Goal: Task Accomplishment & Management: Complete application form

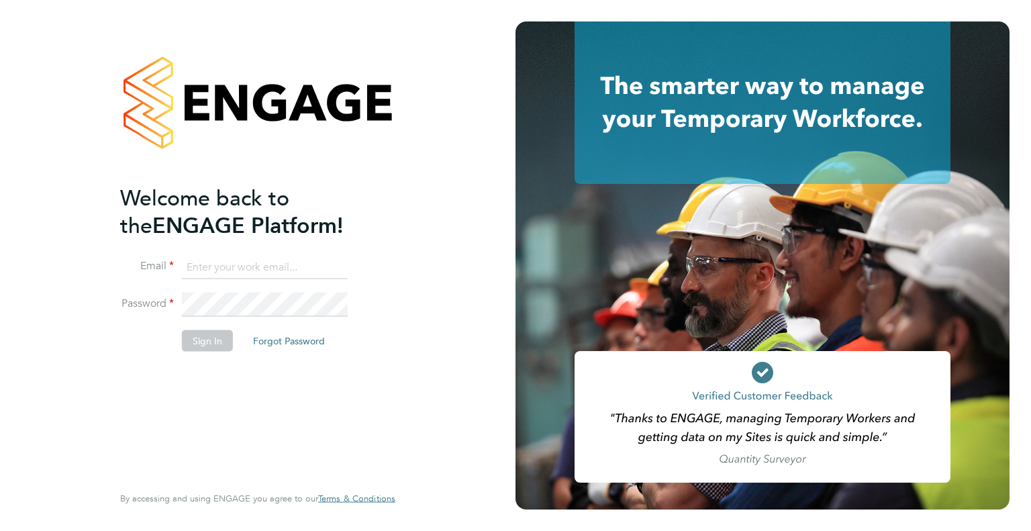
click at [244, 268] on input at bounding box center [265, 267] width 166 height 24
type input "[EMAIL_ADDRESS][DOMAIN_NAME]"
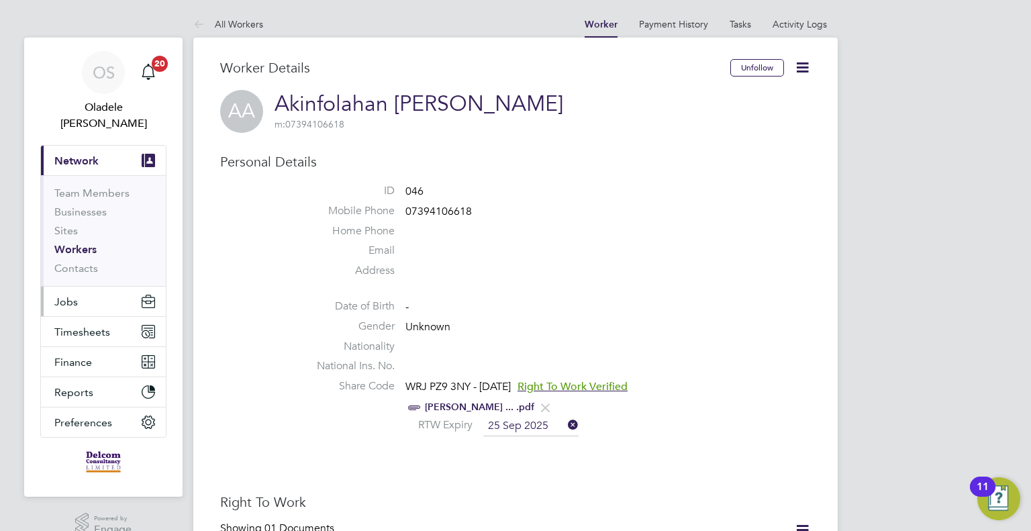
click at [79, 287] on button "Jobs" at bounding box center [103, 302] width 125 height 30
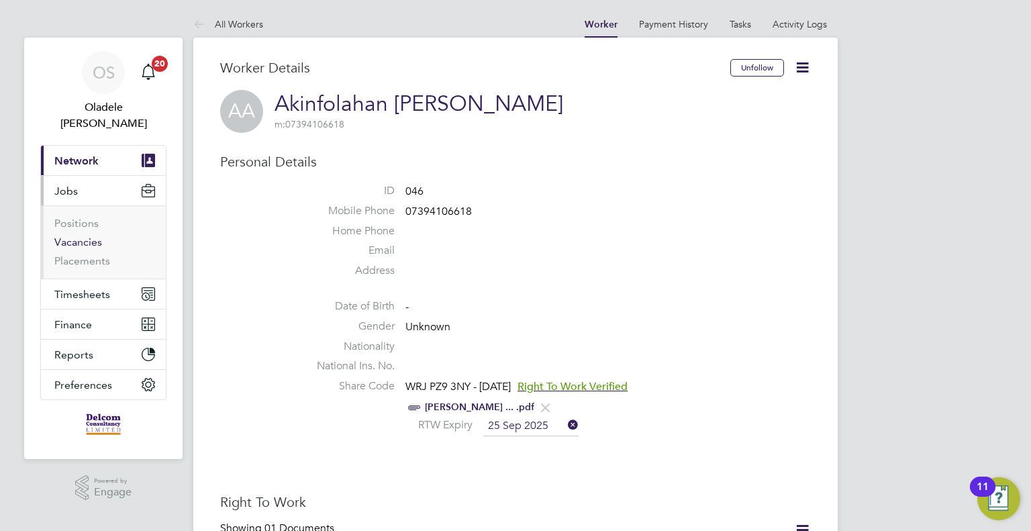
click at [76, 236] on link "Vacancies" at bounding box center [78, 242] width 48 height 13
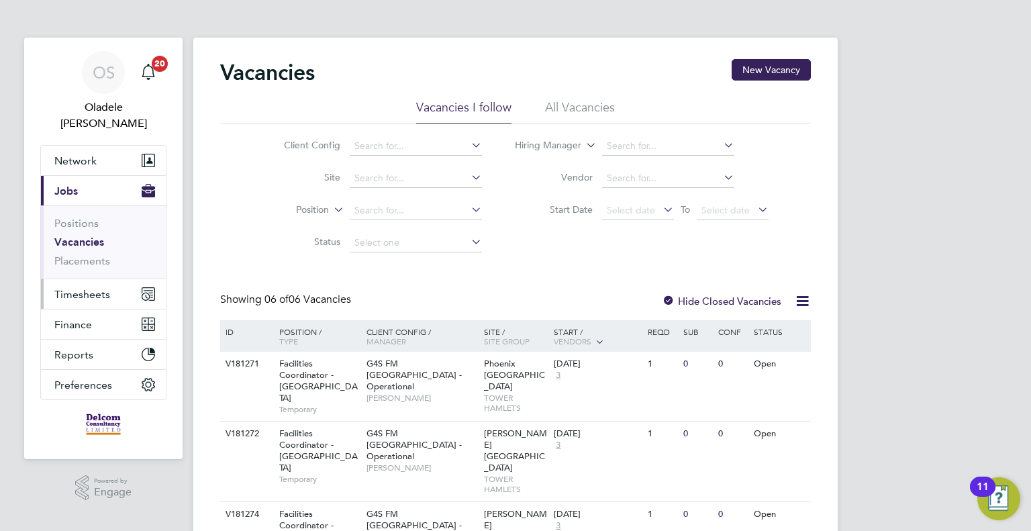
click at [79, 288] on span "Timesheets" at bounding box center [82, 294] width 56 height 13
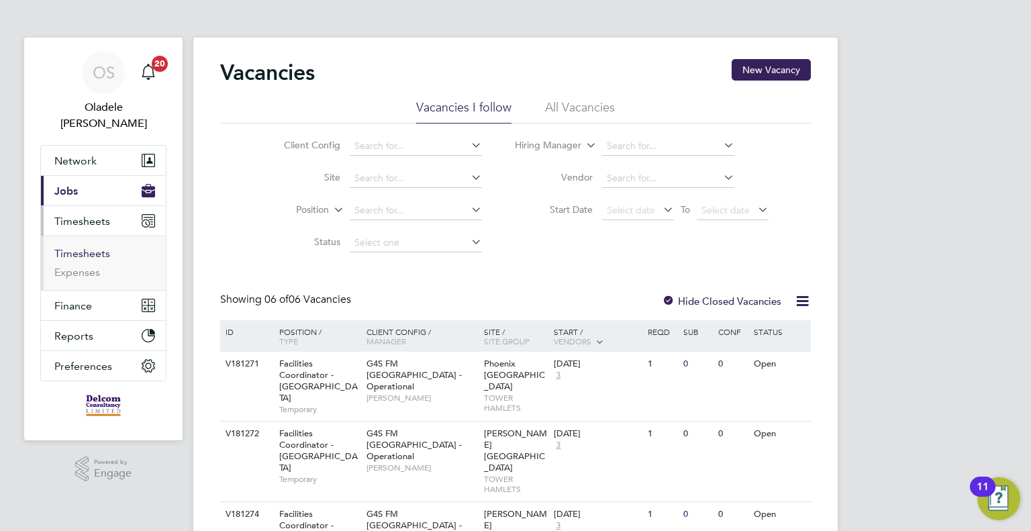
click at [83, 247] on link "Timesheets" at bounding box center [82, 253] width 56 height 13
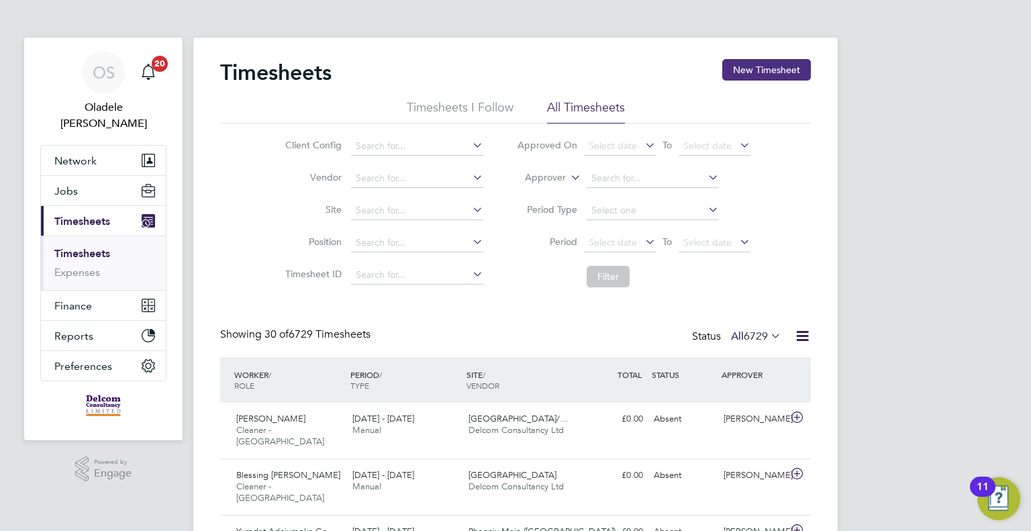
click at [773, 75] on button "New Timesheet" at bounding box center [766, 69] width 89 height 21
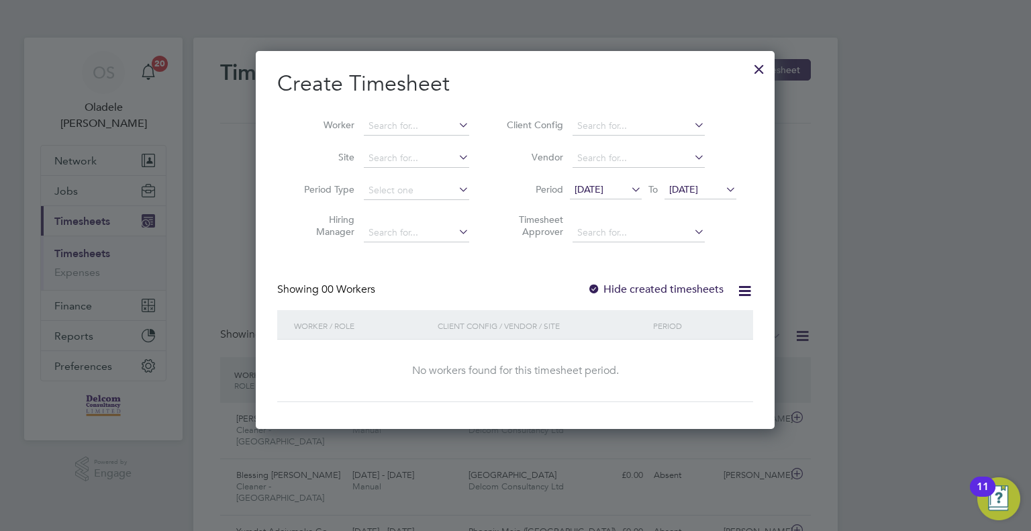
click at [603, 187] on span "[DATE]" at bounding box center [588, 189] width 29 height 12
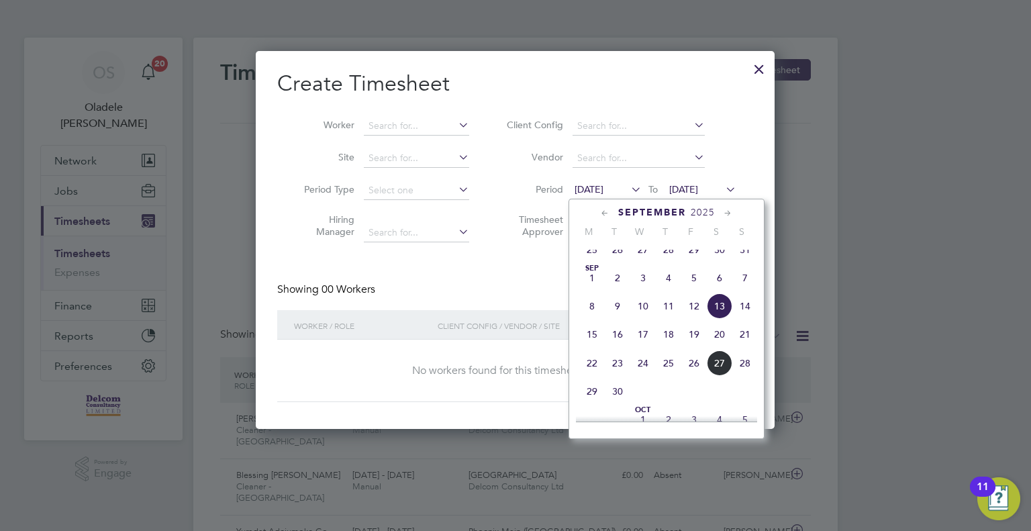
click at [595, 376] on span "22" at bounding box center [592, 363] width 26 height 26
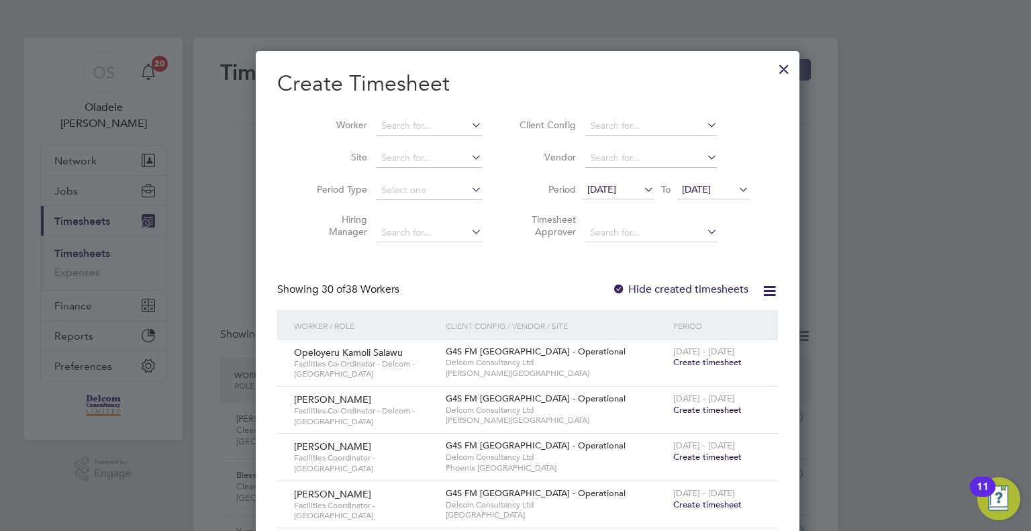
click at [702, 193] on span "[DATE]" at bounding box center [696, 189] width 29 height 12
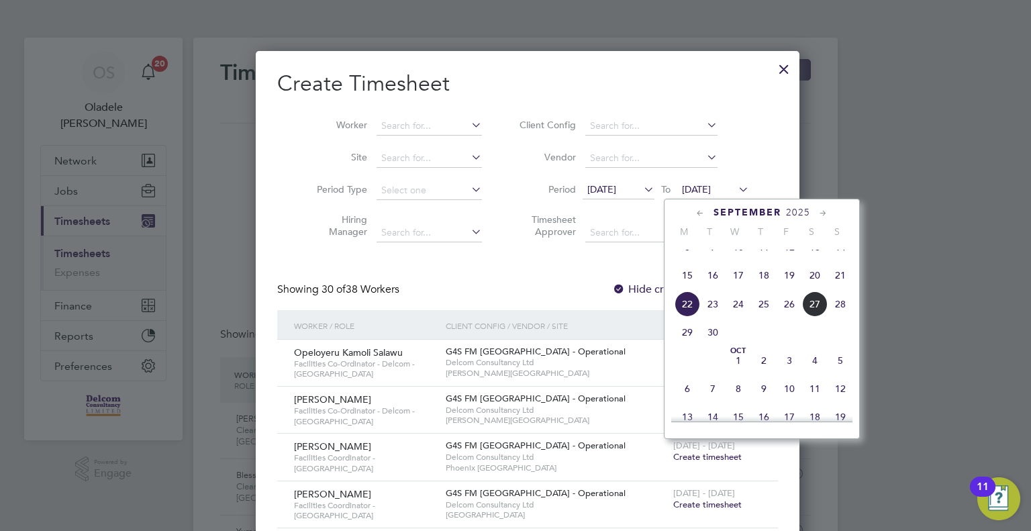
click at [836, 317] on span "28" at bounding box center [840, 304] width 26 height 26
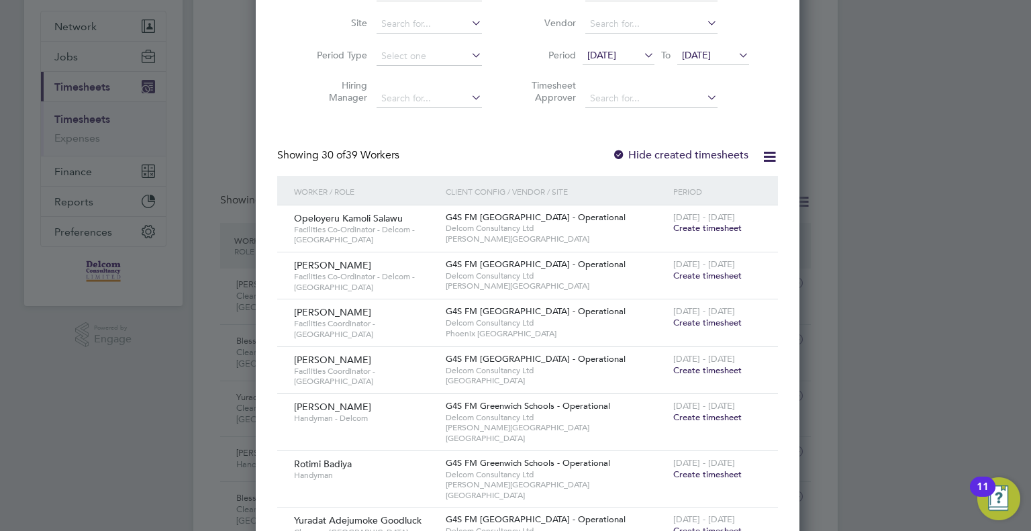
click at [685, 230] on span "Create timesheet" at bounding box center [707, 227] width 68 height 11
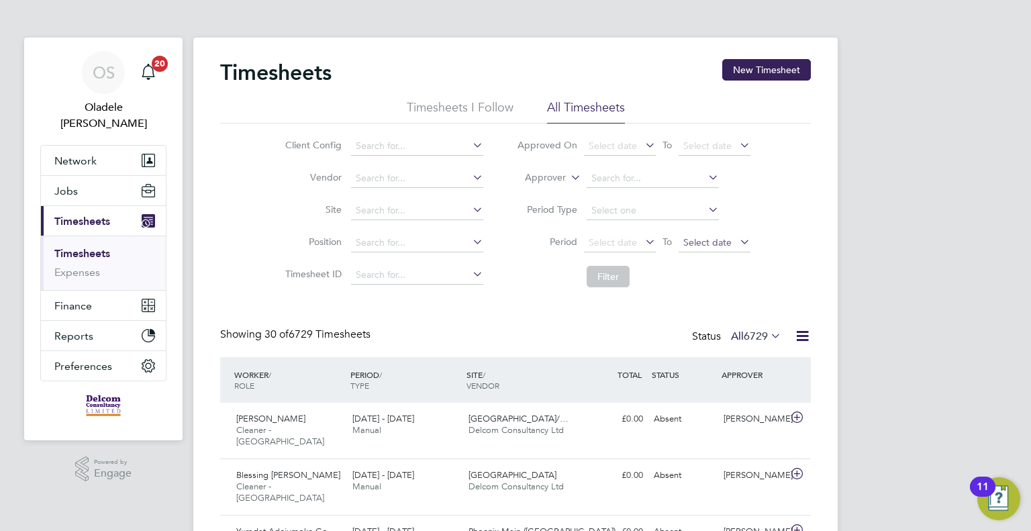
scroll to position [6, 7]
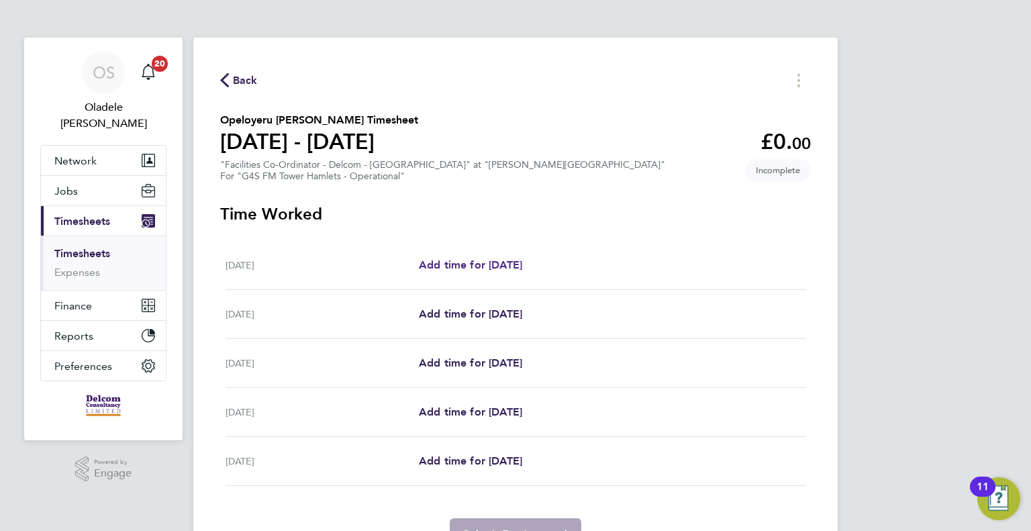
click at [470, 268] on span "Add time for [DATE]" at bounding box center [470, 264] width 103 height 13
select select "60"
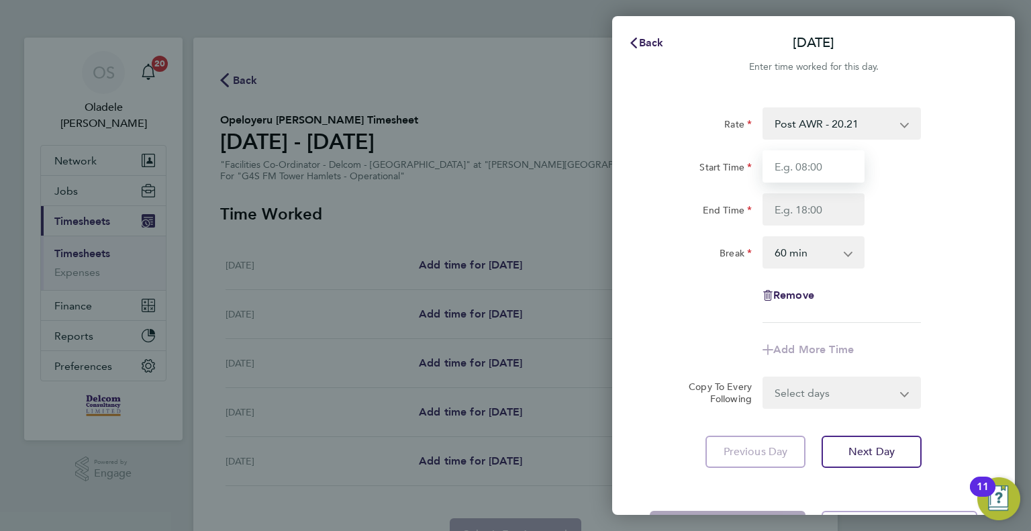
click at [806, 167] on input "Start Time" at bounding box center [813, 166] width 102 height 32
type input "10:30"
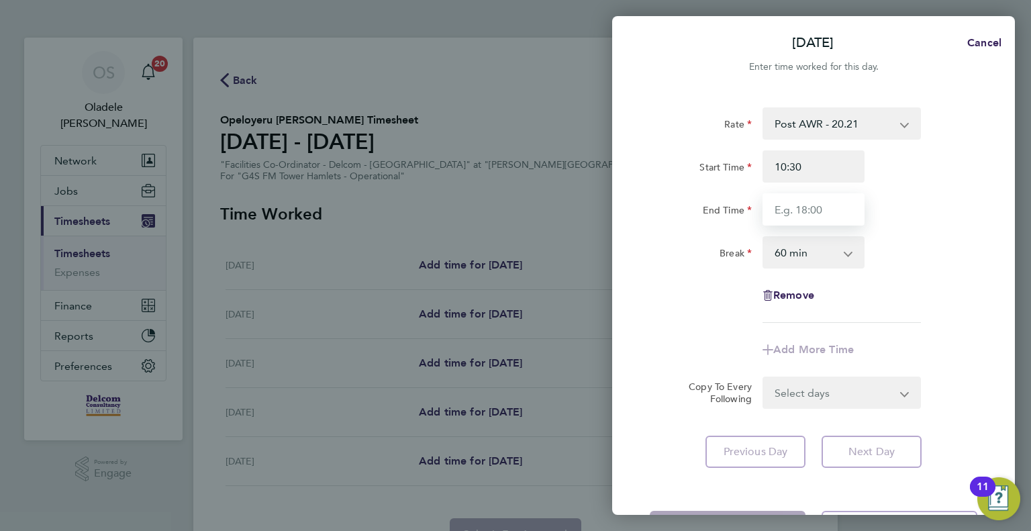
click at [784, 215] on input "End Time" at bounding box center [813, 209] width 102 height 32
type input "18:30"
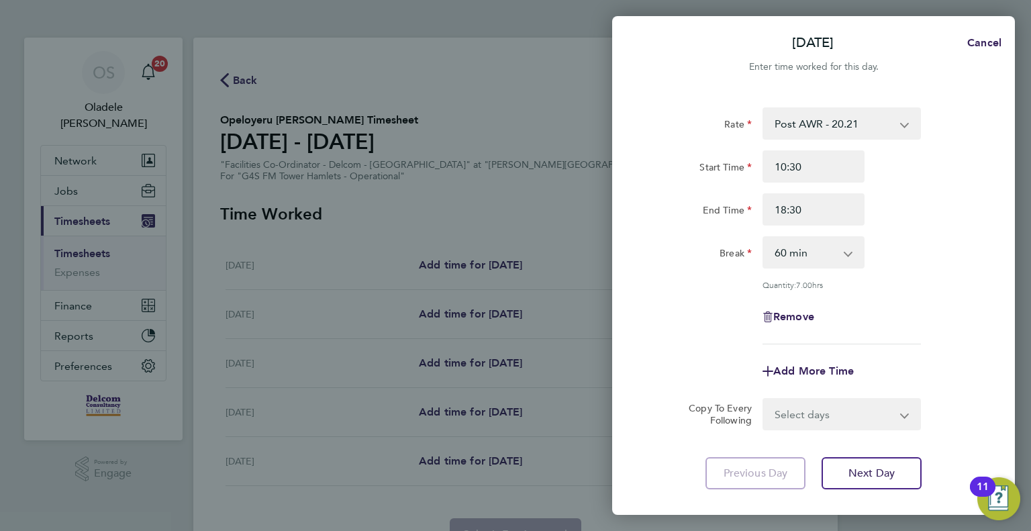
click at [916, 271] on div "Rate Post AWR - 20.21 Start Time 10:30 End Time 18:30 Break 0 min 15 min 30 min…" at bounding box center [814, 225] width 328 height 237
click at [819, 254] on select "0 min 15 min 30 min 45 min 60 min 75 min 90 min" at bounding box center [805, 253] width 83 height 30
select select "0"
click at [764, 238] on select "0 min 15 min 30 min 45 min 60 min 75 min 90 min" at bounding box center [805, 253] width 83 height 30
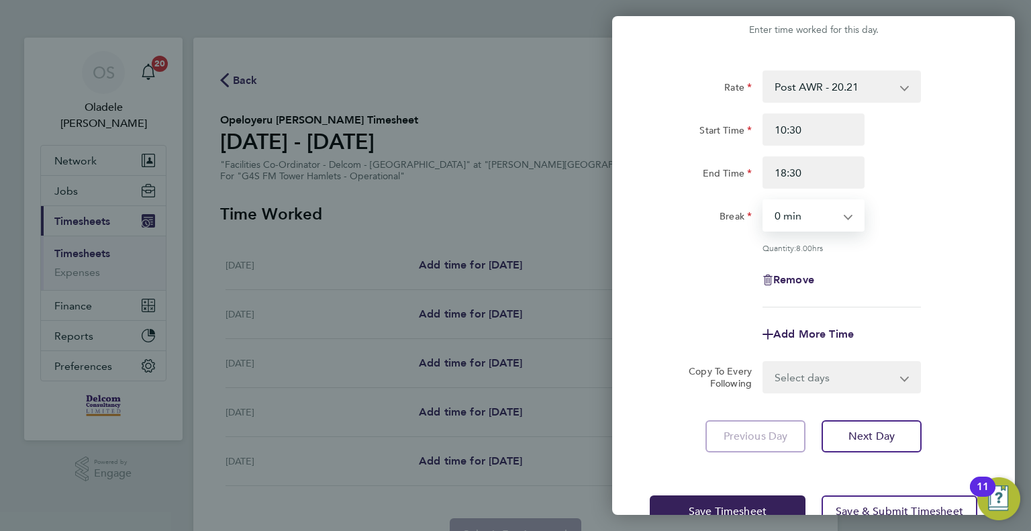
scroll to position [74, 0]
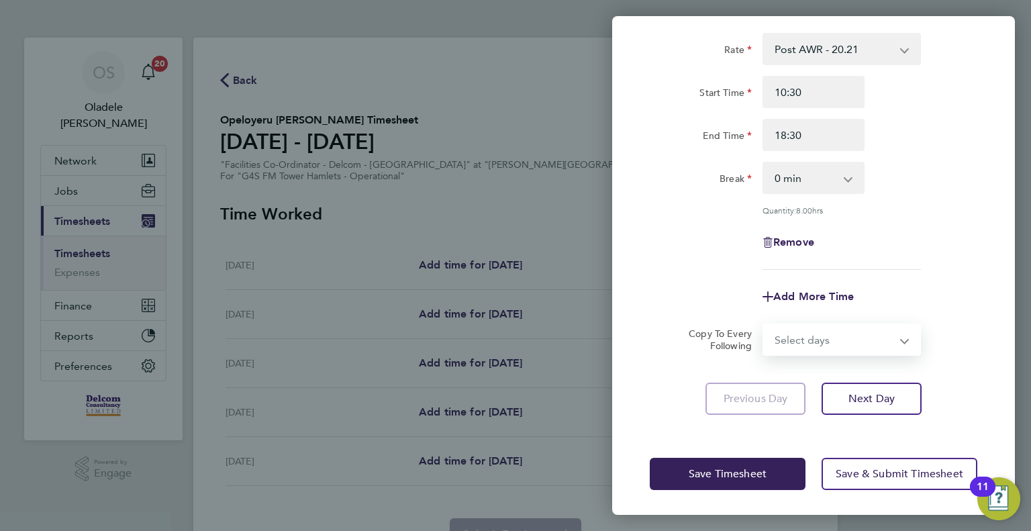
click at [851, 348] on select "Select days Day [DATE] [DATE] [DATE] [DATE]" at bounding box center [834, 340] width 141 height 30
select select "DAY"
click at [764, 325] on select "Select days Day [DATE] [DATE] [DATE] [DATE]" at bounding box center [834, 340] width 141 height 30
select select "[DATE]"
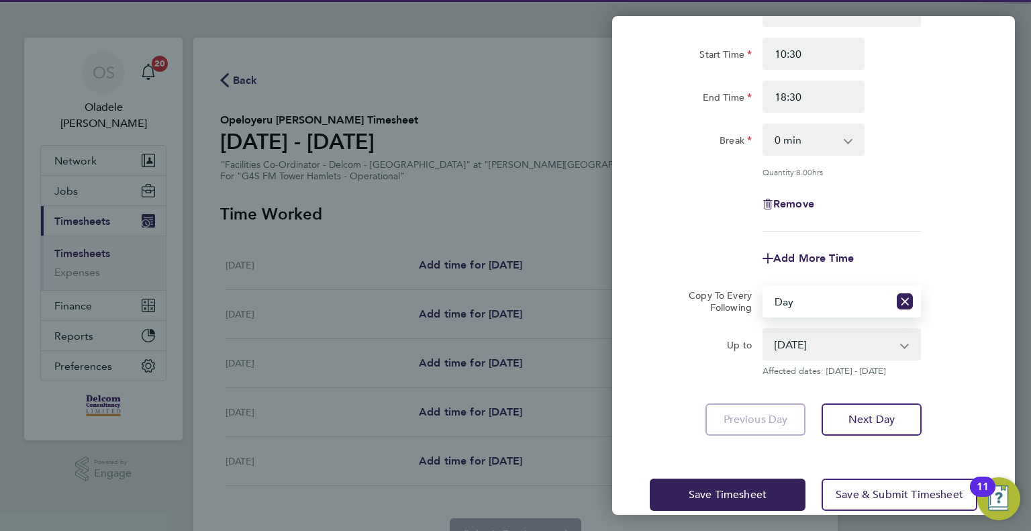
scroll to position [134, 0]
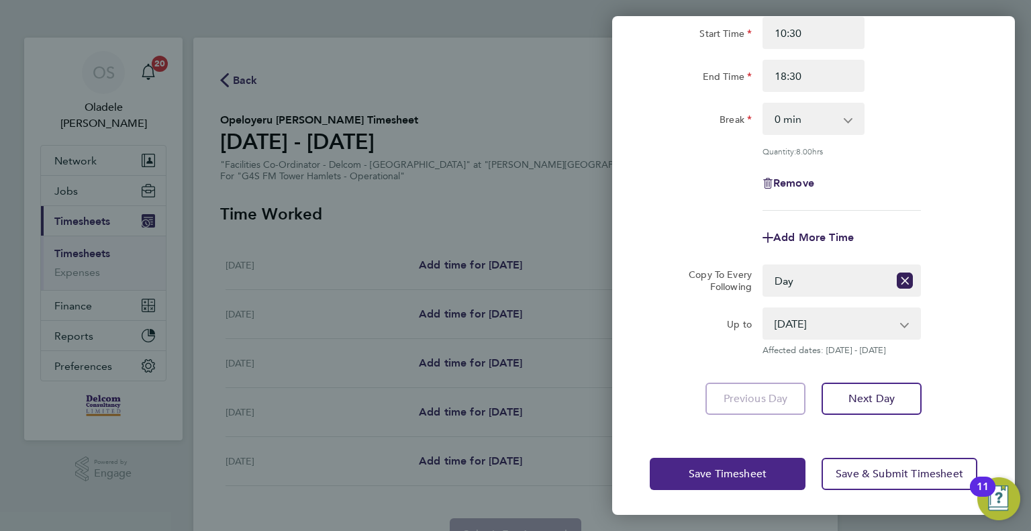
click at [703, 472] on span "Save Timesheet" at bounding box center [728, 473] width 78 height 13
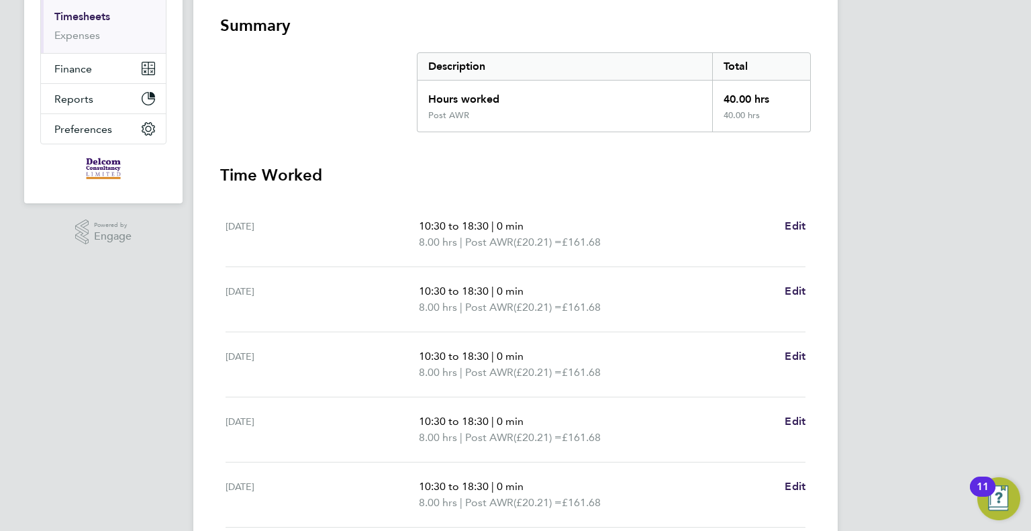
scroll to position [350, 0]
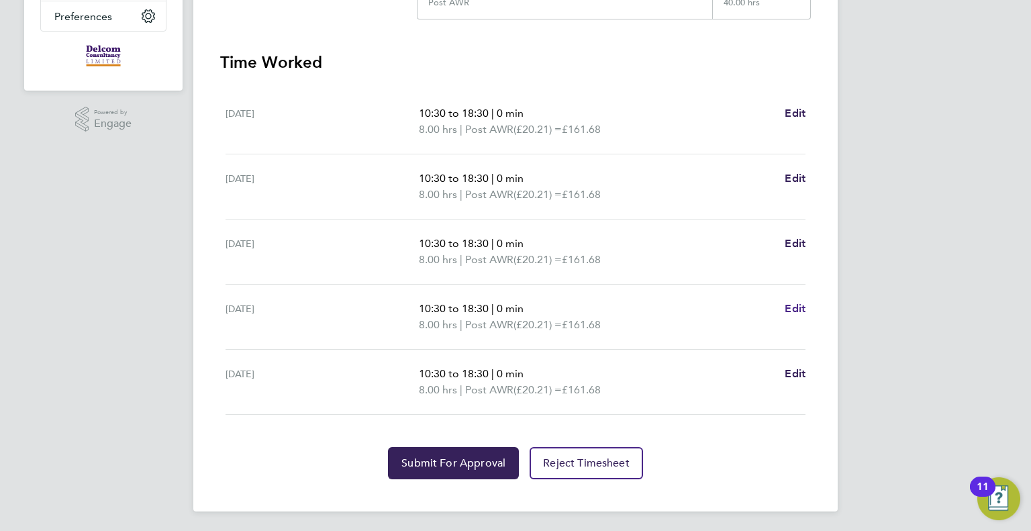
click at [793, 304] on span "Edit" at bounding box center [795, 308] width 21 height 13
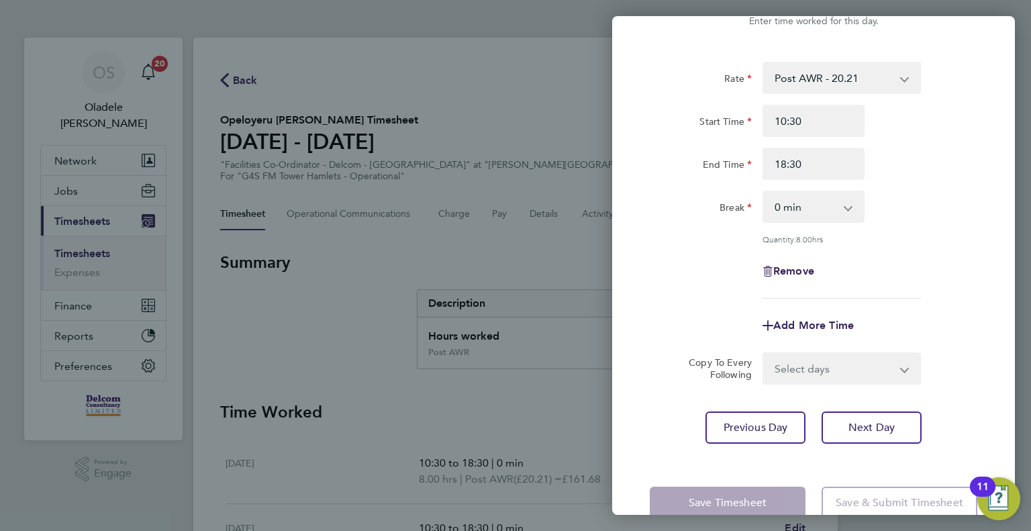
scroll to position [67, 0]
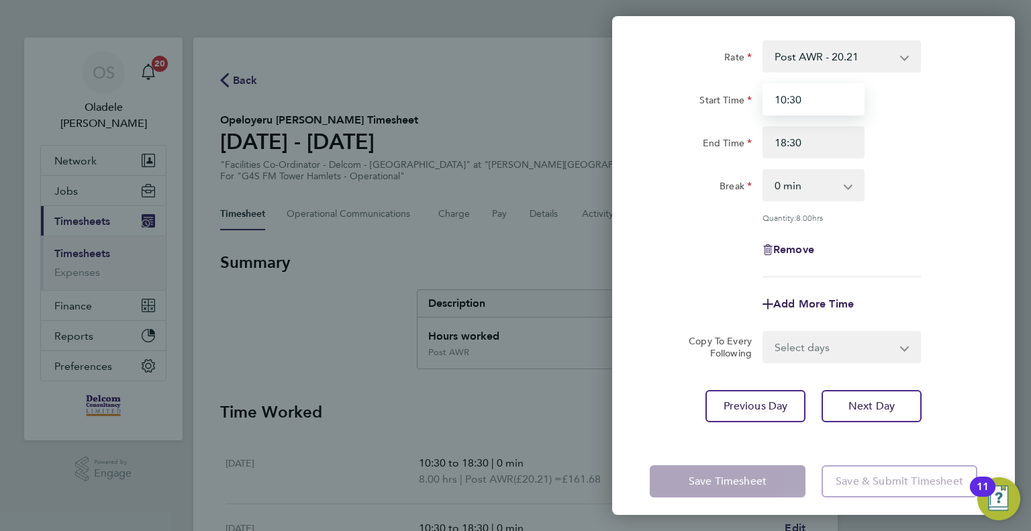
click at [806, 97] on input "10:30" at bounding box center [813, 99] width 102 height 32
type input "1"
type input "06:30"
click at [970, 128] on div "End Time 18:30" at bounding box center [813, 142] width 338 height 32
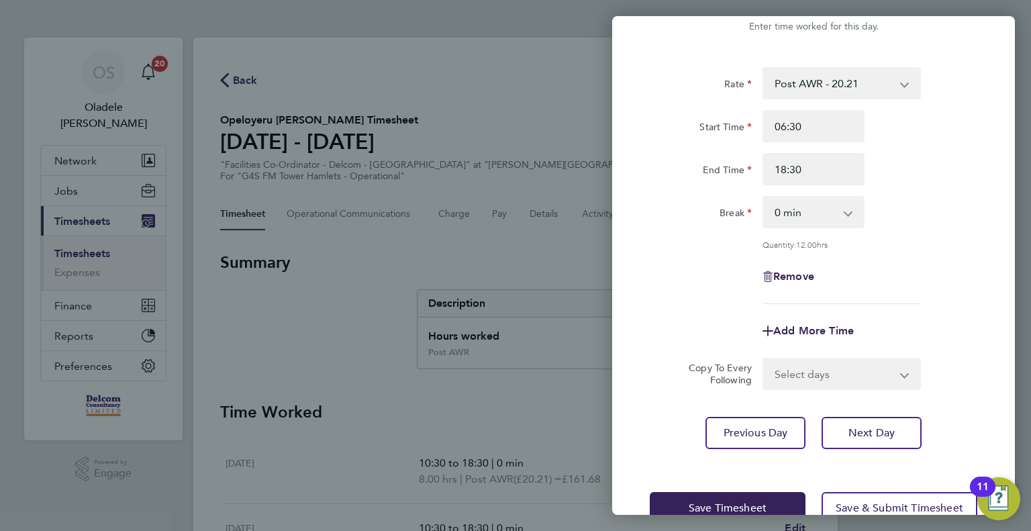
scroll to position [74, 0]
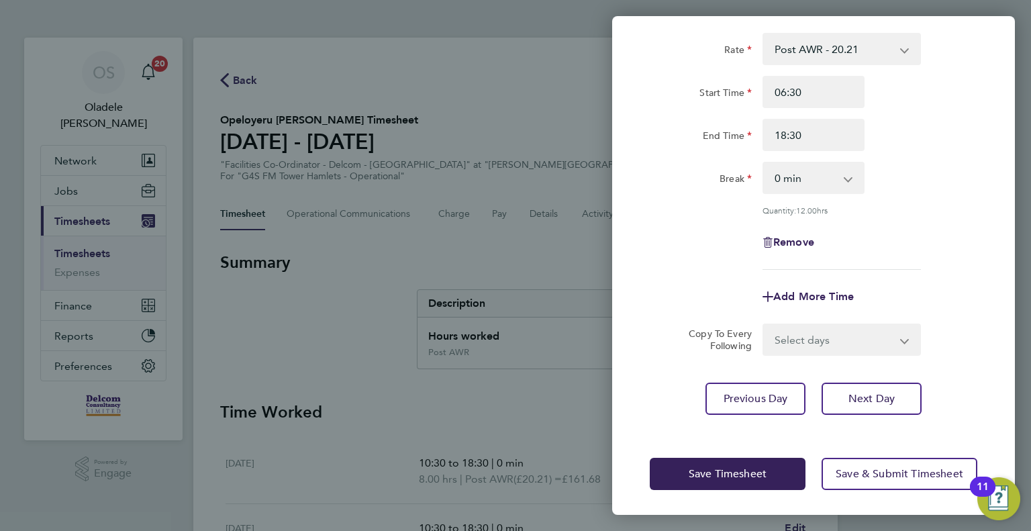
click at [800, 342] on select "Select days [DATE]" at bounding box center [834, 340] width 141 height 30
select select "FRI"
click at [764, 325] on select "Select days [DATE]" at bounding box center [834, 340] width 141 height 30
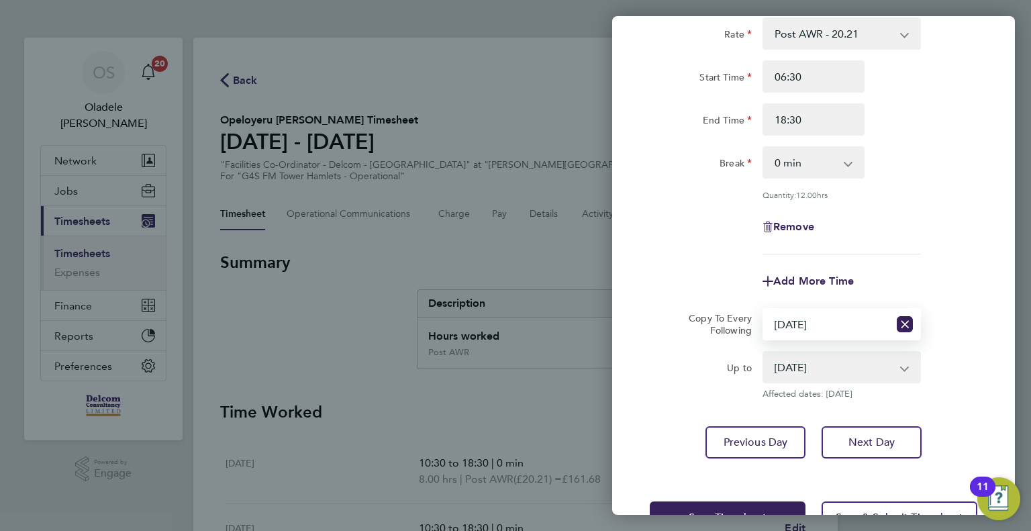
scroll to position [134, 0]
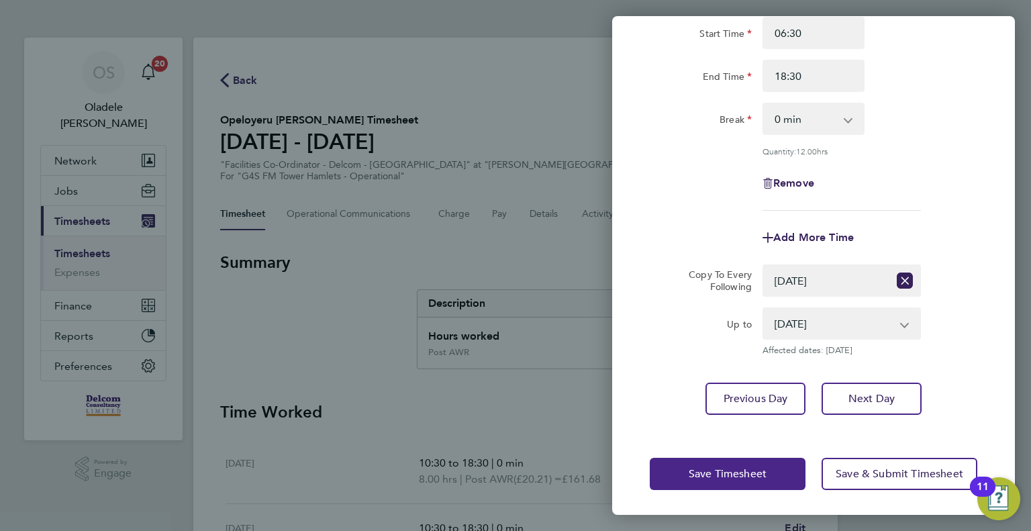
click at [708, 472] on span "Save Timesheet" at bounding box center [728, 473] width 78 height 13
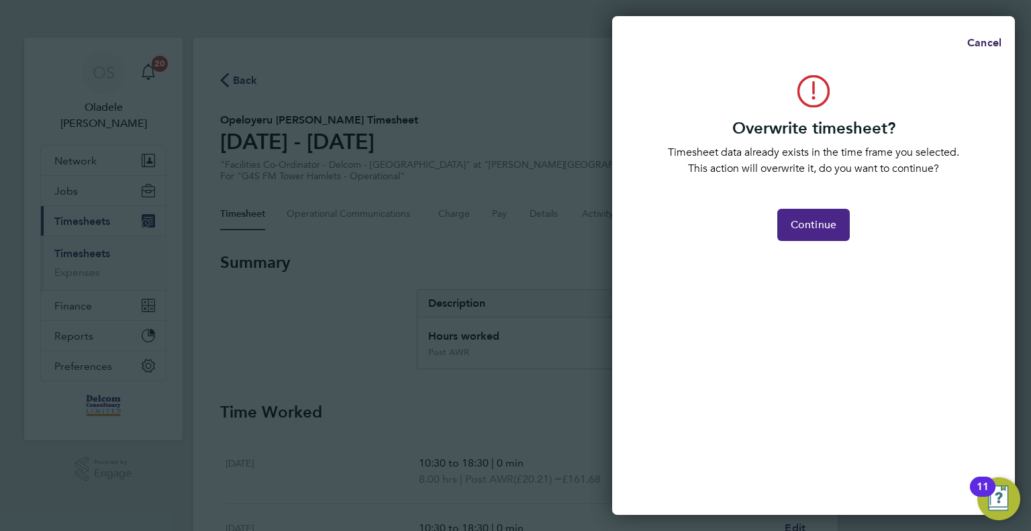
click at [816, 224] on span "Continue" at bounding box center [814, 224] width 46 height 13
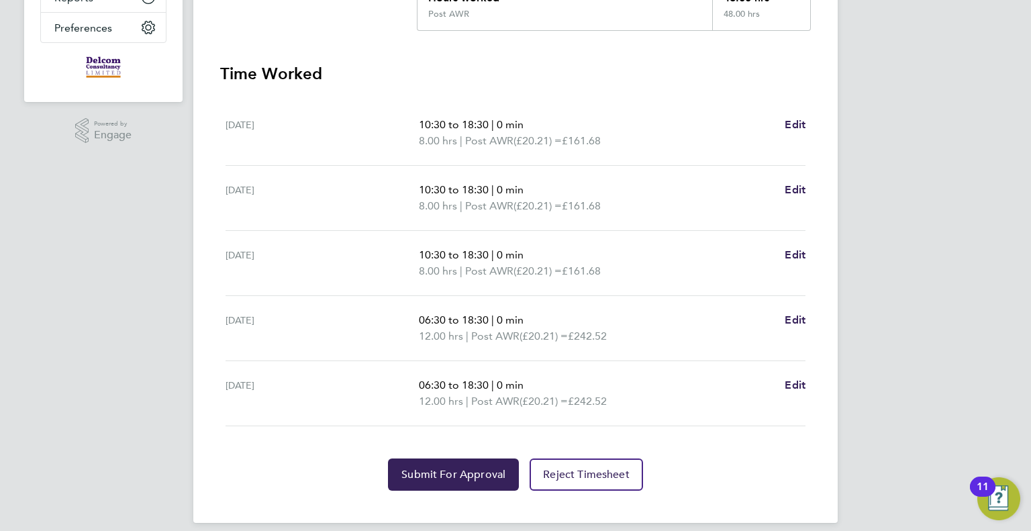
scroll to position [350, 0]
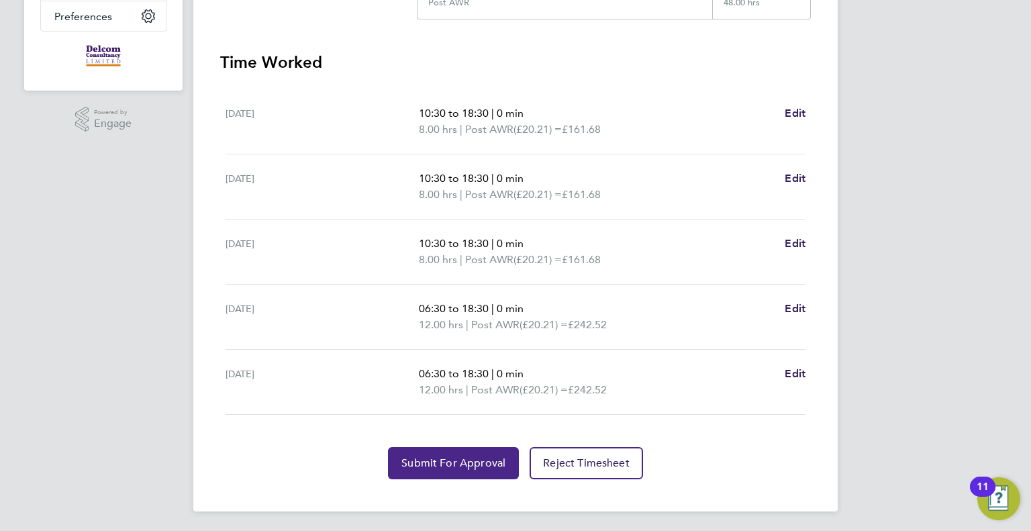
click at [472, 464] on span "Submit For Approval" at bounding box center [453, 462] width 104 height 13
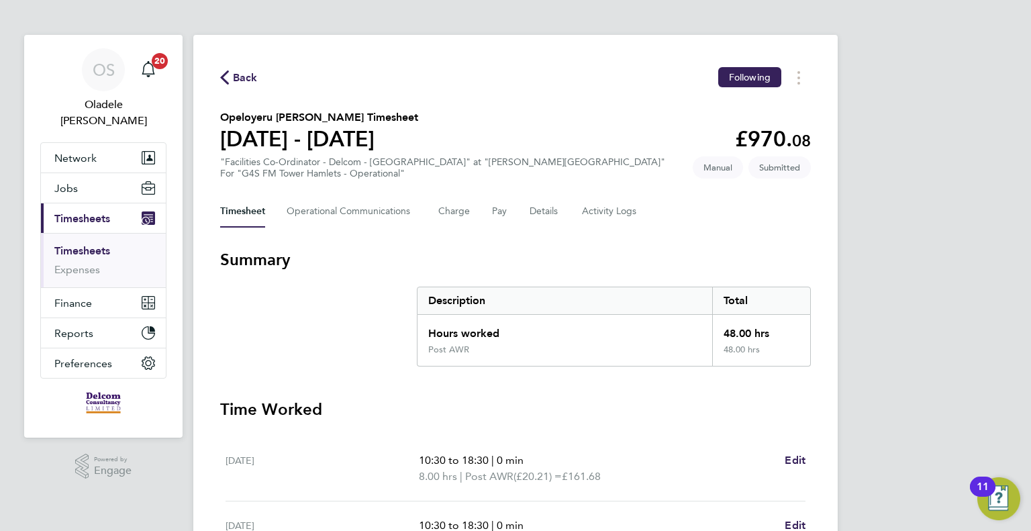
scroll to position [0, 0]
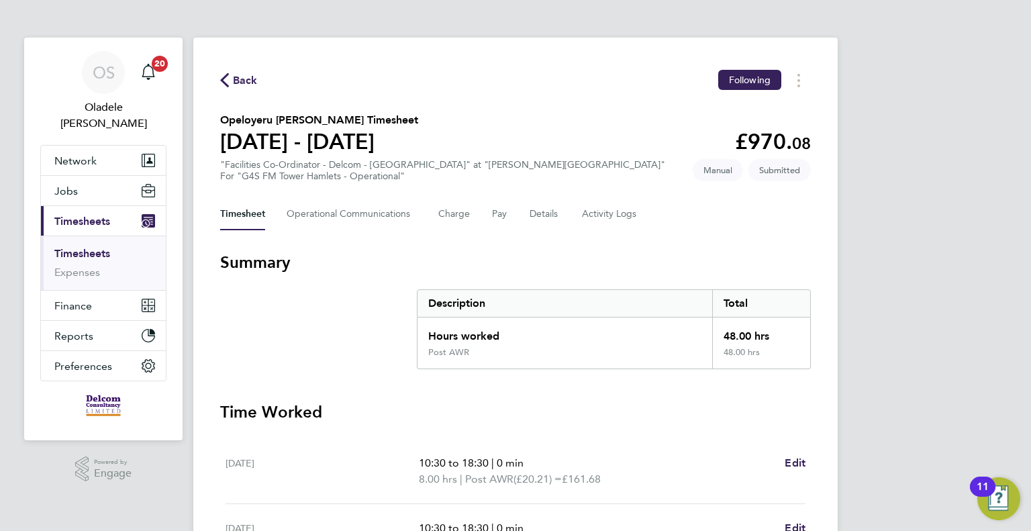
click at [243, 82] on span "Back" at bounding box center [245, 80] width 25 height 16
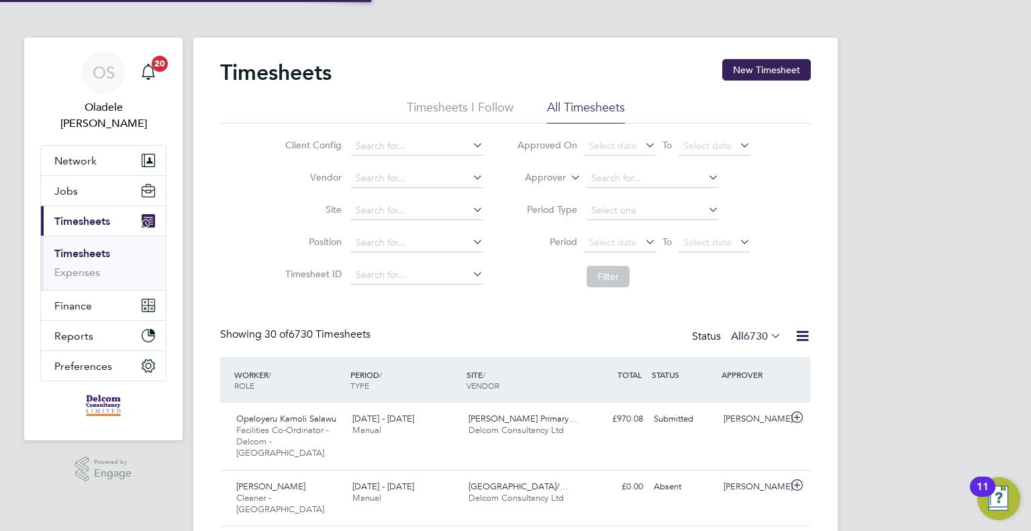
scroll to position [34, 117]
click at [754, 68] on button "New Timesheet" at bounding box center [766, 69] width 89 height 21
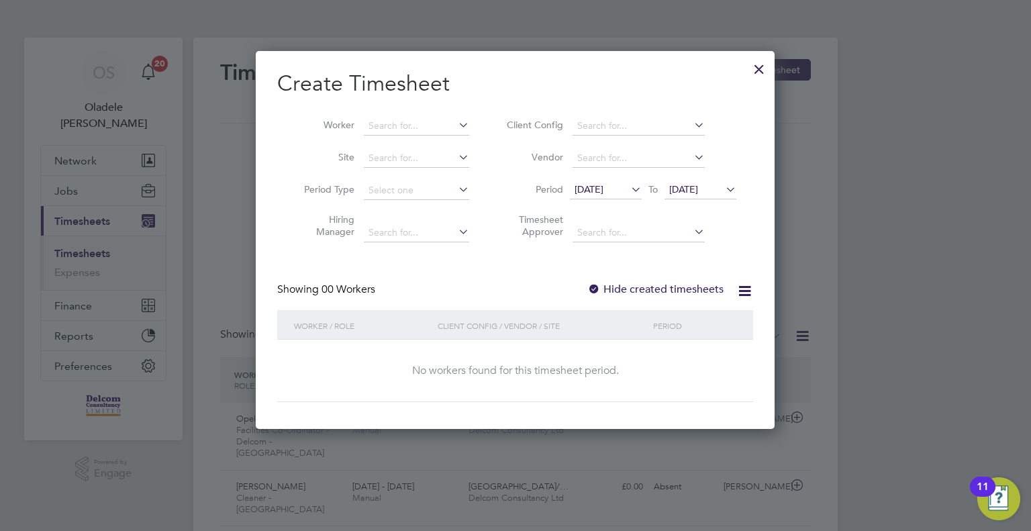
click at [603, 193] on span "[DATE]" at bounding box center [588, 189] width 29 height 12
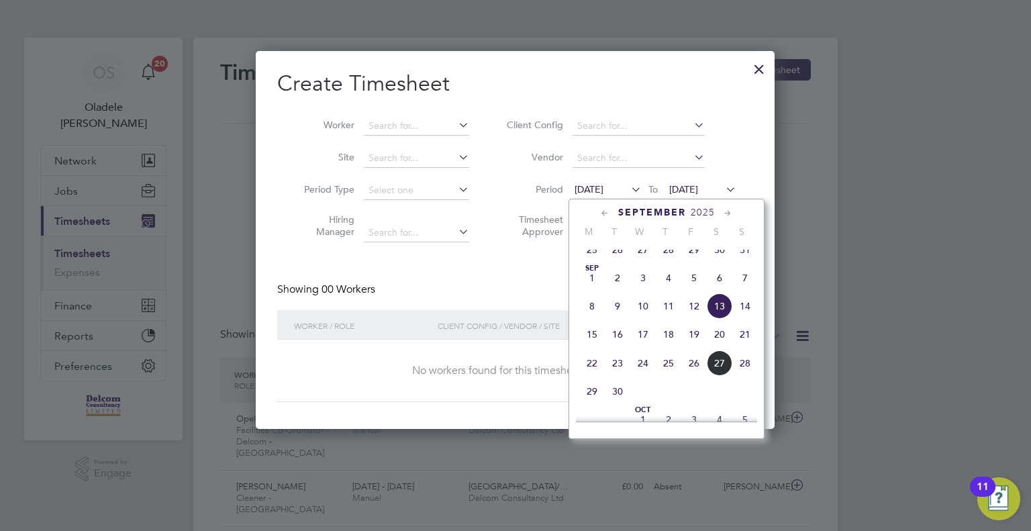
drag, startPoint x: 588, startPoint y: 378, endPoint x: 593, endPoint y: 372, distance: 7.1
click at [588, 373] on span "22" at bounding box center [592, 363] width 26 height 26
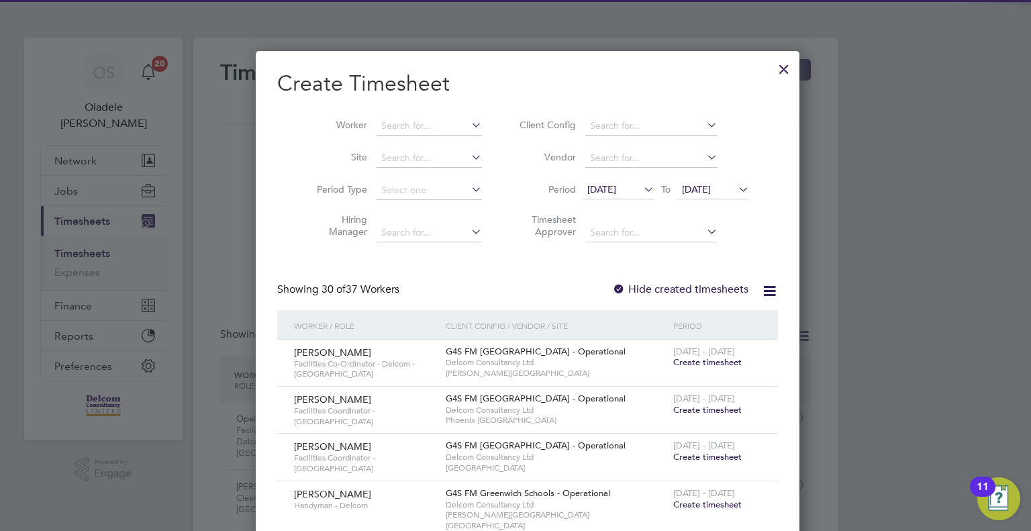
click at [705, 189] on span "[DATE]" at bounding box center [696, 189] width 29 height 12
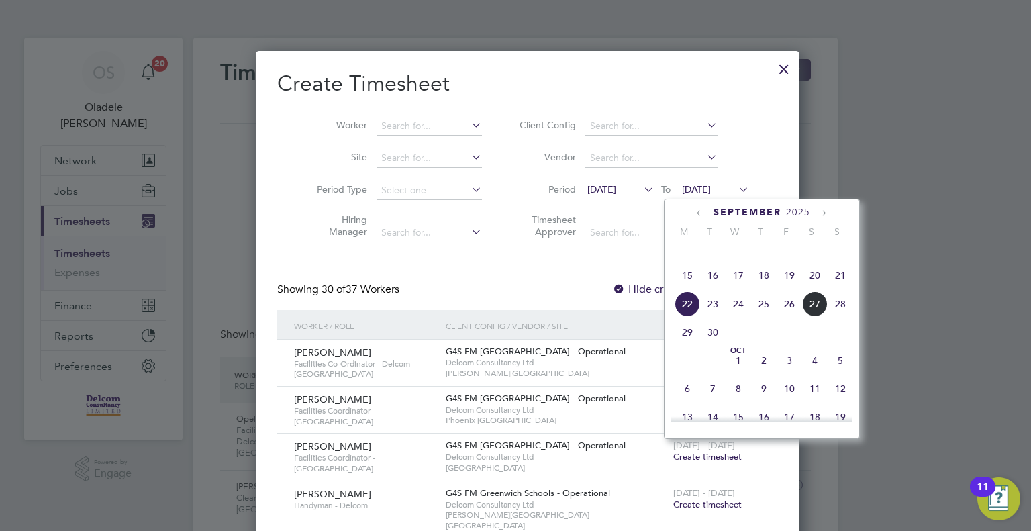
click at [836, 316] on span "28" at bounding box center [840, 304] width 26 height 26
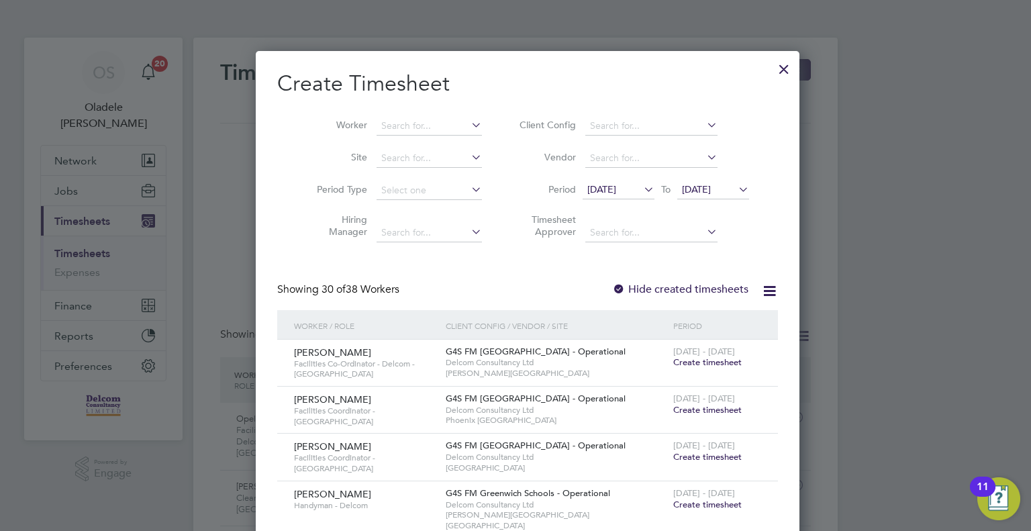
click at [687, 364] on span "Create timesheet" at bounding box center [707, 361] width 68 height 11
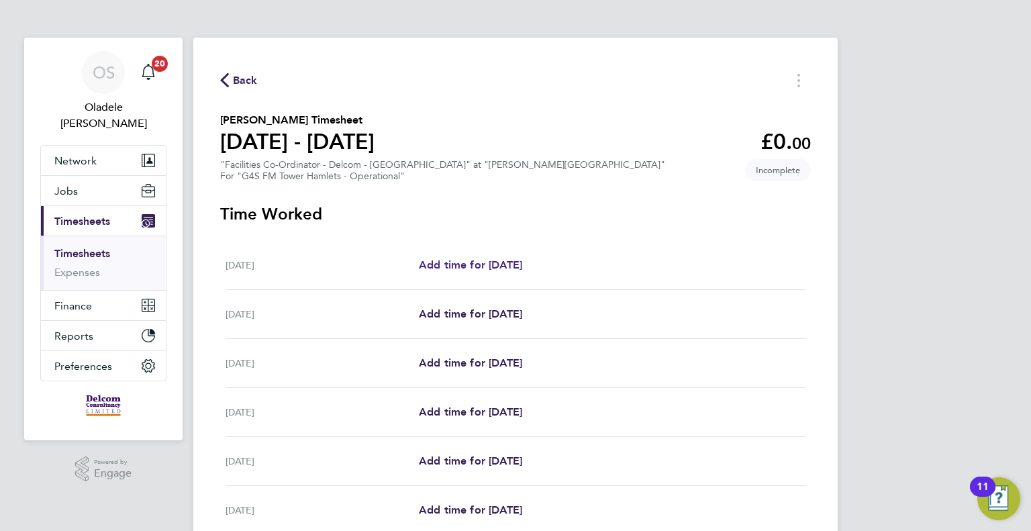
click at [478, 263] on span "Add time for [DATE]" at bounding box center [470, 264] width 103 height 13
select select "60"
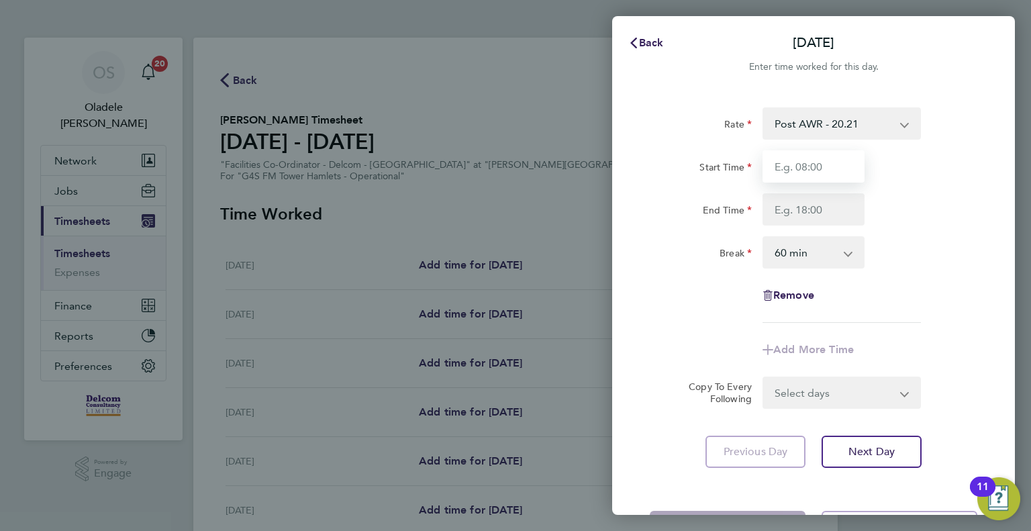
click at [807, 166] on input "Start Time" at bounding box center [813, 166] width 102 height 32
type input "06:30"
click at [791, 211] on input "End Time" at bounding box center [813, 209] width 102 height 32
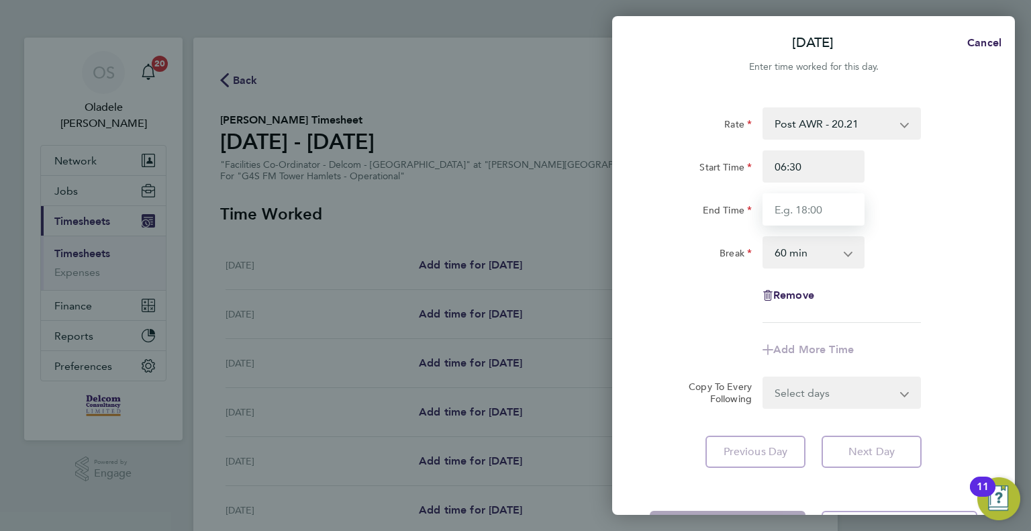
type input "10:30"
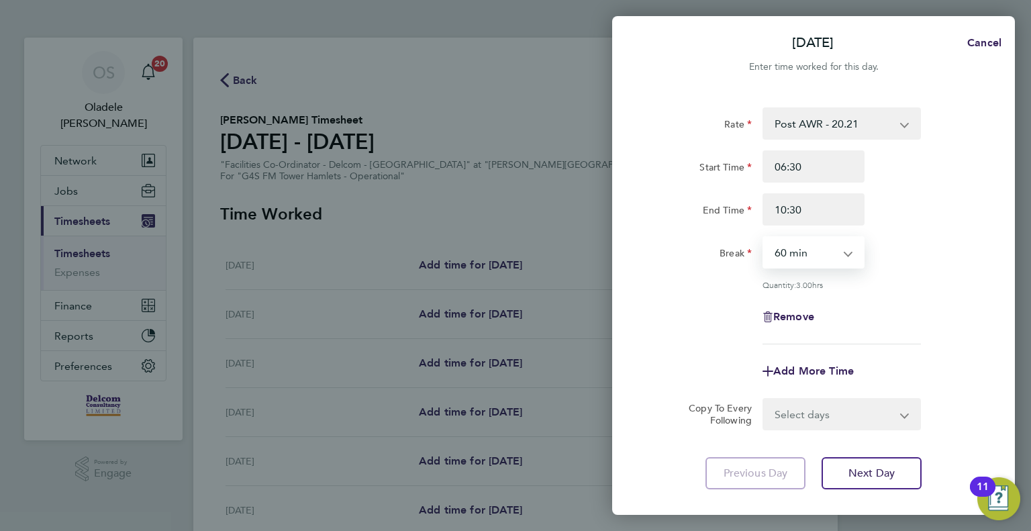
click at [796, 256] on select "0 min 15 min 30 min 45 min 60 min 75 min 90 min" at bounding box center [805, 253] width 83 height 30
select select "0"
click at [764, 238] on select "0 min 15 min 30 min 45 min 60 min 75 min 90 min" at bounding box center [805, 253] width 83 height 30
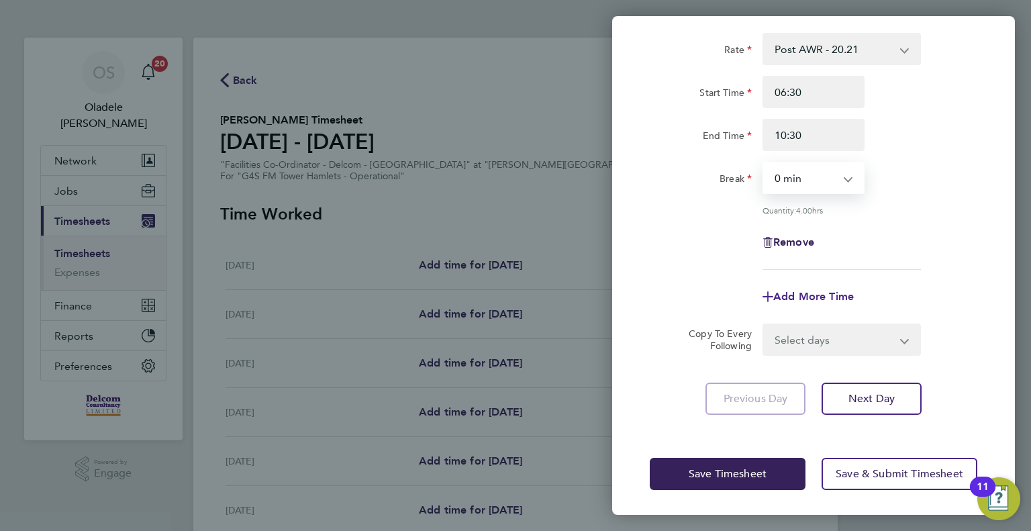
click at [797, 294] on span "Add More Time" at bounding box center [813, 296] width 81 height 13
select select "null"
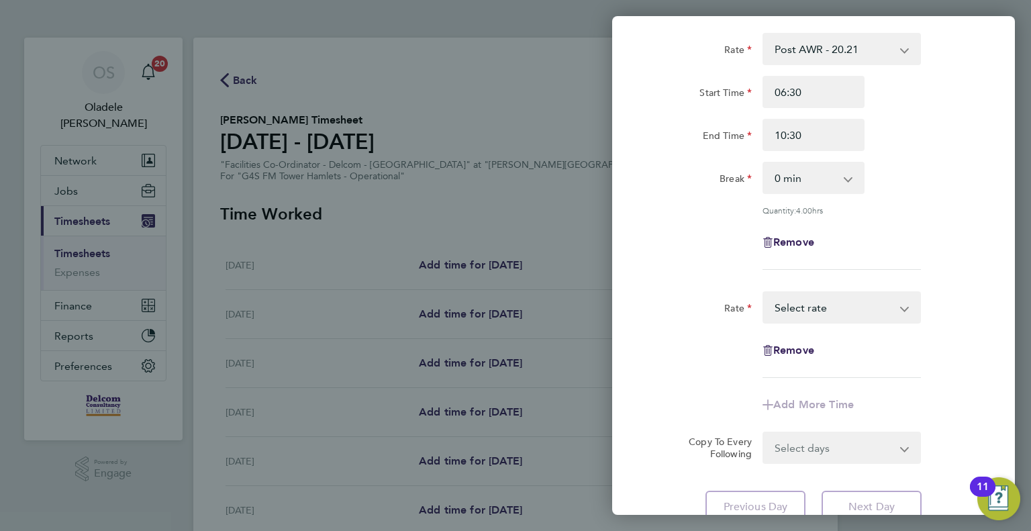
click at [795, 311] on select "Post AWR - 20.21 Select rate" at bounding box center [834, 308] width 140 height 30
select select "60"
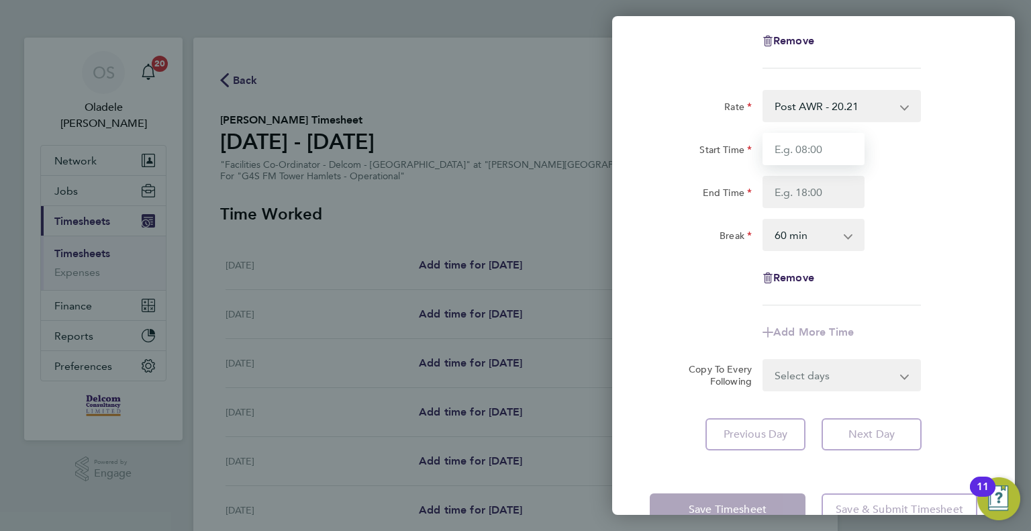
click at [789, 149] on input "Start Time" at bounding box center [813, 149] width 102 height 32
type input "14:30"
click at [800, 192] on input "End Time" at bounding box center [813, 192] width 102 height 32
type input "18:30"
click at [791, 238] on select "0 min 15 min 30 min 45 min 60 min 75 min 90 min" at bounding box center [805, 235] width 83 height 30
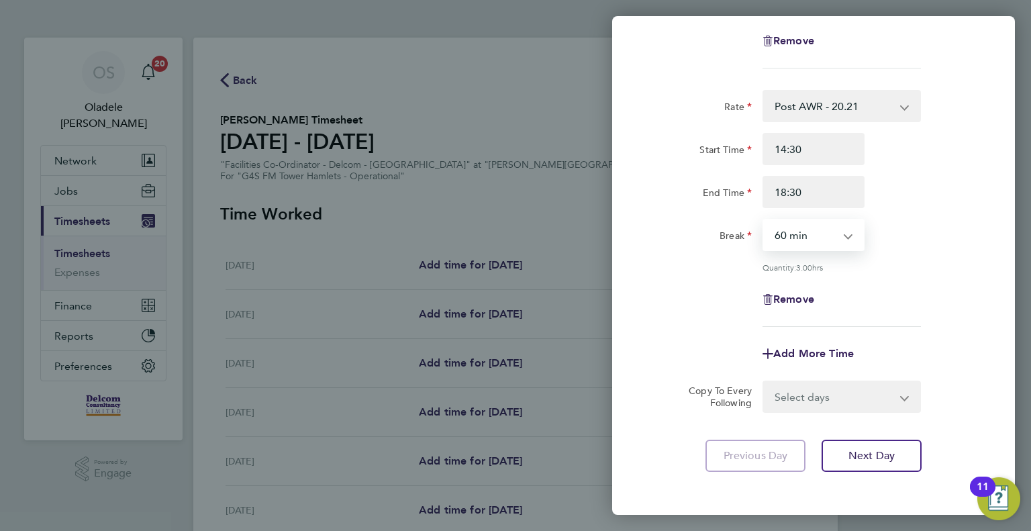
select select "0"
click at [764, 220] on select "0 min 15 min 30 min 45 min 60 min 75 min 90 min" at bounding box center [805, 235] width 83 height 30
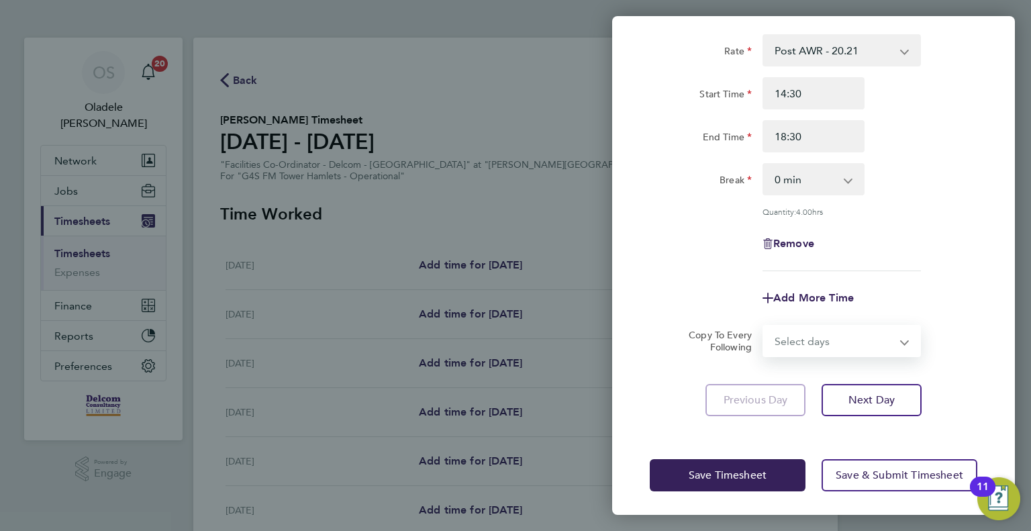
click at [803, 332] on select "Select days Day Weekday (Mon-Fri) Weekend (Sat-Sun) [DATE] [DATE] [DATE] [DATE]…" at bounding box center [834, 341] width 141 height 30
select select "DAY"
click at [764, 326] on select "Select days Day Weekday (Mon-Fri) Weekend (Sat-Sun) [DATE] [DATE] [DATE] [DATE]…" at bounding box center [834, 341] width 141 height 30
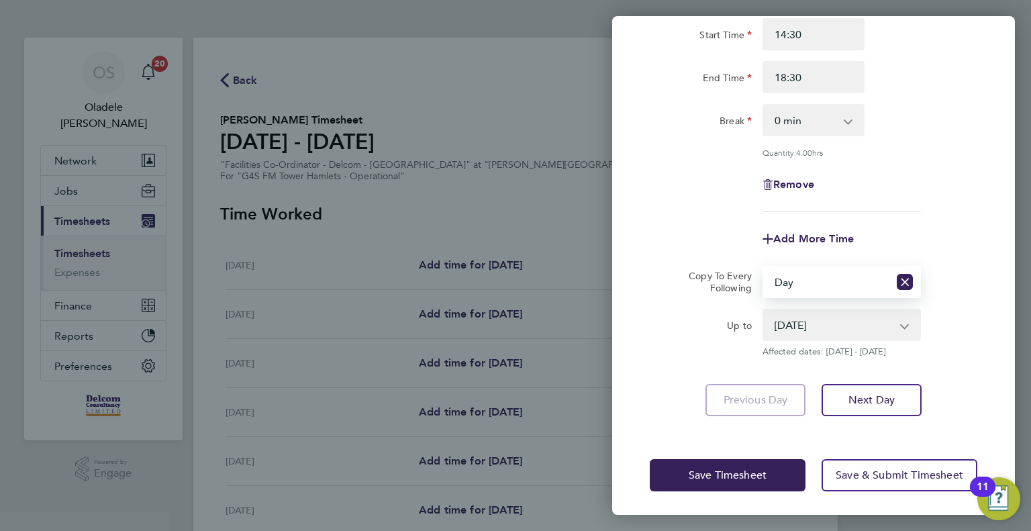
click at [832, 330] on select "[DATE] [DATE] [DATE] [DATE] [DATE] [DATE]" at bounding box center [834, 325] width 140 height 30
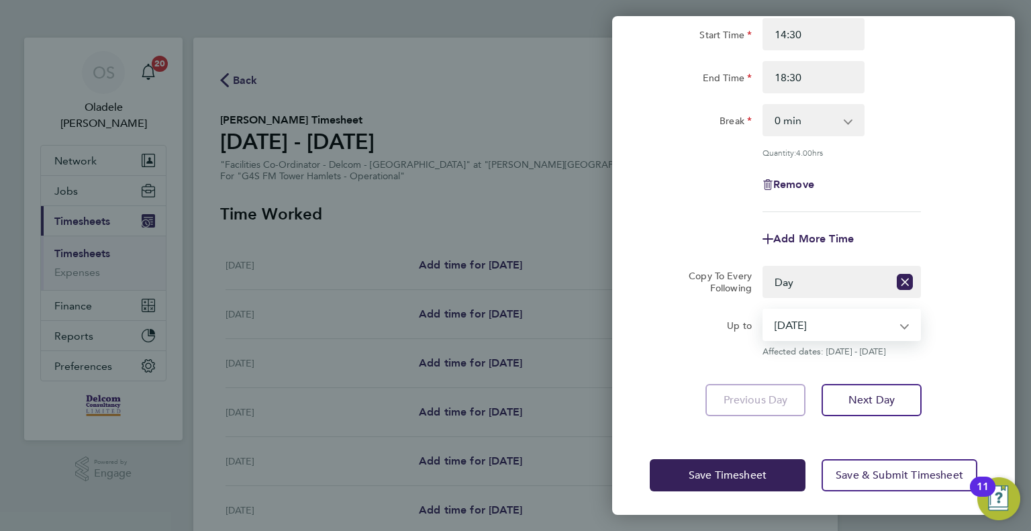
select select "[DATE]"
click at [764, 310] on select "[DATE] [DATE] [DATE] [DATE] [DATE] [DATE]" at bounding box center [834, 325] width 140 height 30
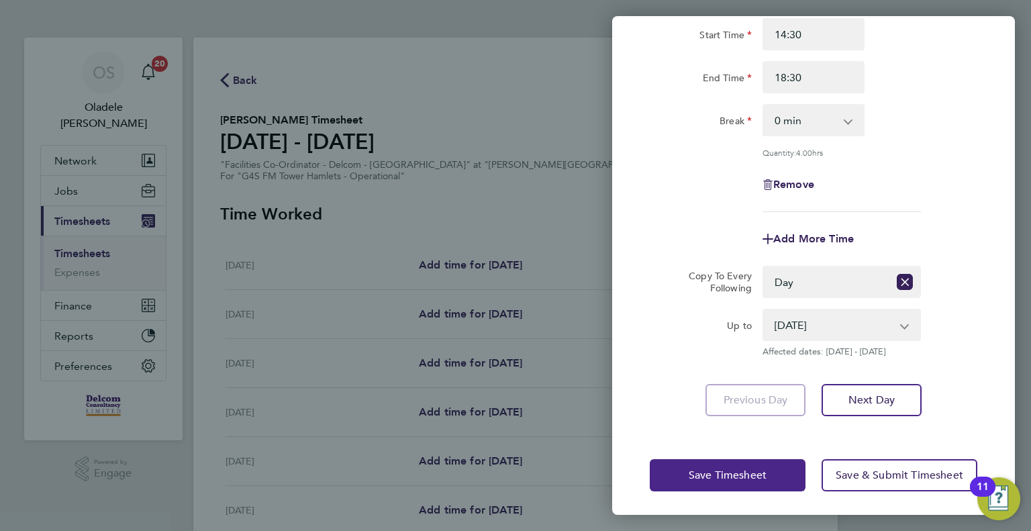
click at [732, 468] on span "Save Timesheet" at bounding box center [728, 474] width 78 height 13
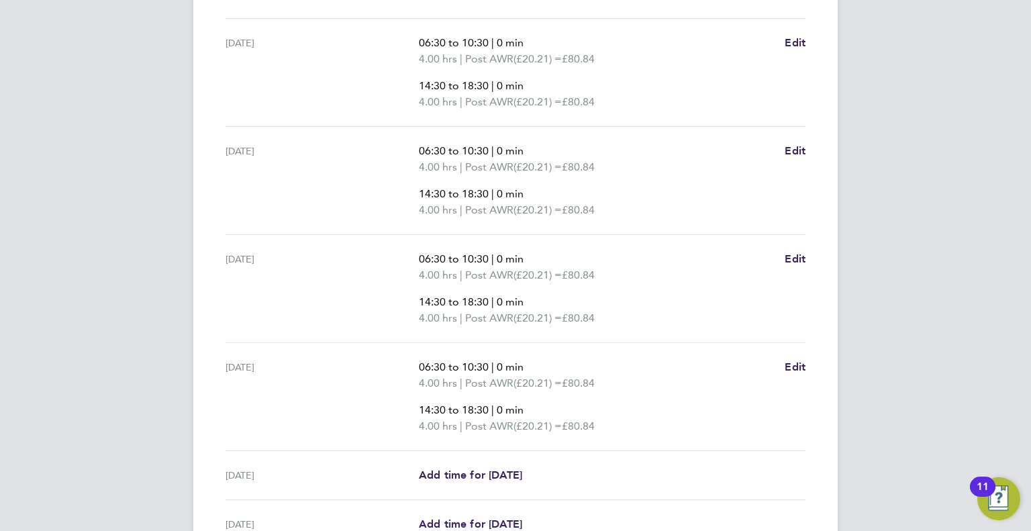
scroll to position [662, 0]
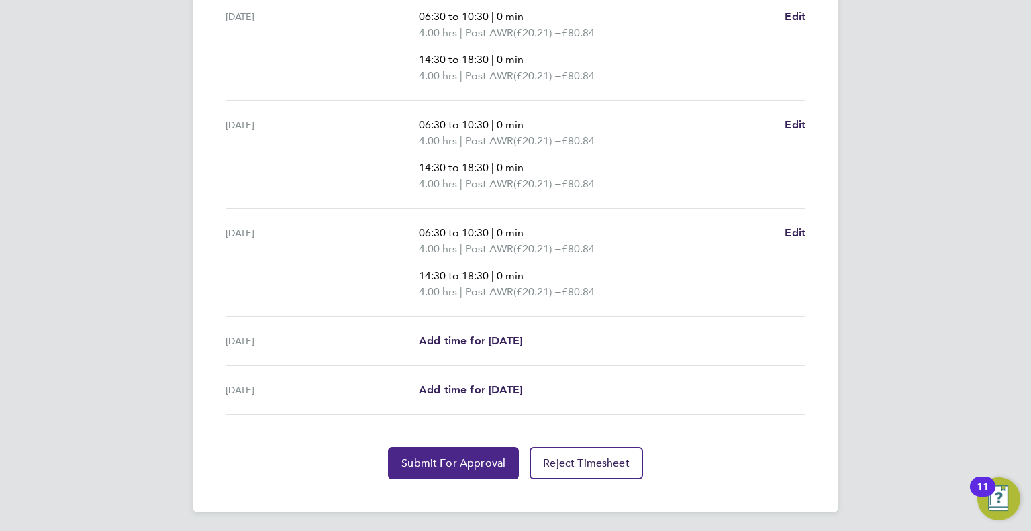
click at [460, 457] on span "Submit For Approval" at bounding box center [453, 462] width 104 height 13
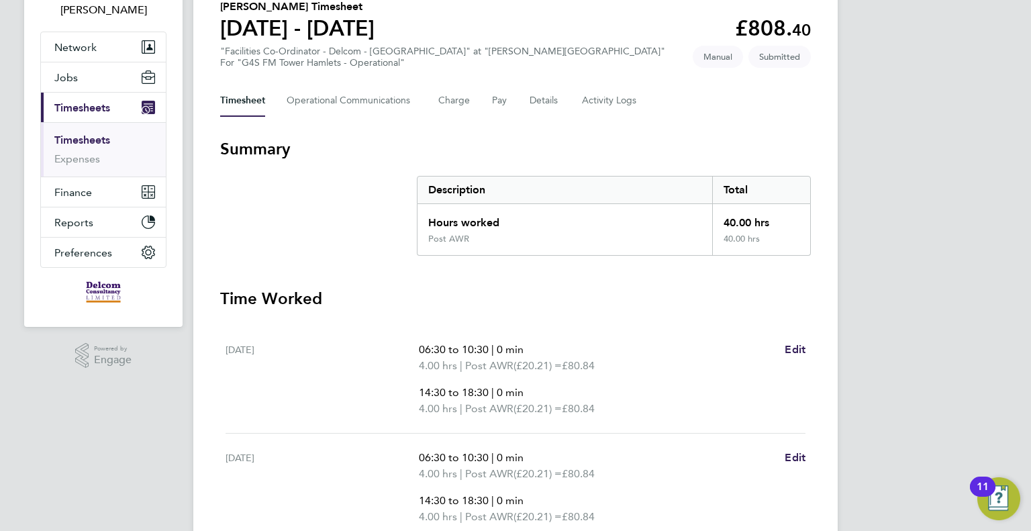
scroll to position [0, 0]
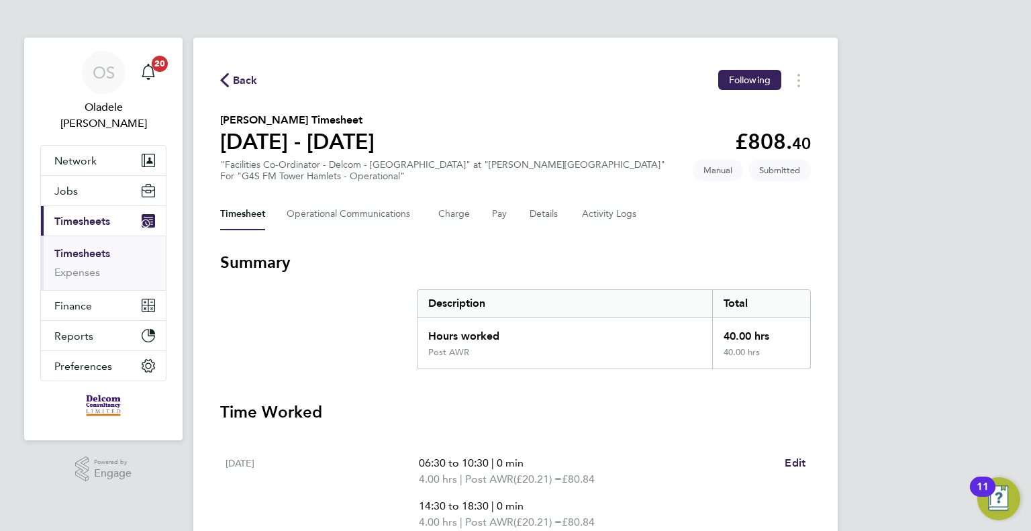
click at [244, 80] on span "Back" at bounding box center [245, 80] width 25 height 16
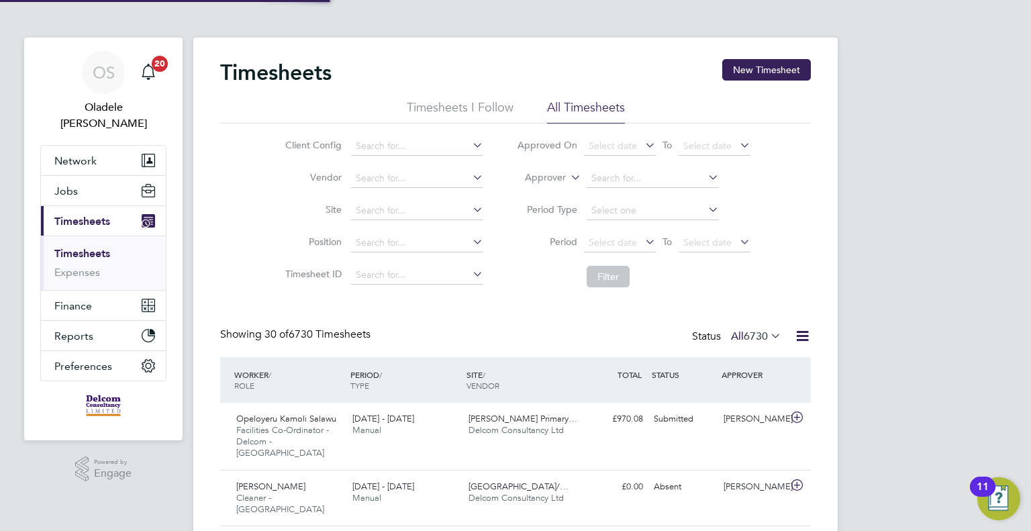
scroll to position [34, 117]
click at [747, 72] on button "New Timesheet" at bounding box center [766, 69] width 89 height 21
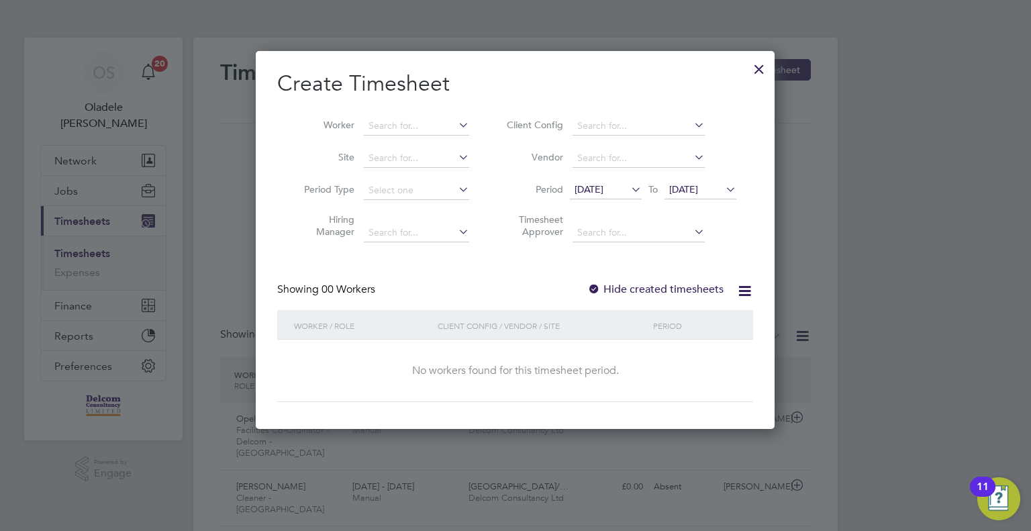
click at [603, 189] on span "[DATE]" at bounding box center [588, 189] width 29 height 12
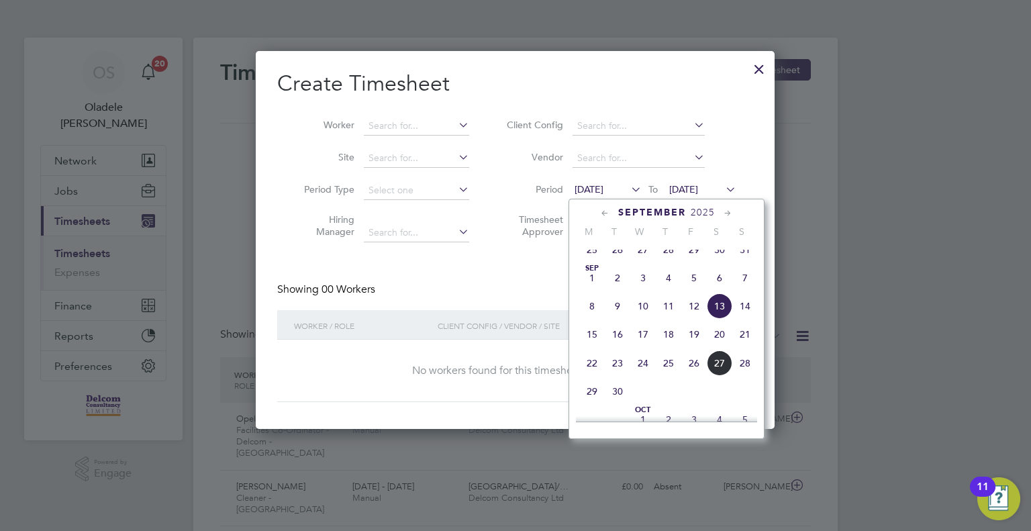
click at [593, 376] on span "22" at bounding box center [592, 363] width 26 height 26
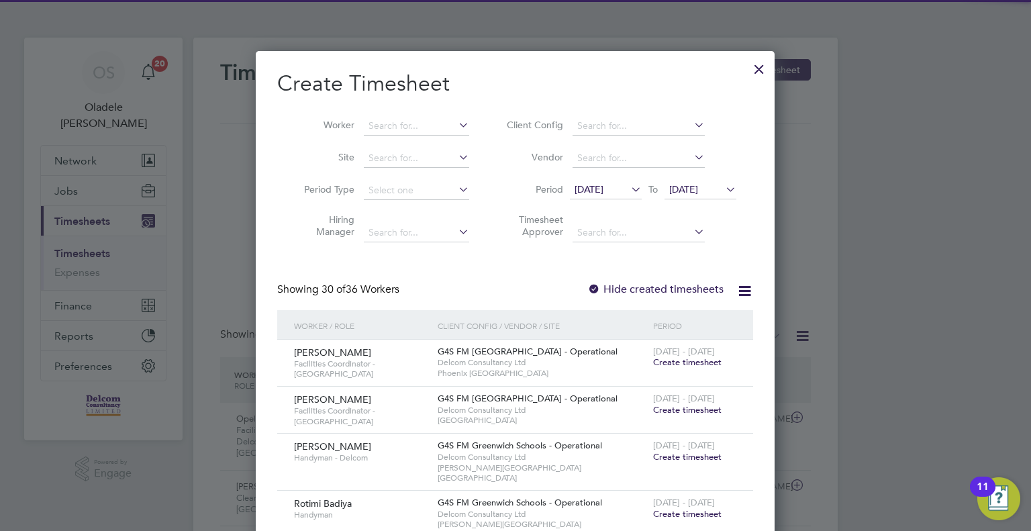
click at [693, 192] on span "[DATE]" at bounding box center [683, 189] width 29 height 12
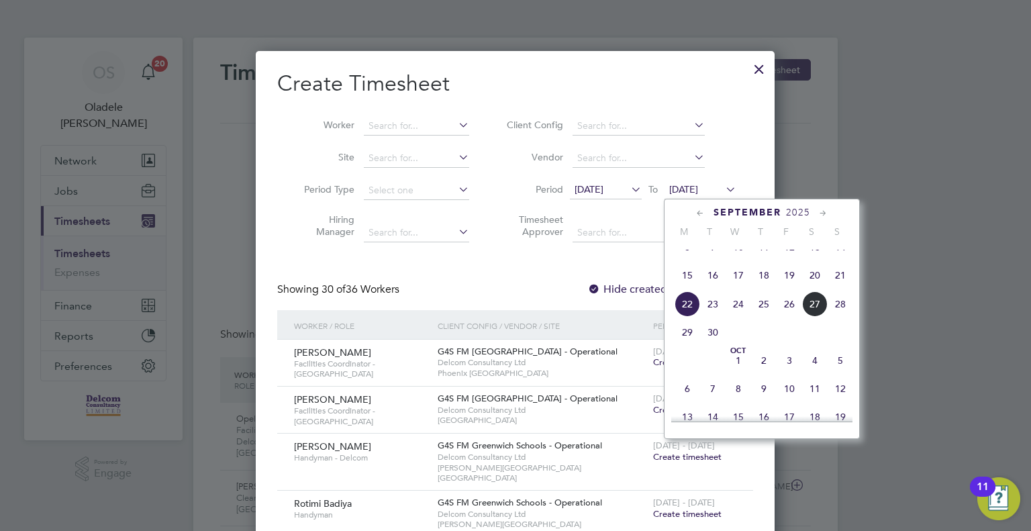
click at [836, 313] on span "28" at bounding box center [840, 304] width 26 height 26
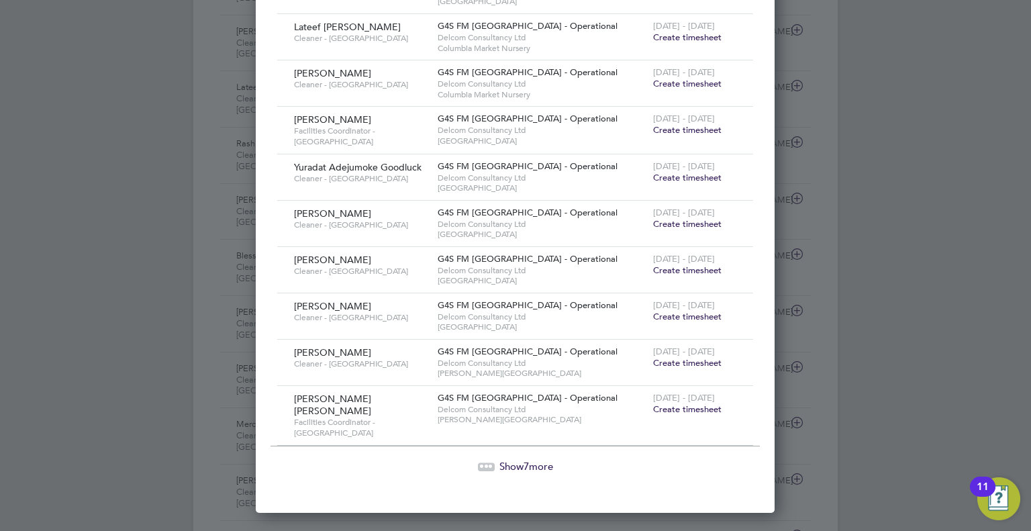
click at [682, 357] on span "Create timesheet" at bounding box center [687, 362] width 68 height 11
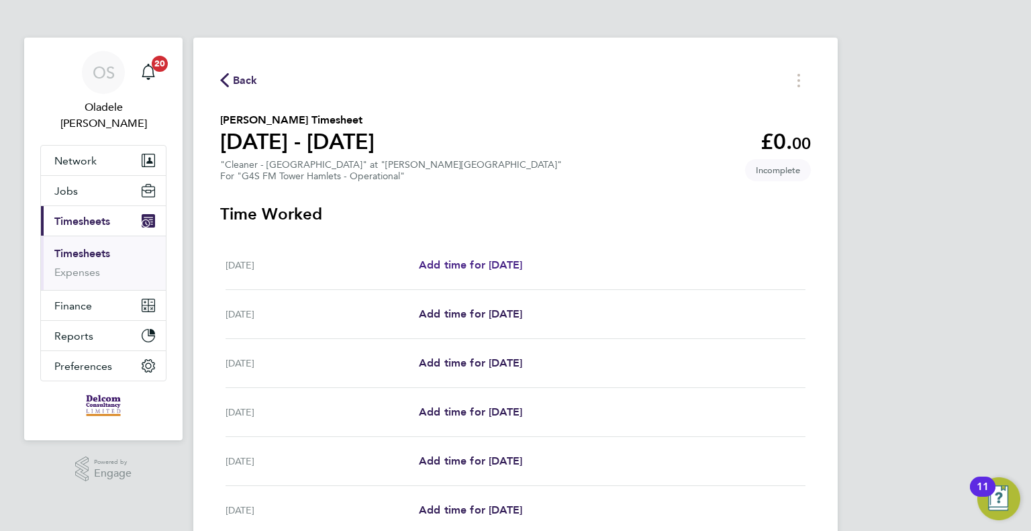
click at [478, 265] on span "Add time for [DATE]" at bounding box center [470, 264] width 103 height 13
select select "60"
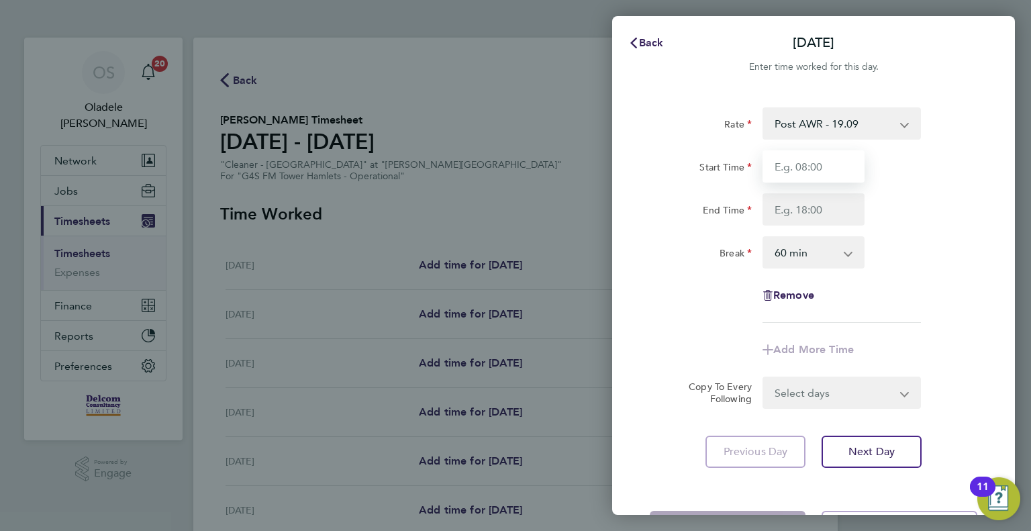
click at [824, 167] on input "Start Time" at bounding box center [813, 166] width 102 height 32
type input "06:30"
click at [794, 211] on input "End Time" at bounding box center [813, 209] width 102 height 32
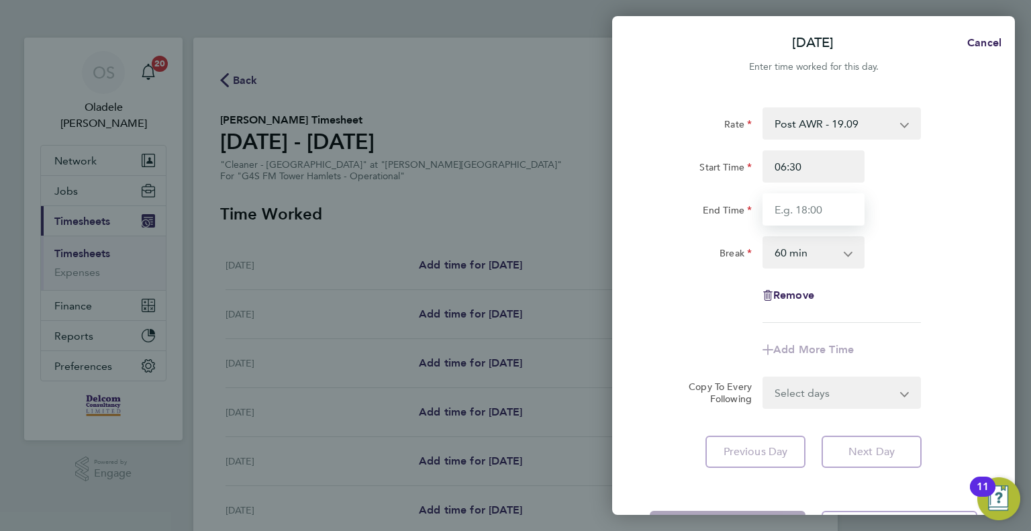
type input "08:30"
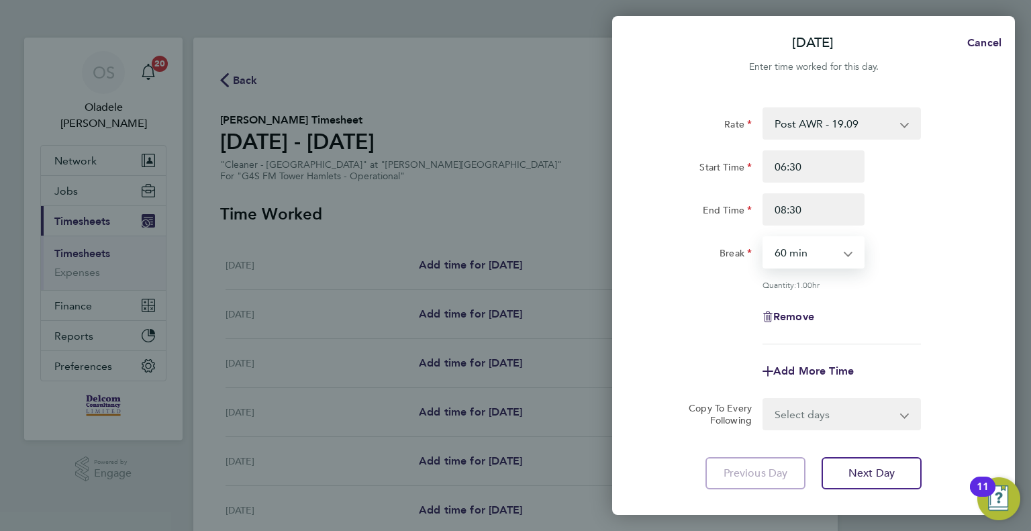
click at [783, 259] on select "0 min 15 min 30 min 45 min 60 min 75 min 90 min" at bounding box center [805, 253] width 83 height 30
click at [764, 238] on select "0 min 15 min 30 min 45 min 60 min 75 min 90 min" at bounding box center [805, 253] width 83 height 30
click at [832, 254] on select "0 min 15 min 30 min 45 min 60 min 75 min 90 min" at bounding box center [805, 253] width 83 height 30
select select "0"
click at [764, 238] on select "0 min 15 min 30 min 45 min 60 min 75 min 90 min" at bounding box center [805, 253] width 83 height 30
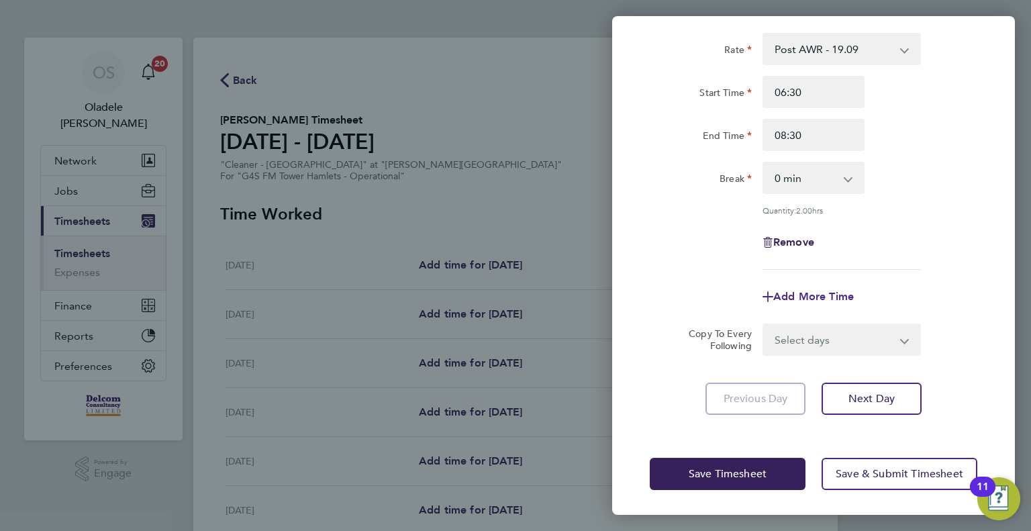
click at [819, 296] on span "Add More Time" at bounding box center [813, 296] width 81 height 13
select select "null"
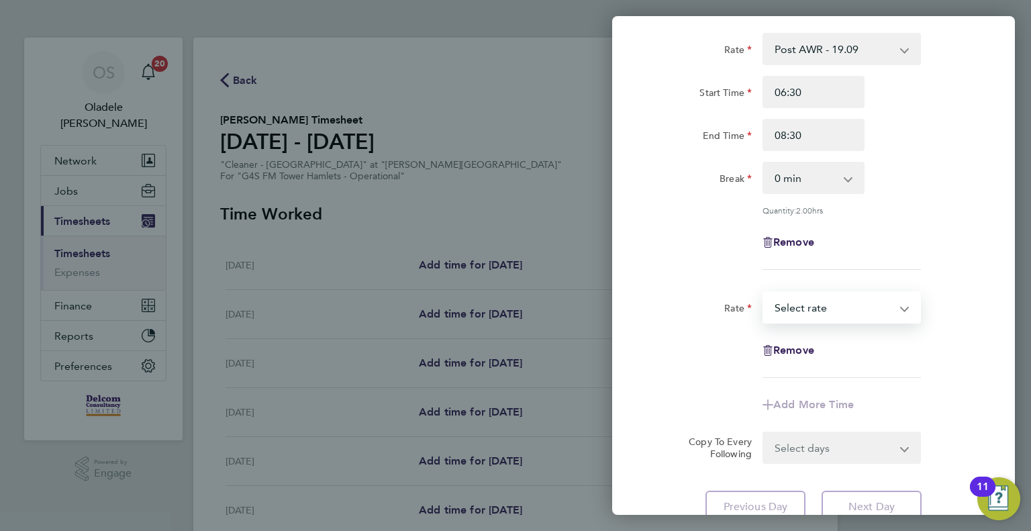
click at [819, 305] on select "Post AWR - 19.09 Select rate" at bounding box center [834, 308] width 140 height 30
select select "60"
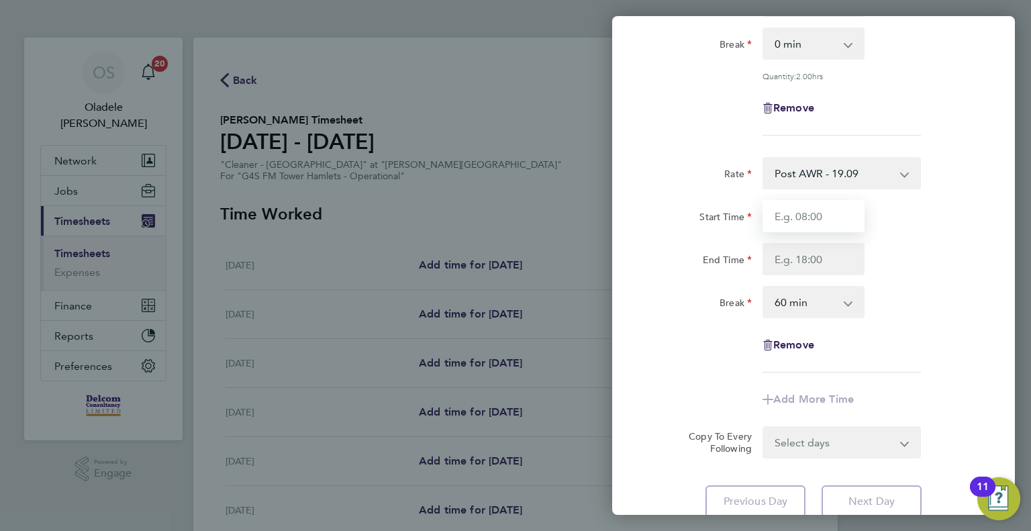
click at [791, 223] on input "Start Time" at bounding box center [813, 216] width 102 height 32
type input "15:30"
click at [789, 266] on input "End Time" at bounding box center [813, 259] width 102 height 32
type input "17:30"
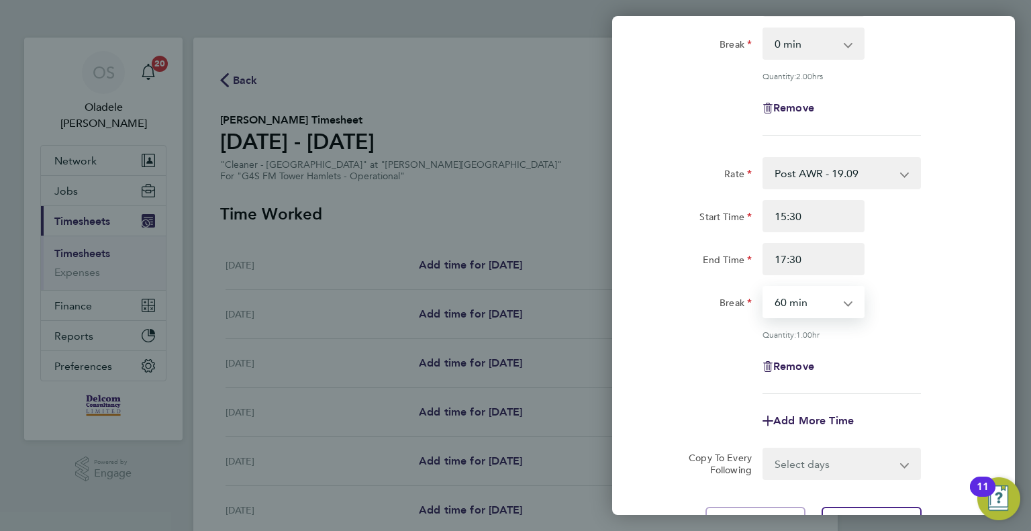
click at [799, 306] on select "0 min 15 min 30 min 45 min 60 min 75 min 90 min" at bounding box center [805, 302] width 83 height 30
select select "0"
click at [764, 287] on select "0 min 15 min 30 min 45 min 60 min 75 min 90 min" at bounding box center [805, 302] width 83 height 30
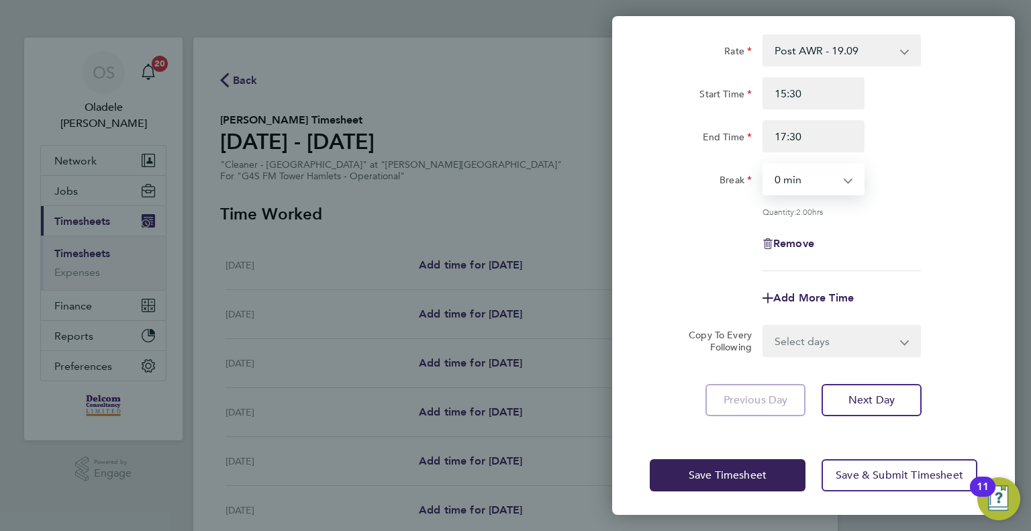
click at [795, 346] on select "Select days Day Weekday (Mon-Fri) Weekend (Sat-Sun) [DATE] [DATE] [DATE] [DATE]…" at bounding box center [834, 341] width 141 height 30
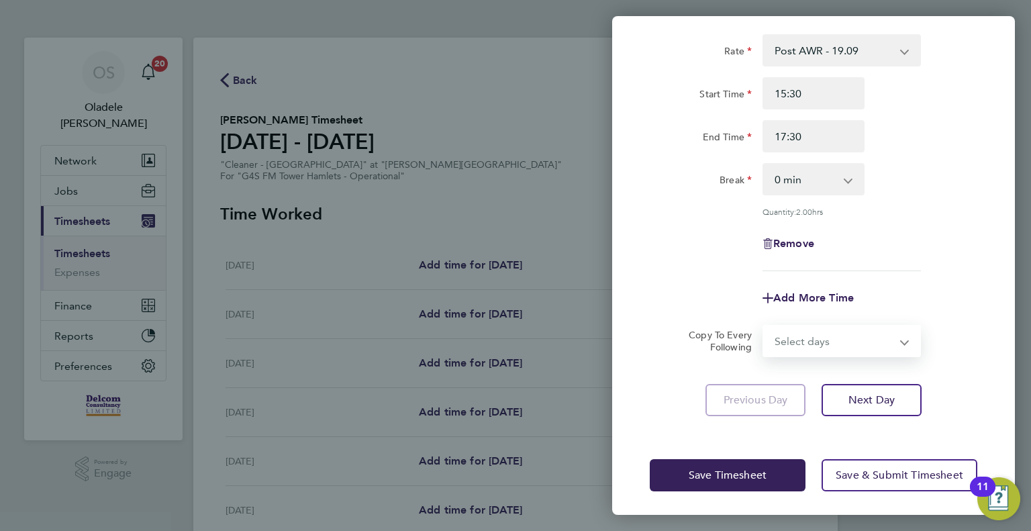
select select "DAY"
click at [764, 326] on select "Select days Day Weekday (Mon-Fri) Weekend (Sat-Sun) [DATE] [DATE] [DATE] [DATE]…" at bounding box center [834, 341] width 141 height 30
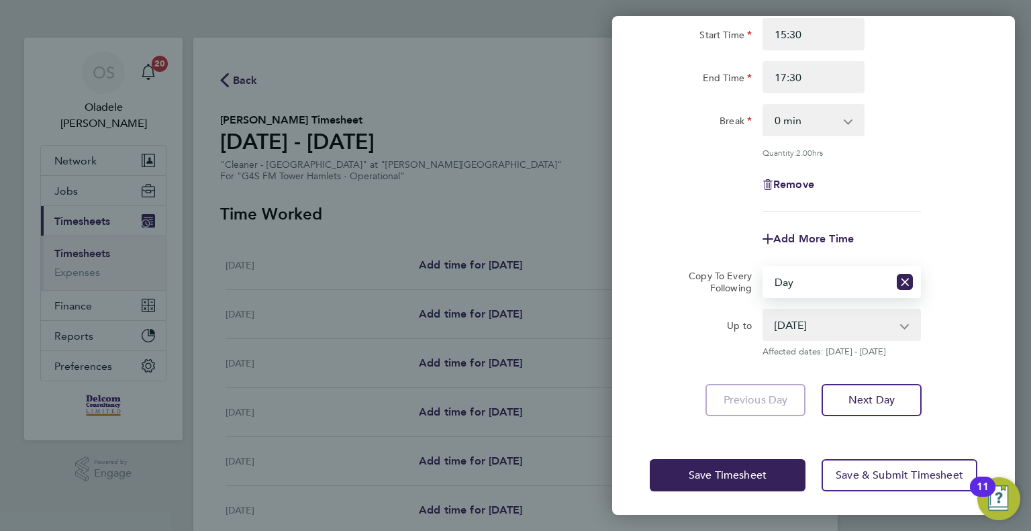
click at [813, 328] on select "[DATE] [DATE] [DATE] [DATE] [DATE] [DATE]" at bounding box center [834, 325] width 140 height 30
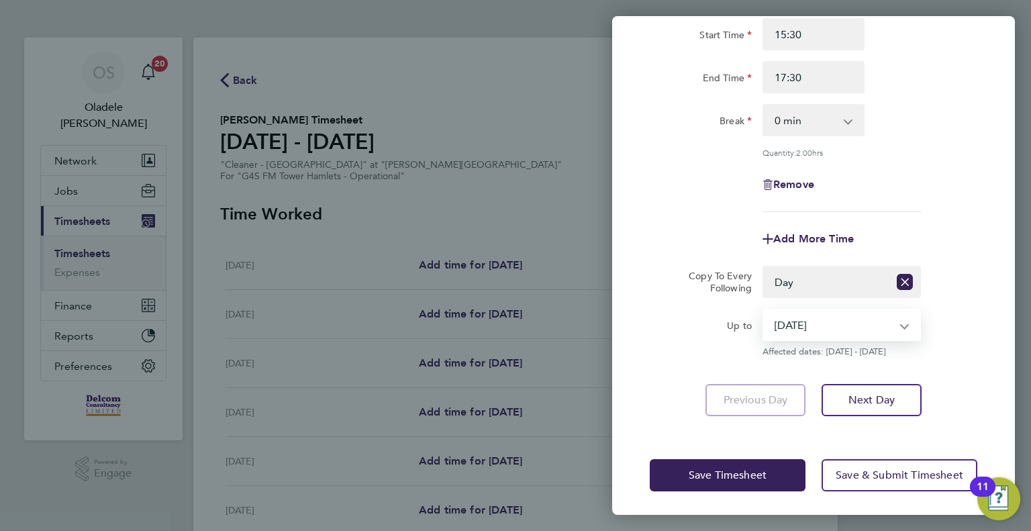
select select "[DATE]"
click at [764, 310] on select "[DATE] [DATE] [DATE] [DATE] [DATE] [DATE]" at bounding box center [834, 325] width 140 height 30
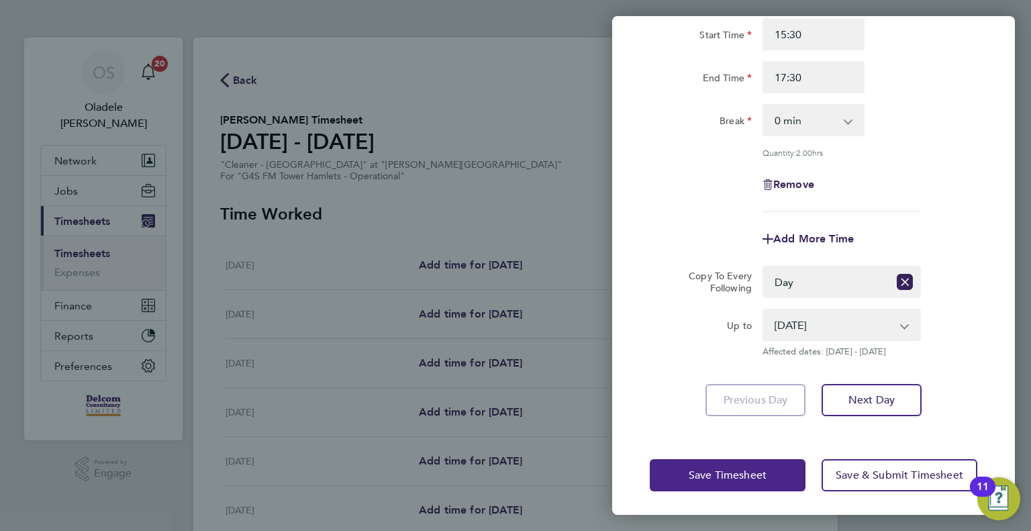
click at [698, 468] on span "Save Timesheet" at bounding box center [728, 474] width 78 height 13
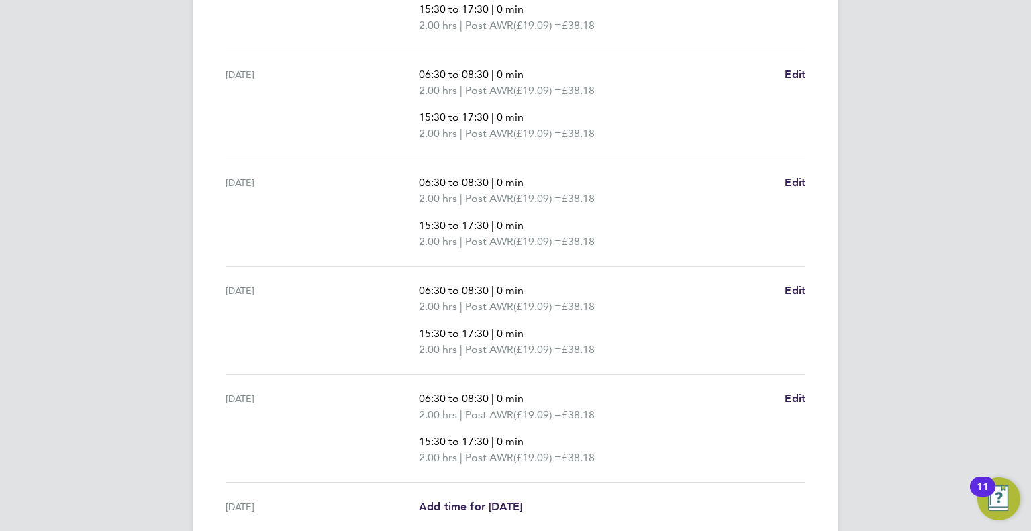
scroll to position [662, 0]
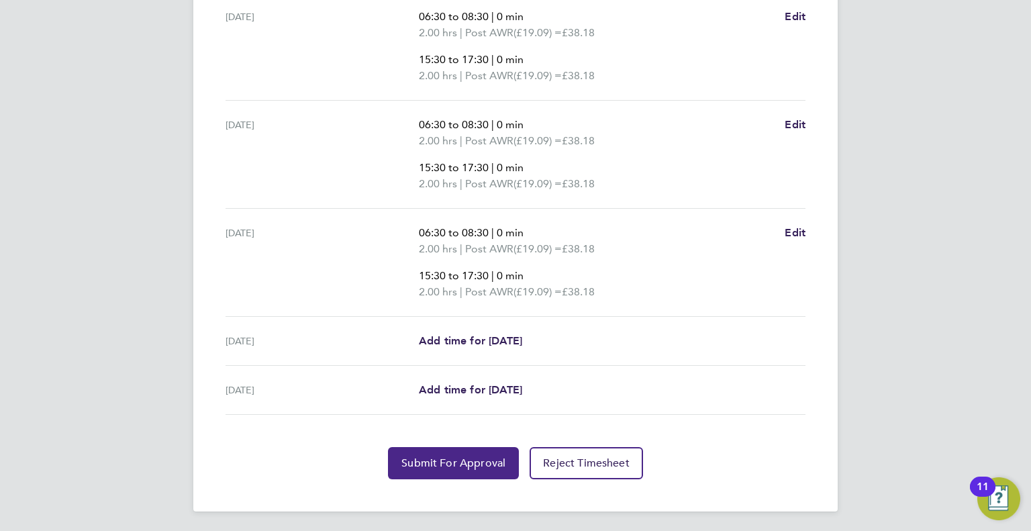
click at [416, 466] on span "Submit For Approval" at bounding box center [453, 462] width 104 height 13
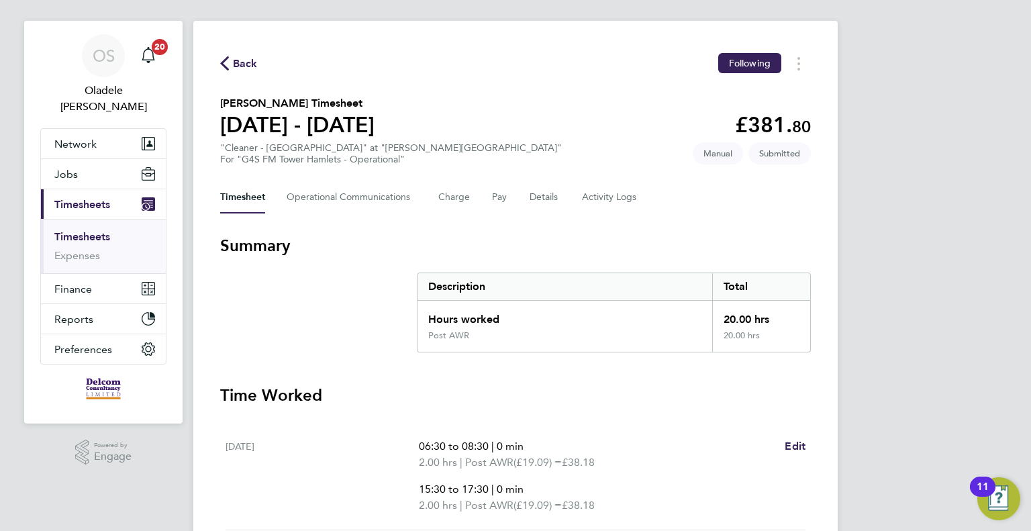
scroll to position [0, 0]
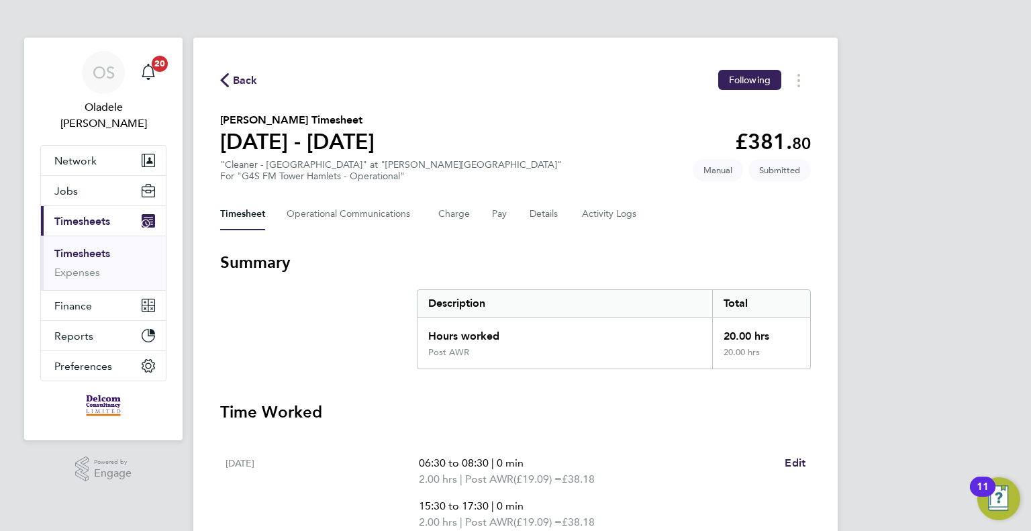
click at [246, 77] on span "Back" at bounding box center [245, 80] width 25 height 16
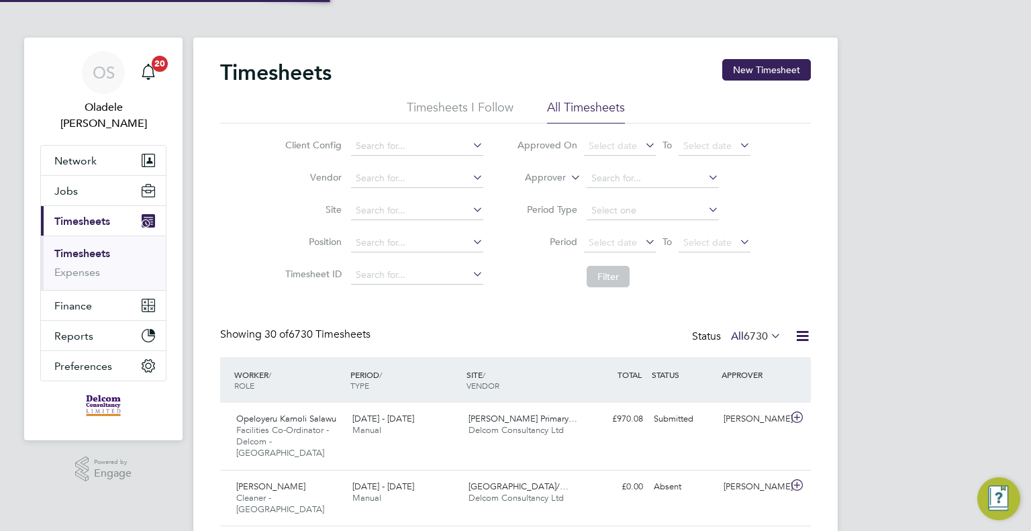
scroll to position [34, 117]
click at [760, 73] on button "New Timesheet" at bounding box center [766, 69] width 89 height 21
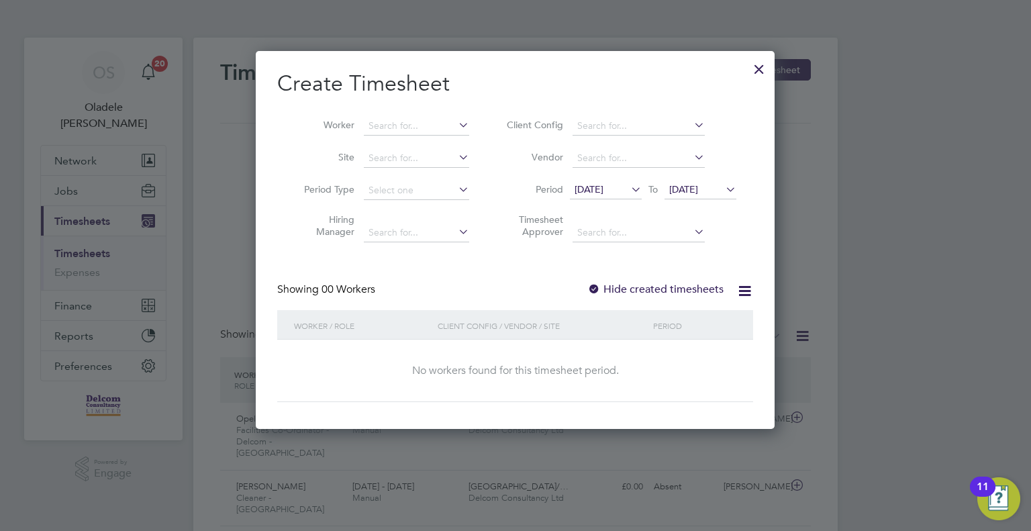
click at [602, 200] on li "Period [DATE] To [DATE]" at bounding box center [619, 190] width 267 height 32
click at [600, 192] on span "[DATE]" at bounding box center [588, 189] width 29 height 12
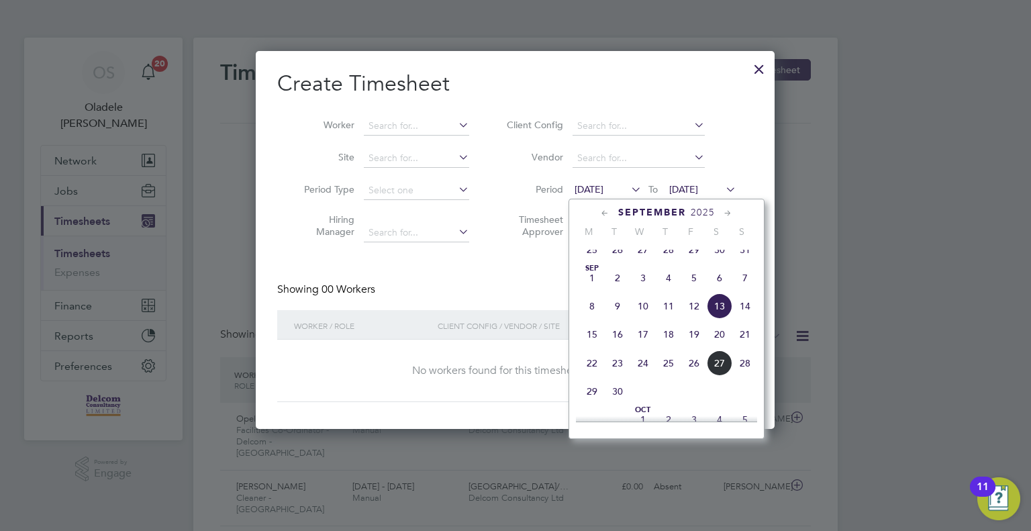
click at [589, 376] on span "22" at bounding box center [592, 363] width 26 height 26
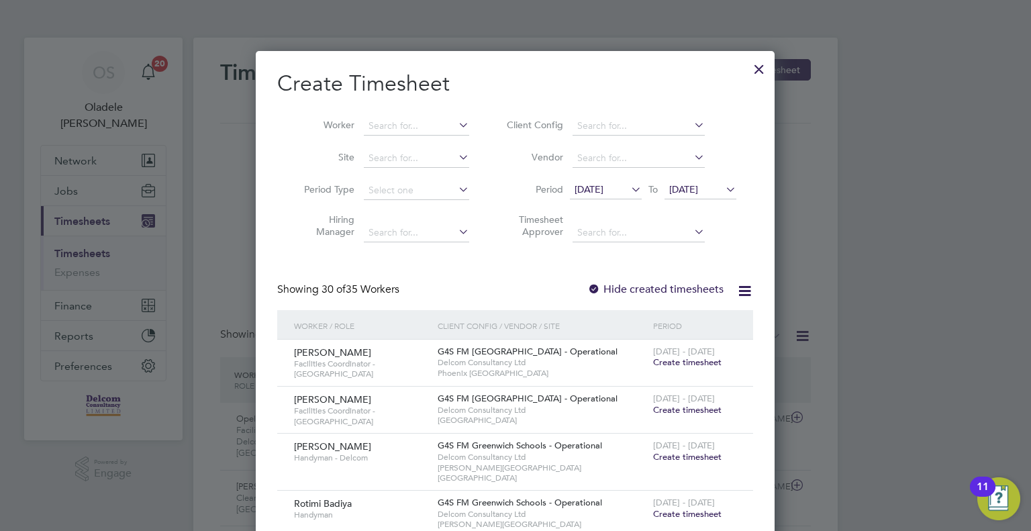
click at [697, 196] on span "[DATE]" at bounding box center [700, 190] width 72 height 18
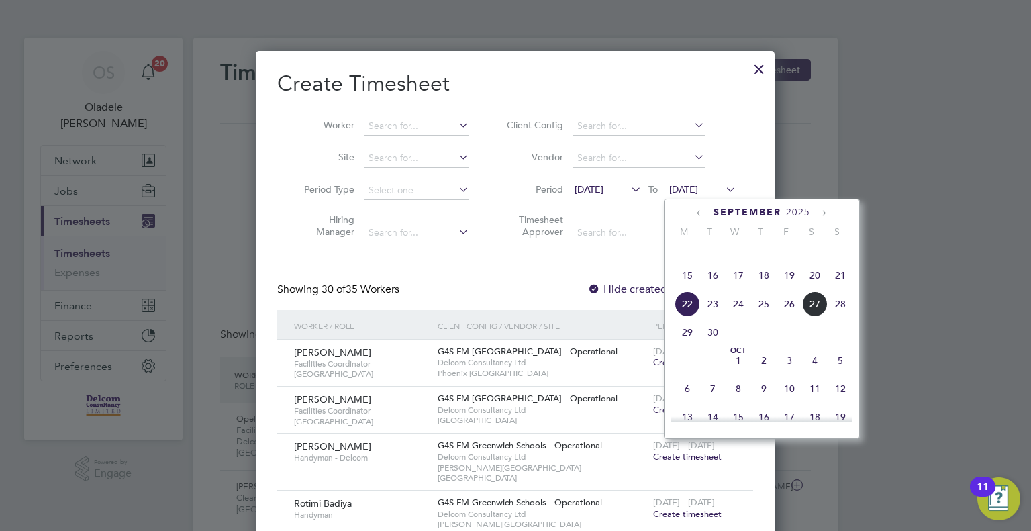
click at [834, 314] on span "28" at bounding box center [840, 304] width 26 height 26
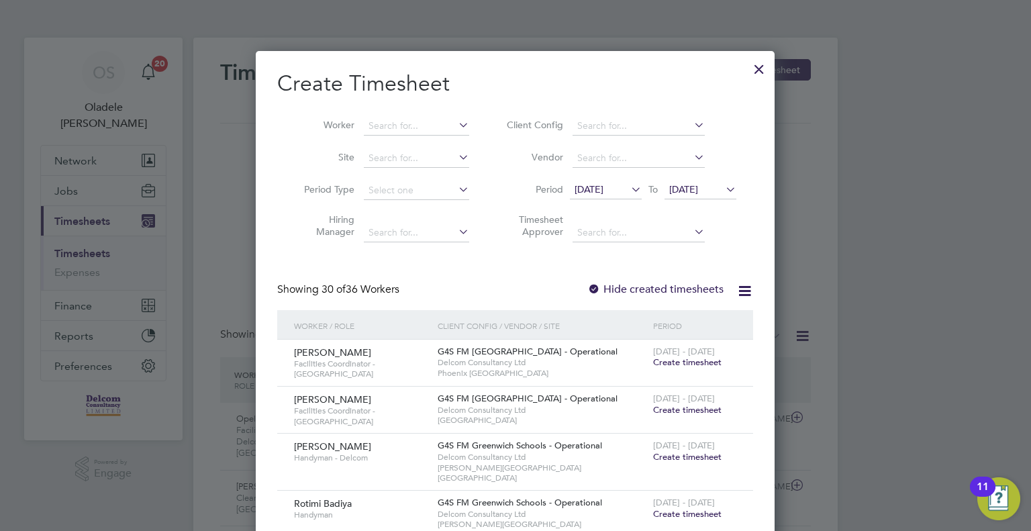
click at [678, 362] on span "Create timesheet" at bounding box center [687, 361] width 68 height 11
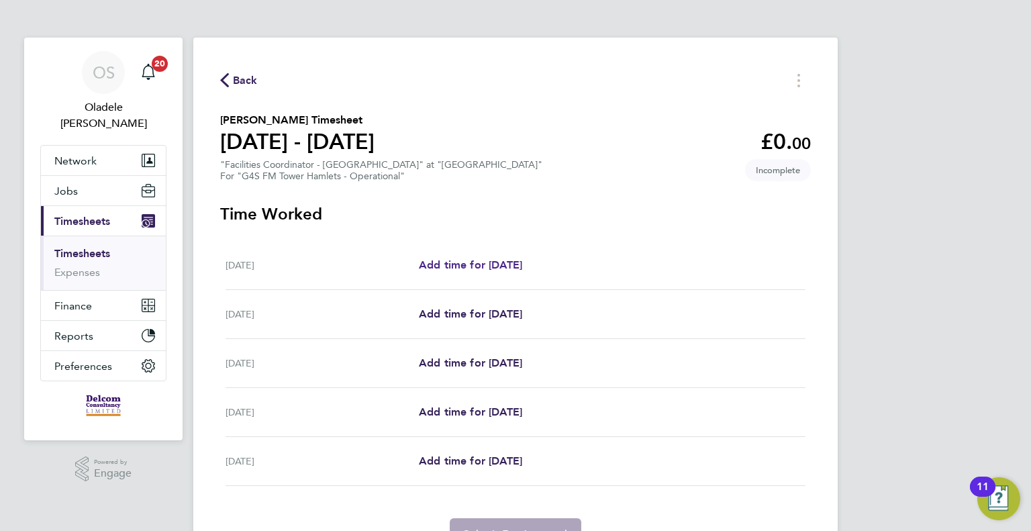
click at [459, 266] on span "Add time for [DATE]" at bounding box center [470, 264] width 103 height 13
select select "60"
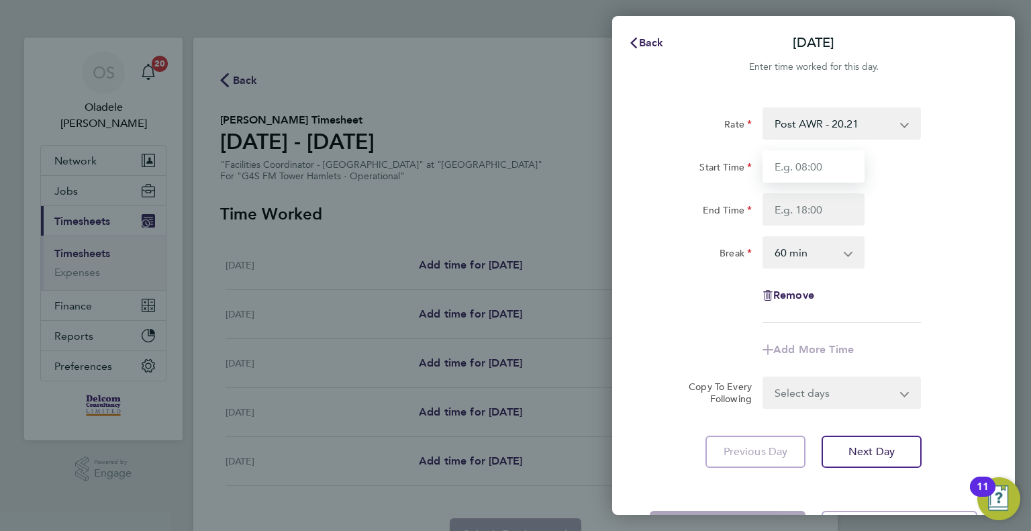
click at [813, 167] on input "Start Time" at bounding box center [813, 166] width 102 height 32
type input "06:00"
click at [805, 211] on input "End Time" at bounding box center [813, 209] width 102 height 32
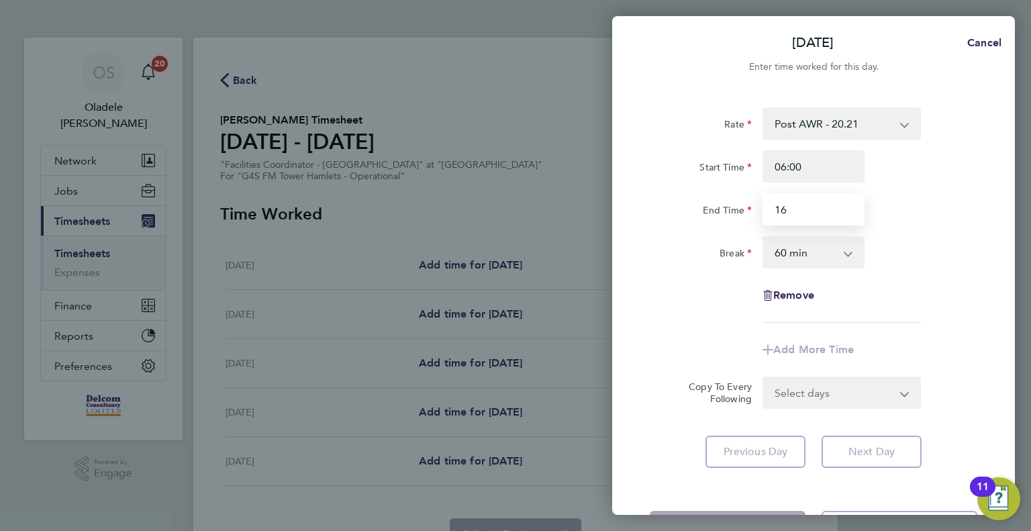
type input "16:00"
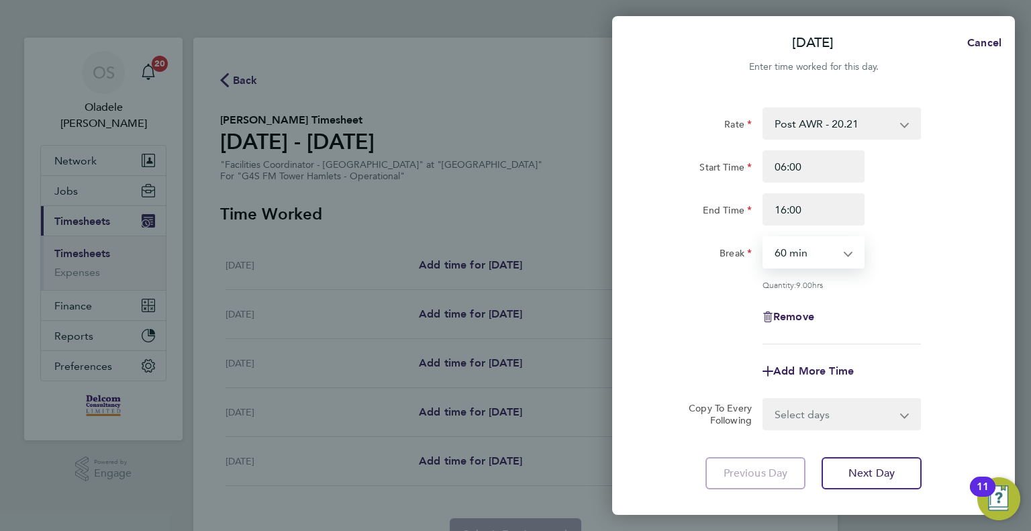
click at [822, 255] on select "0 min 15 min 30 min 45 min 60 min 75 min 90 min" at bounding box center [805, 253] width 83 height 30
click at [764, 238] on select "0 min 15 min 30 min 45 min 60 min 75 min 90 min" at bounding box center [805, 253] width 83 height 30
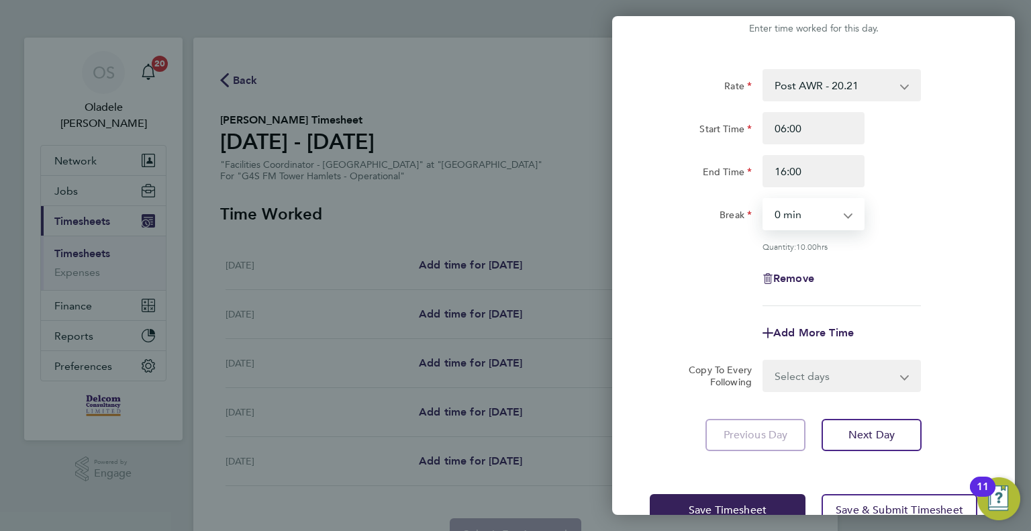
scroll to position [74, 0]
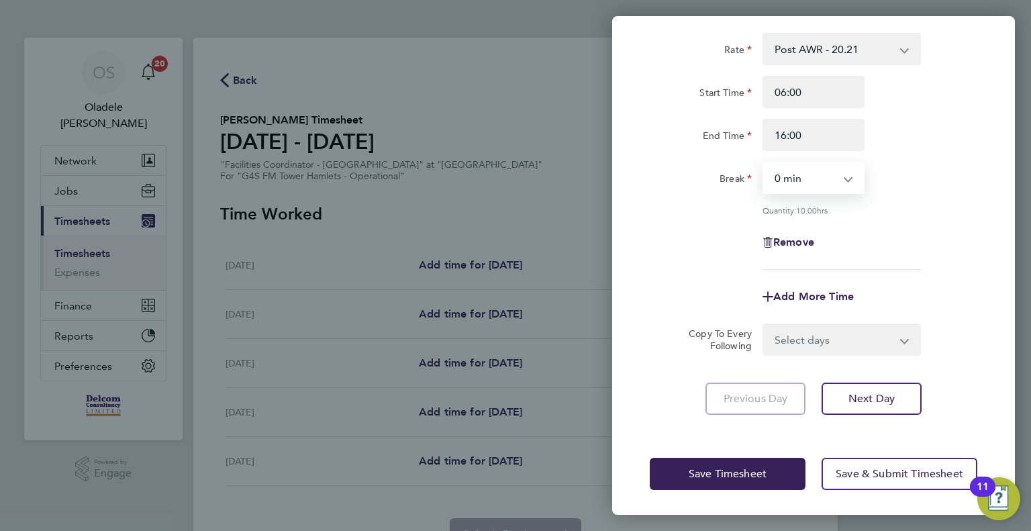
click at [838, 177] on select "0 min 15 min 30 min 45 min 60 min 75 min 90 min" at bounding box center [805, 178] width 83 height 30
select select "60"
click at [764, 163] on select "0 min 15 min 30 min 45 min 60 min 75 min 90 min" at bounding box center [805, 178] width 83 height 30
click at [980, 209] on div "Quantity: 9.00 hrs" at bounding box center [813, 210] width 338 height 11
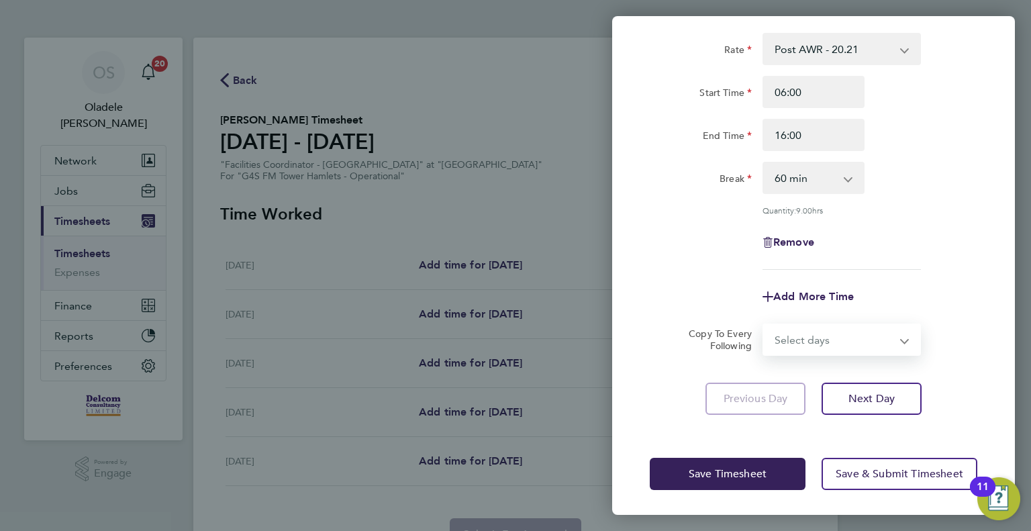
click at [799, 342] on select "Select days Day [DATE] [DATE] [DATE] [DATE]" at bounding box center [834, 340] width 141 height 30
select select "DAY"
click at [764, 325] on select "Select days Day [DATE] [DATE] [DATE] [DATE]" at bounding box center [834, 340] width 141 height 30
select select "[DATE]"
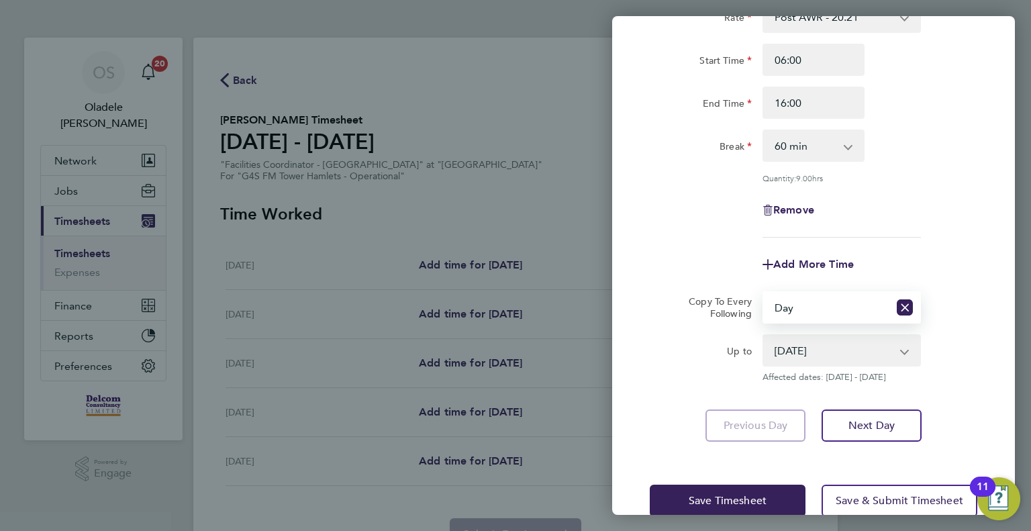
scroll to position [134, 0]
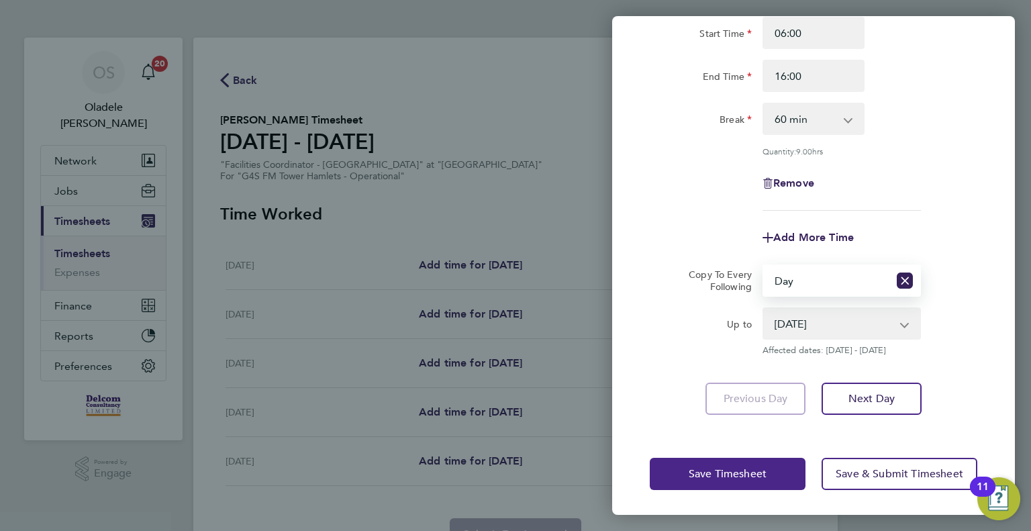
click at [709, 471] on span "Save Timesheet" at bounding box center [728, 473] width 78 height 13
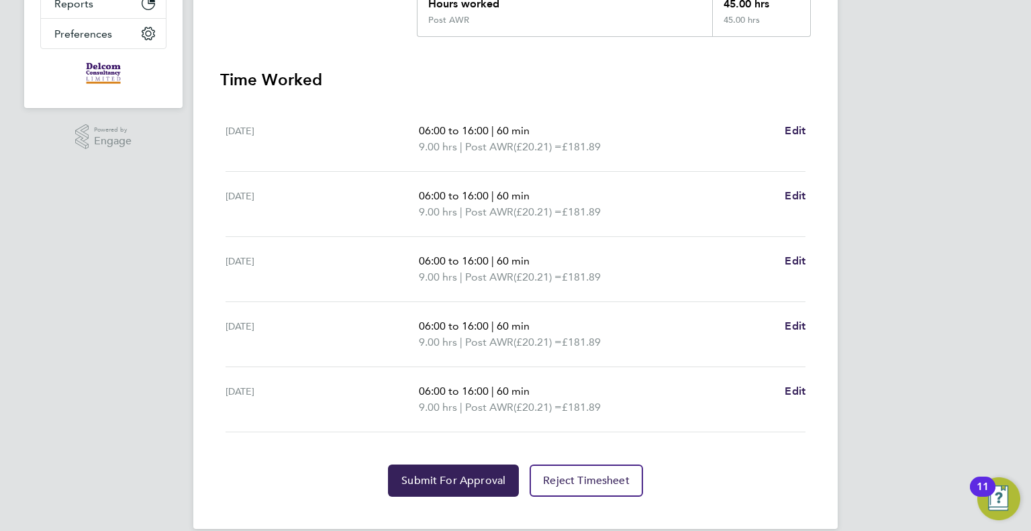
scroll to position [336, 0]
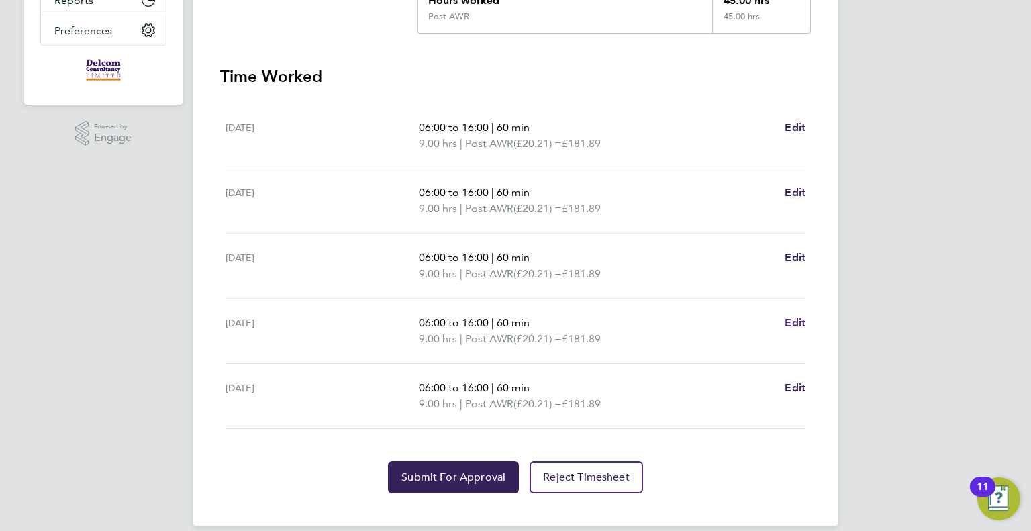
click at [794, 319] on span "Edit" at bounding box center [795, 322] width 21 height 13
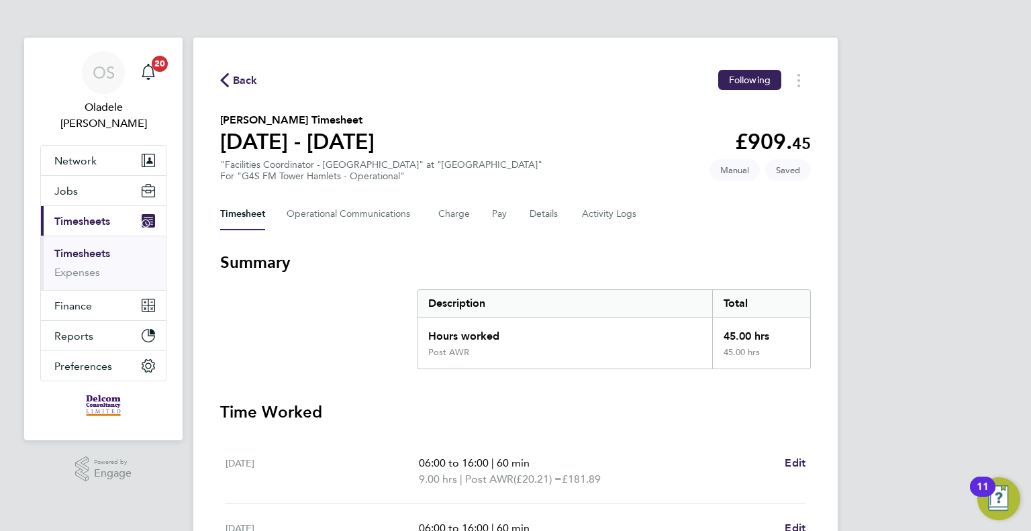
select select "60"
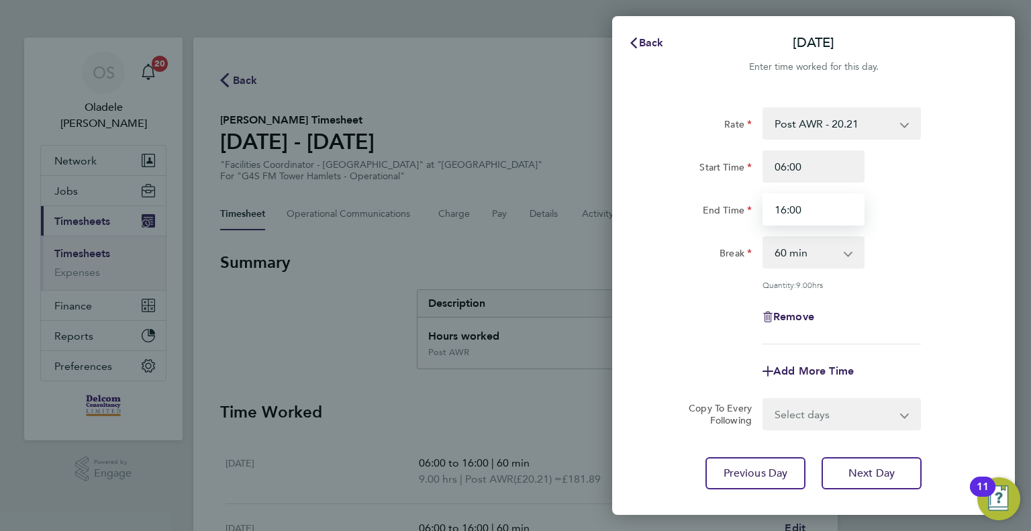
click at [810, 208] on input "16:00" at bounding box center [813, 209] width 102 height 32
type input "17:00"
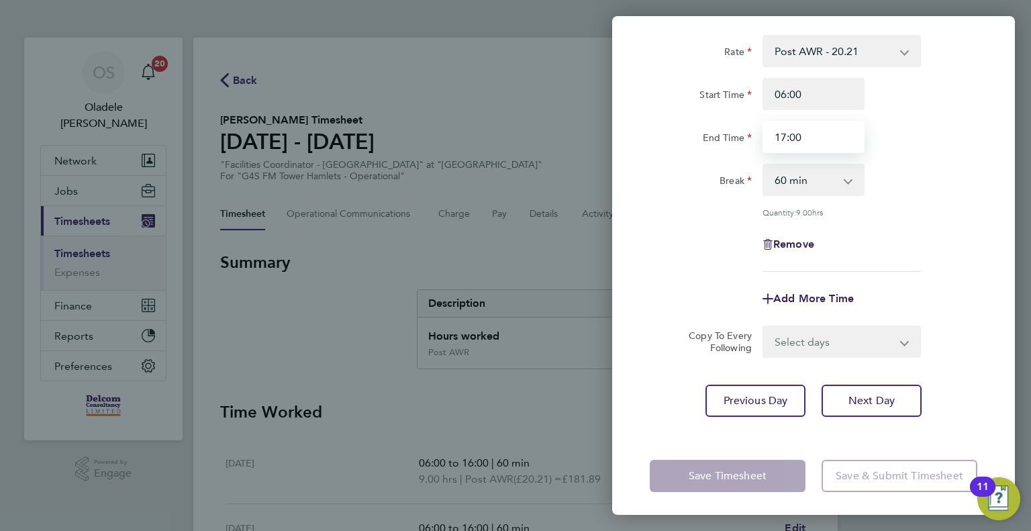
scroll to position [74, 0]
click at [719, 468] on app-form-button "Save Timesheet" at bounding box center [732, 474] width 164 height 32
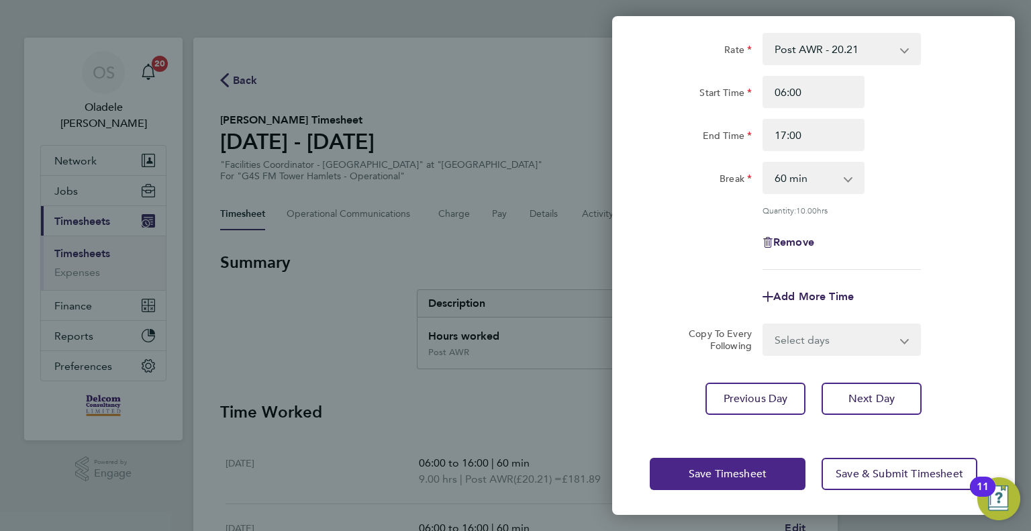
click at [707, 474] on span "Save Timesheet" at bounding box center [728, 473] width 78 height 13
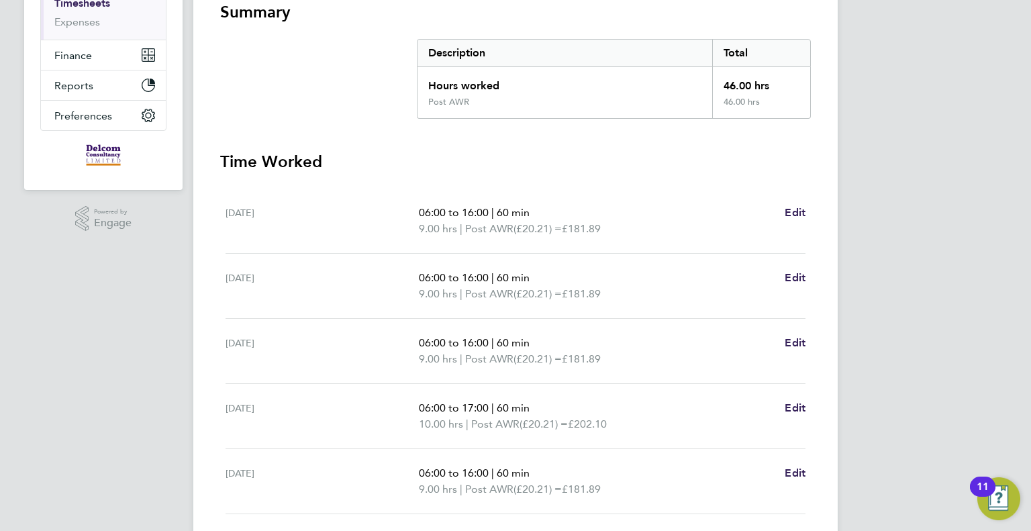
scroll to position [81, 0]
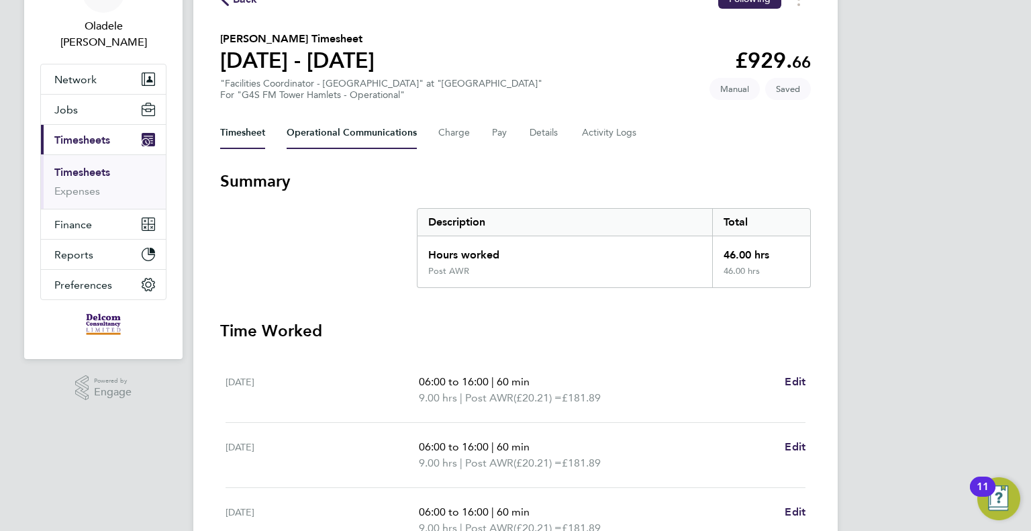
click at [345, 137] on Communications-tab "Operational Communications" at bounding box center [352, 133] width 130 height 32
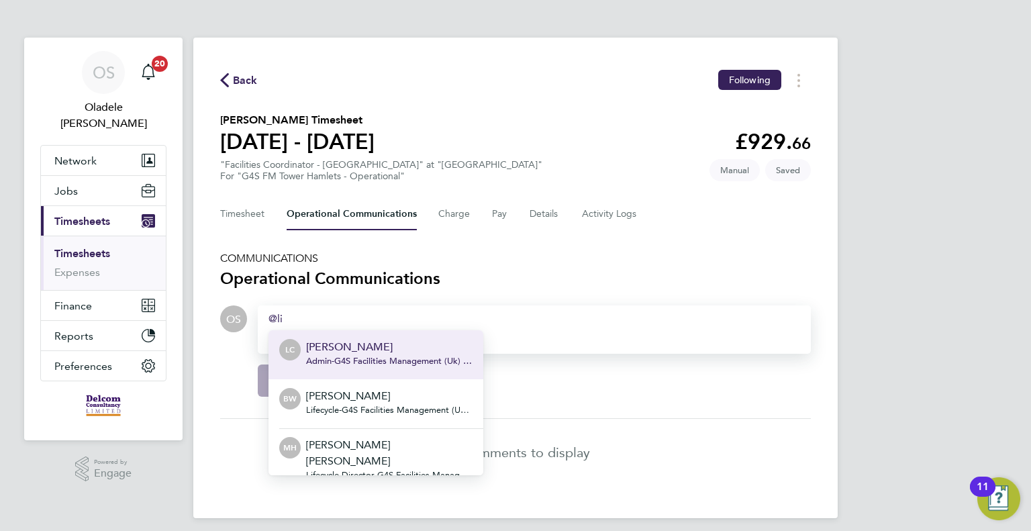
click at [387, 364] on span "Admin - G4S Facilities Management (Uk) Limited" at bounding box center [389, 361] width 166 height 11
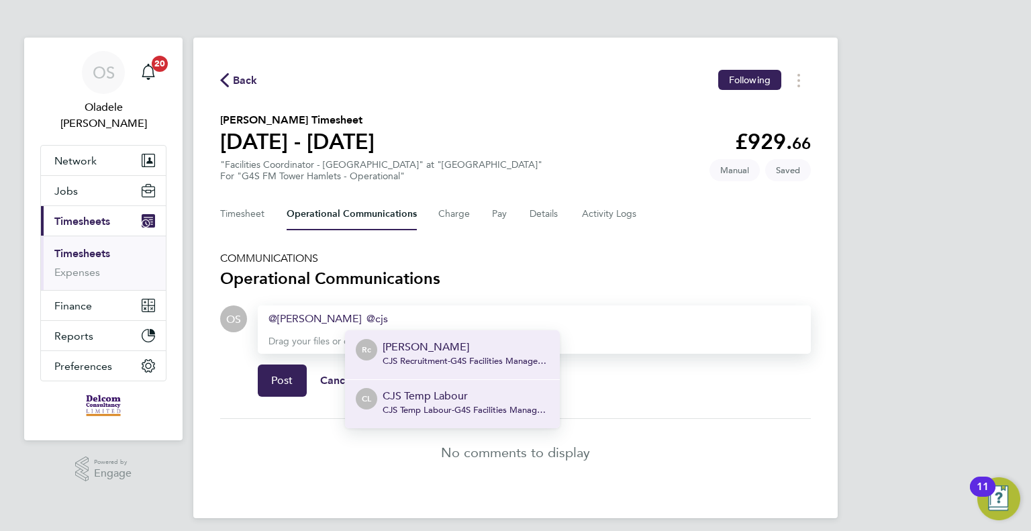
click at [412, 393] on p "CJS Temp Labour" at bounding box center [466, 396] width 166 height 16
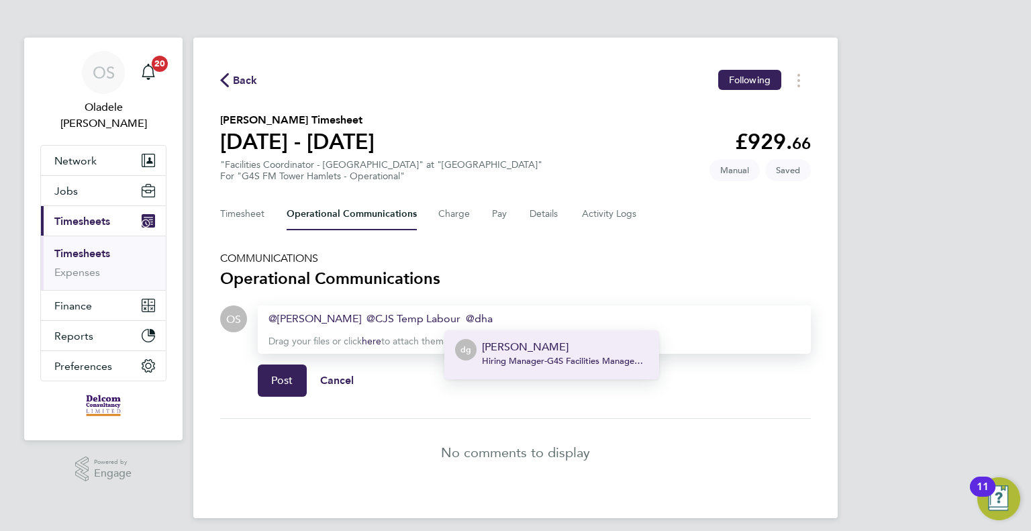
click at [529, 362] on span "Hiring Manager - G4S Facilities Management (Uk) Limited" at bounding box center [565, 361] width 166 height 11
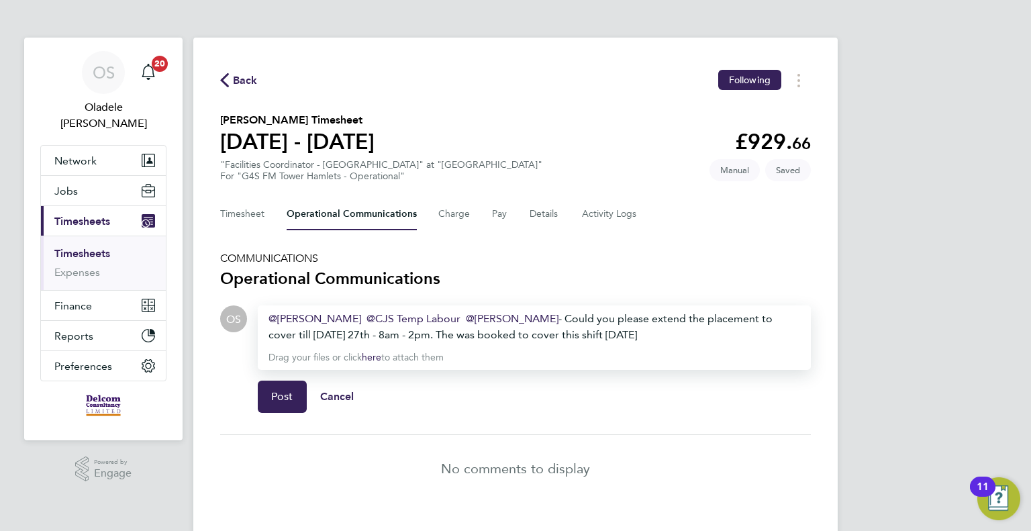
click at [342, 335] on div "[PERSON_NAME] ​ CJS Temp Labour ​ [PERSON_NAME] ​ - Could you please extend the…" at bounding box center [534, 327] width 532 height 32
click at [640, 340] on div "[PERSON_NAME] ​ CJS Temp Labour ​ [PERSON_NAME] ​ - Could you please extend the…" at bounding box center [534, 327] width 532 height 32
click at [284, 397] on span "Post" at bounding box center [282, 396] width 22 height 13
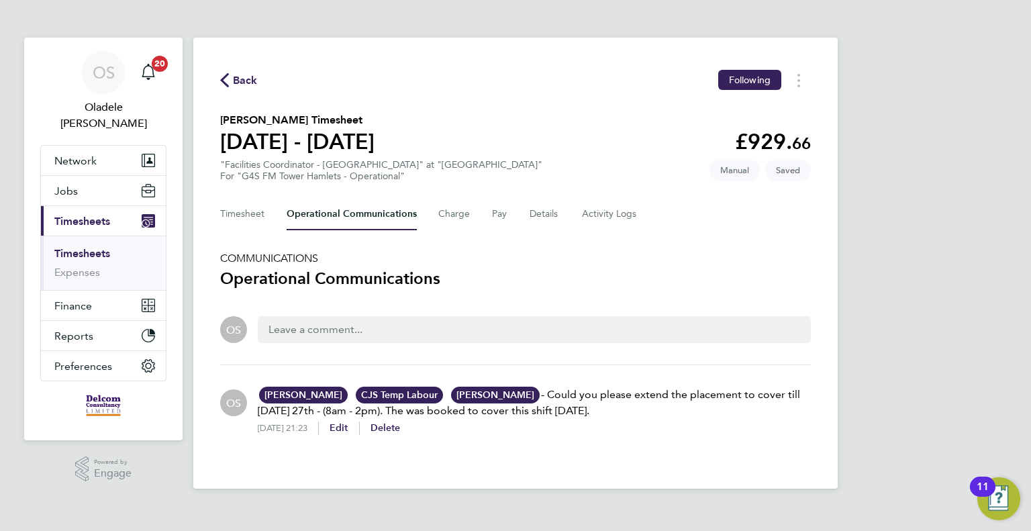
click at [240, 79] on span "Back" at bounding box center [245, 80] width 25 height 16
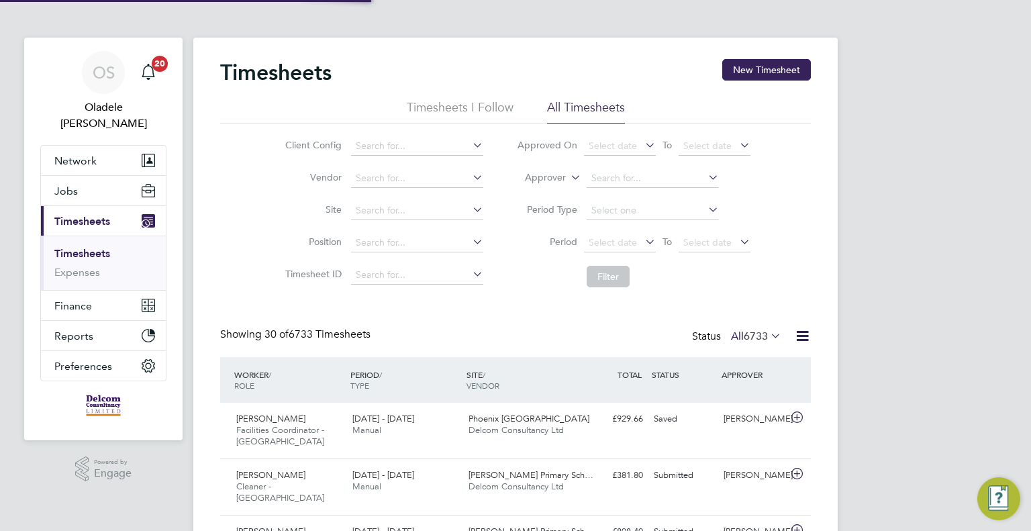
scroll to position [45, 117]
click at [760, 77] on button "New Timesheet" at bounding box center [766, 69] width 89 height 21
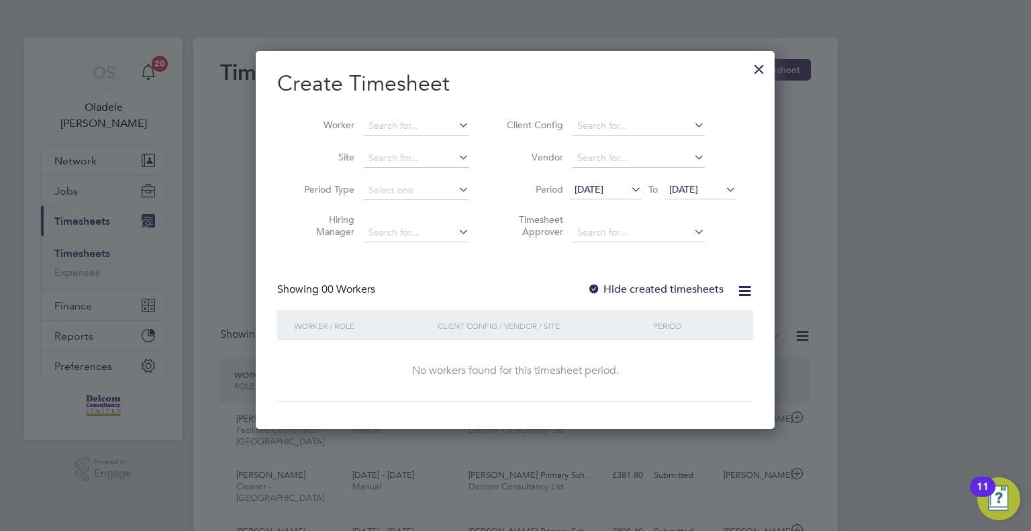
click at [625, 195] on span "[DATE]" at bounding box center [606, 190] width 72 height 18
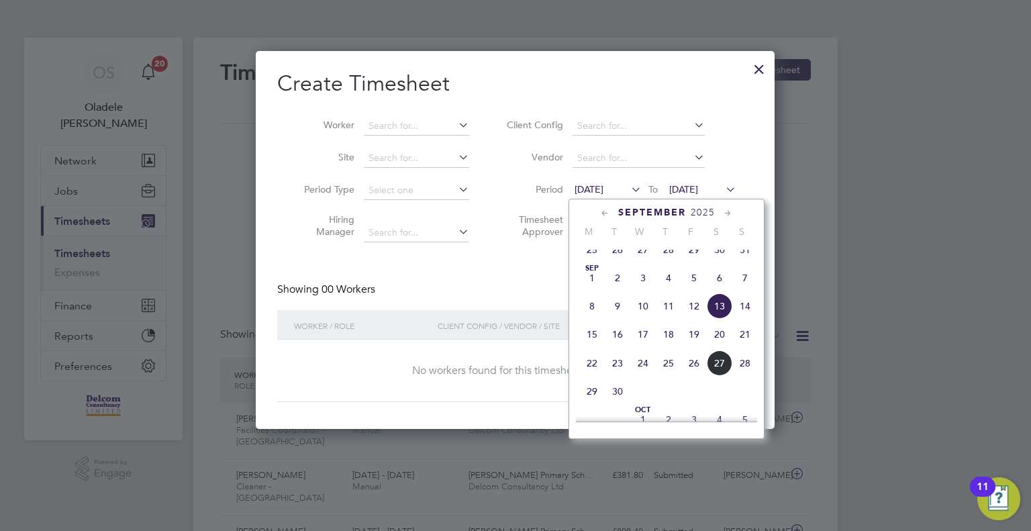
click at [593, 374] on span "22" at bounding box center [592, 363] width 26 height 26
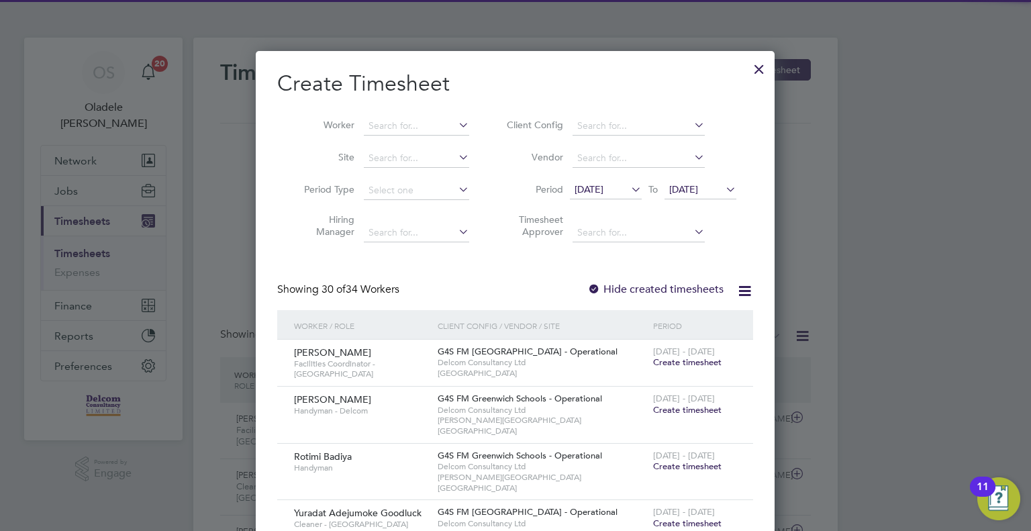
click at [698, 190] on span "[DATE]" at bounding box center [683, 189] width 29 height 12
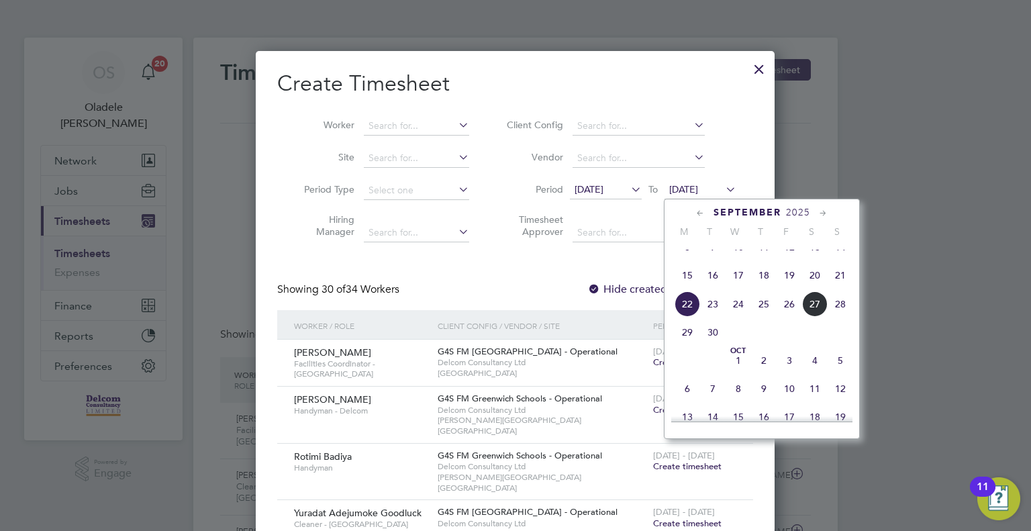
click at [842, 313] on span "28" at bounding box center [840, 304] width 26 height 26
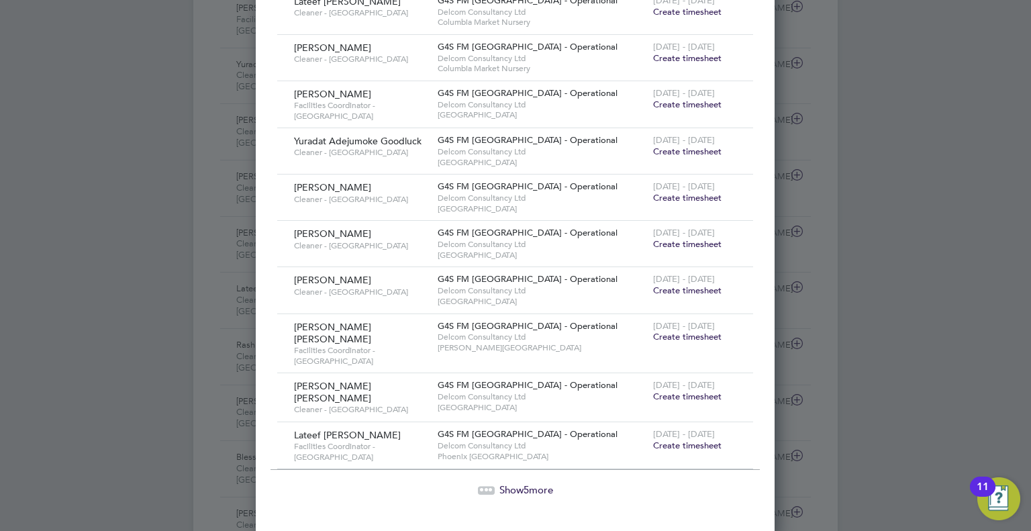
scroll to position [1342, 0]
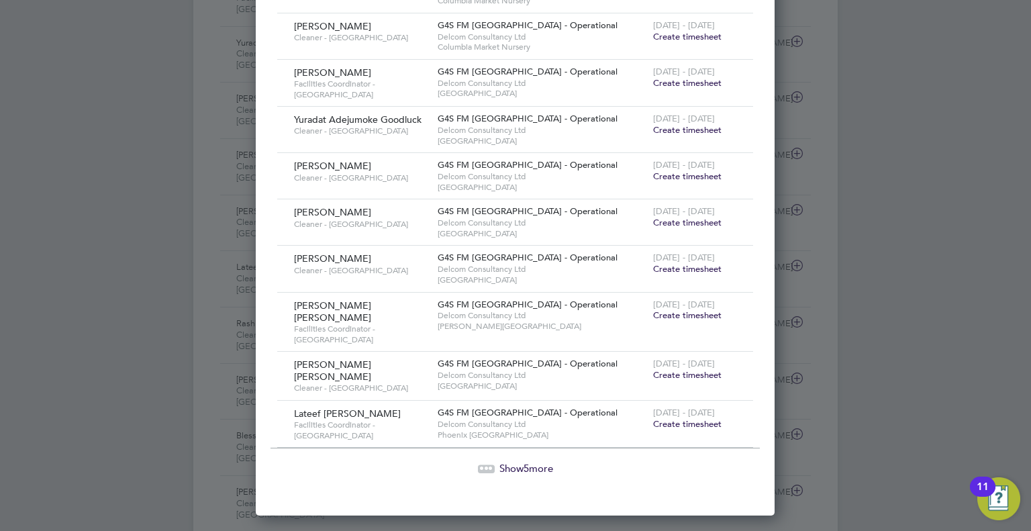
click at [674, 418] on span "Create timesheet" at bounding box center [687, 423] width 68 height 11
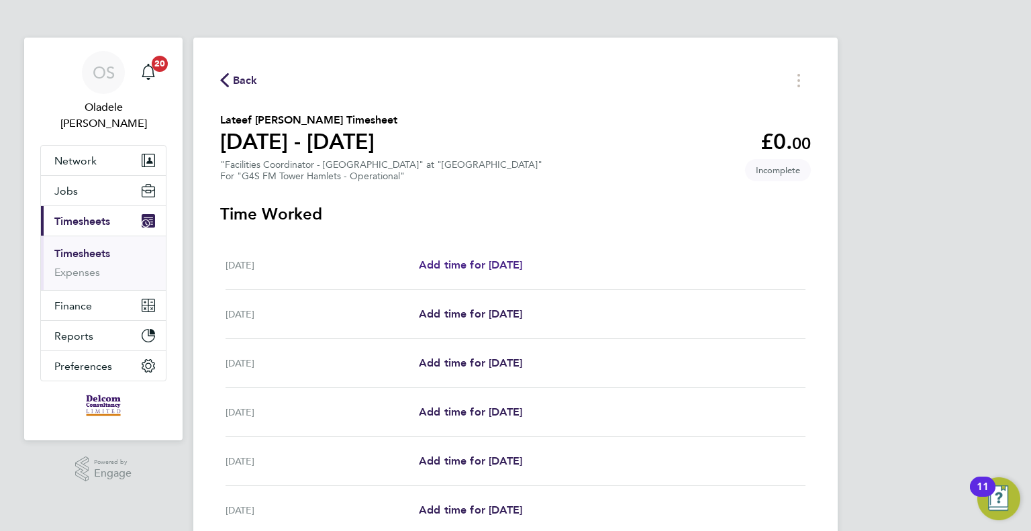
click at [486, 264] on span "Add time for [DATE]" at bounding box center [470, 264] width 103 height 13
select select "60"
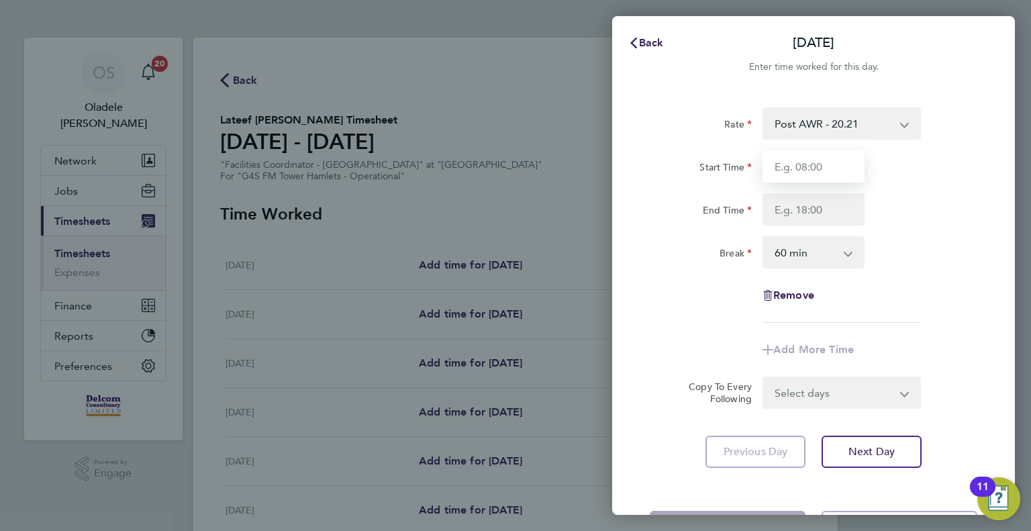
click at [797, 166] on input "Start Time" at bounding box center [813, 166] width 102 height 32
type input "10:00"
click at [799, 209] on input "End Time" at bounding box center [813, 209] width 102 height 32
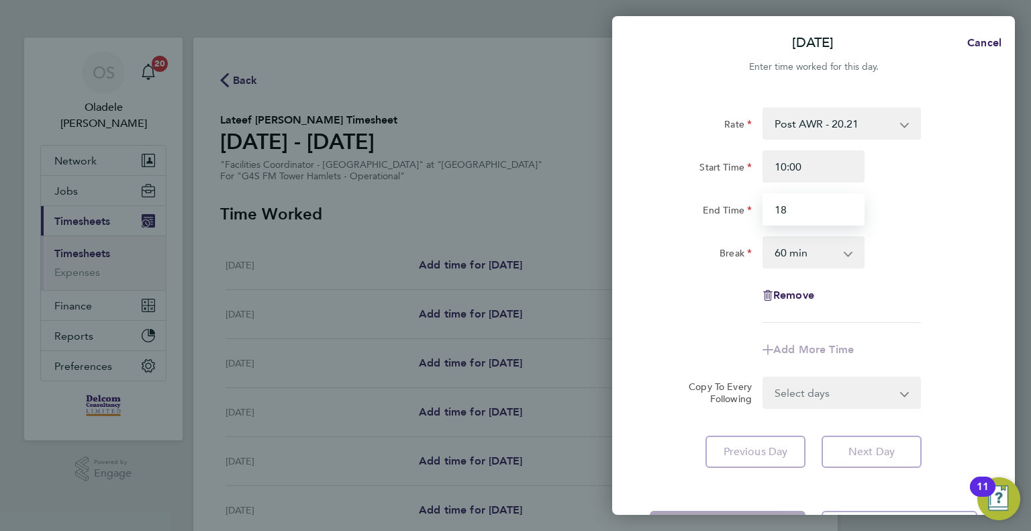
type input "18:00"
click at [819, 252] on select "0 min 15 min 30 min 45 min 60 min 75 min 90 min" at bounding box center [805, 253] width 83 height 30
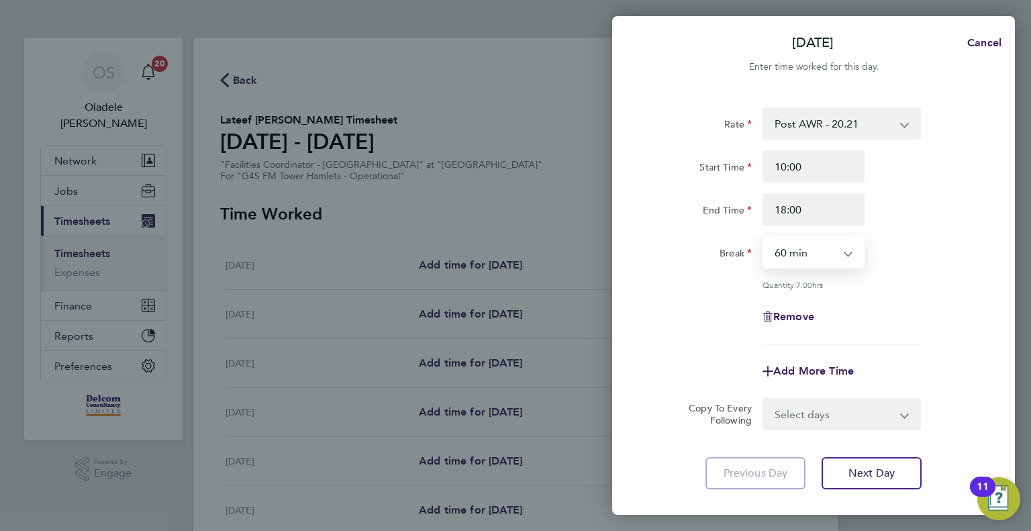
select select "0"
click at [764, 238] on select "0 min 15 min 30 min 45 min 60 min 75 min 90 min" at bounding box center [805, 253] width 83 height 30
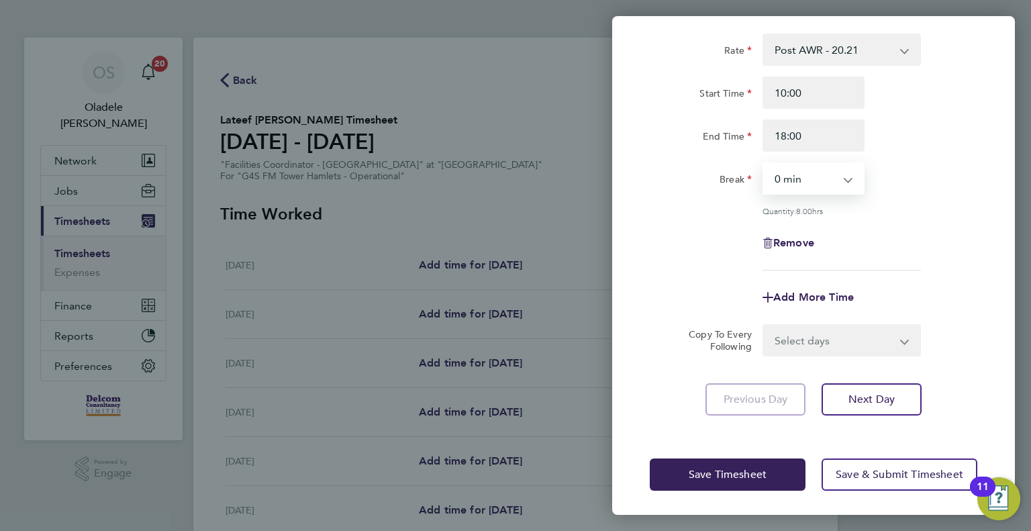
scroll to position [74, 0]
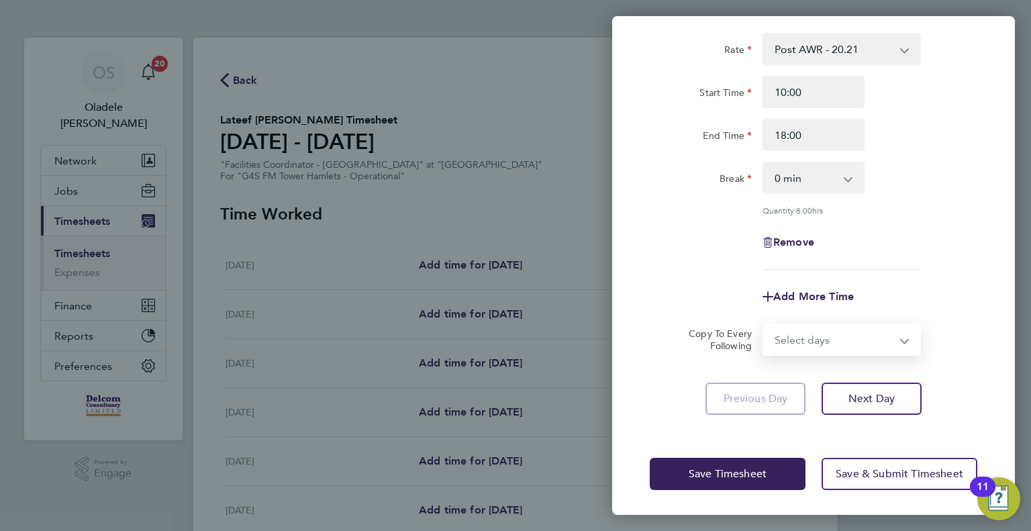
click at [788, 342] on select "Select days Day Weekday (Mon-Fri) Weekend (Sat-Sun) [DATE] [DATE] [DATE] [DATE]…" at bounding box center [834, 340] width 141 height 30
select select "DAY"
click at [764, 325] on select "Select days Day Weekday (Mon-Fri) Weekend (Sat-Sun) [DATE] [DATE] [DATE] [DATE]…" at bounding box center [834, 340] width 141 height 30
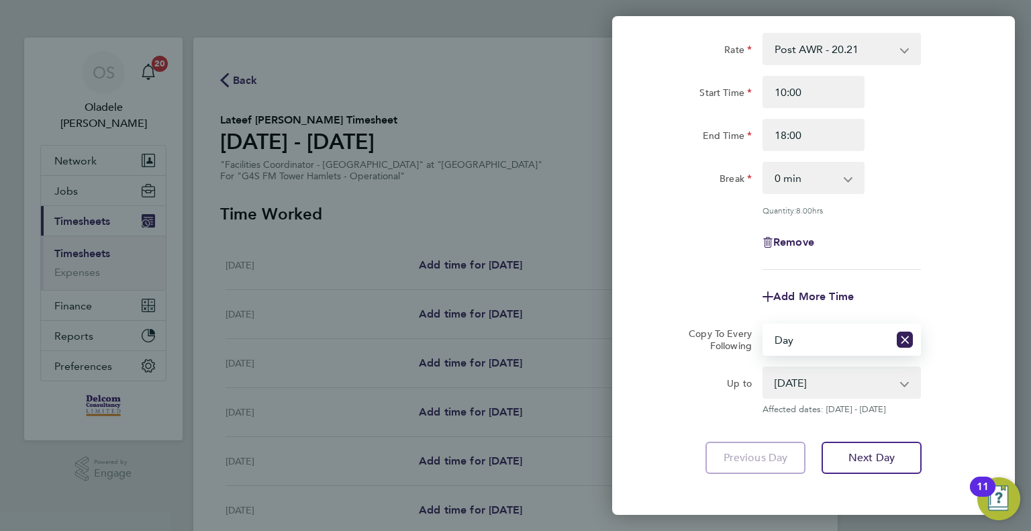
scroll to position [134, 0]
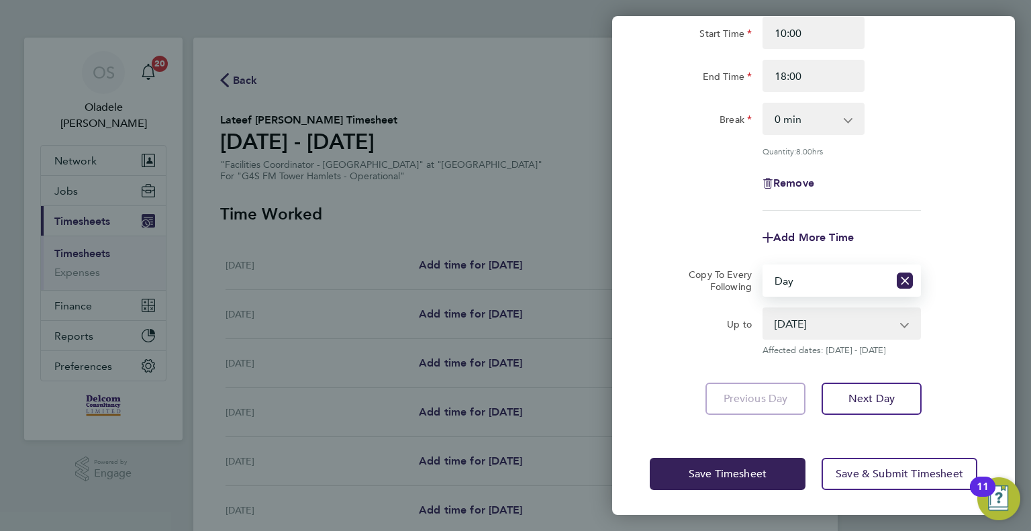
click at [809, 321] on select "[DATE] [DATE] [DATE] [DATE] [DATE] [DATE]" at bounding box center [834, 324] width 140 height 30
select select "[DATE]"
click at [764, 309] on select "[DATE] [DATE] [DATE] [DATE] [DATE] [DATE]" at bounding box center [834, 324] width 140 height 30
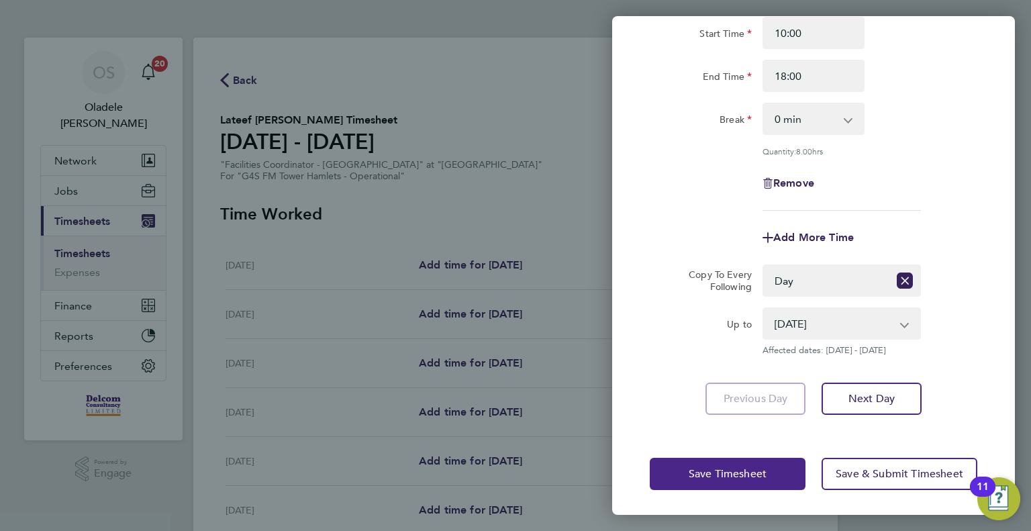
click at [731, 472] on span "Save Timesheet" at bounding box center [728, 473] width 78 height 13
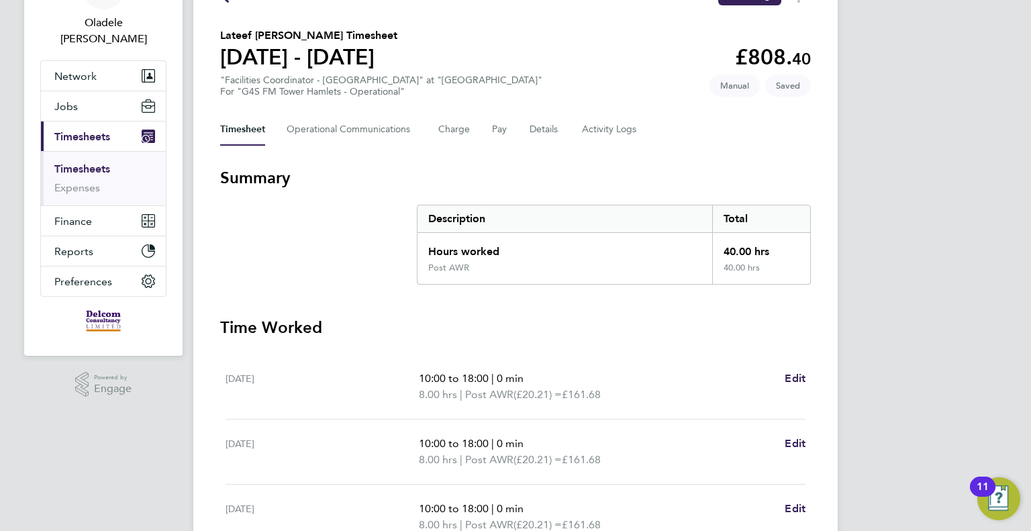
scroll to position [336, 0]
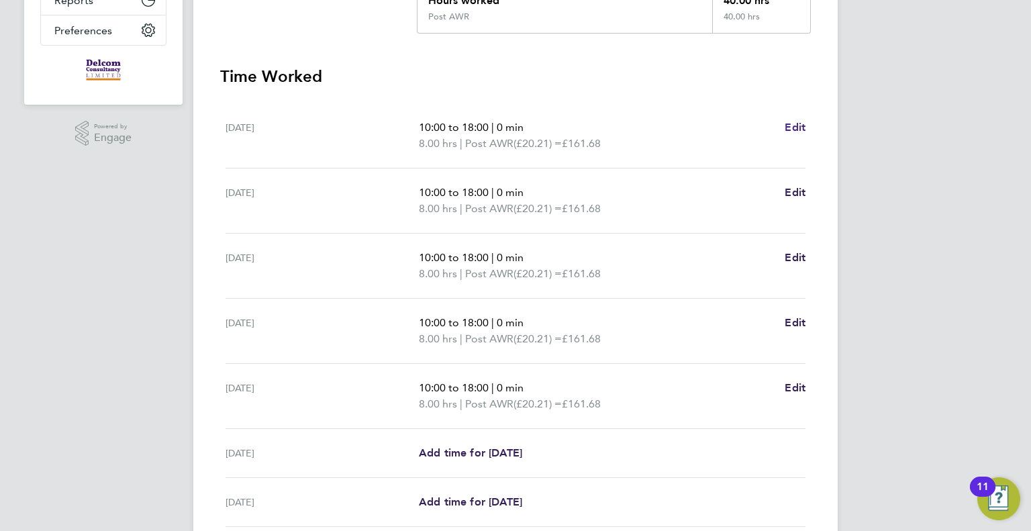
click at [797, 127] on span "Edit" at bounding box center [795, 127] width 21 height 13
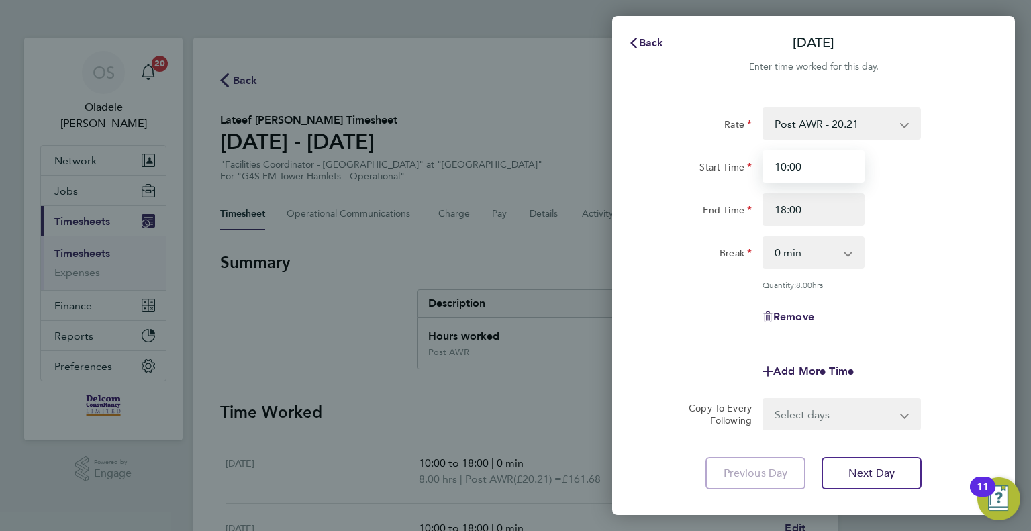
click at [784, 166] on input "10:00" at bounding box center [813, 166] width 102 height 32
type input "11:00"
click at [784, 210] on input "18:00" at bounding box center [813, 209] width 102 height 32
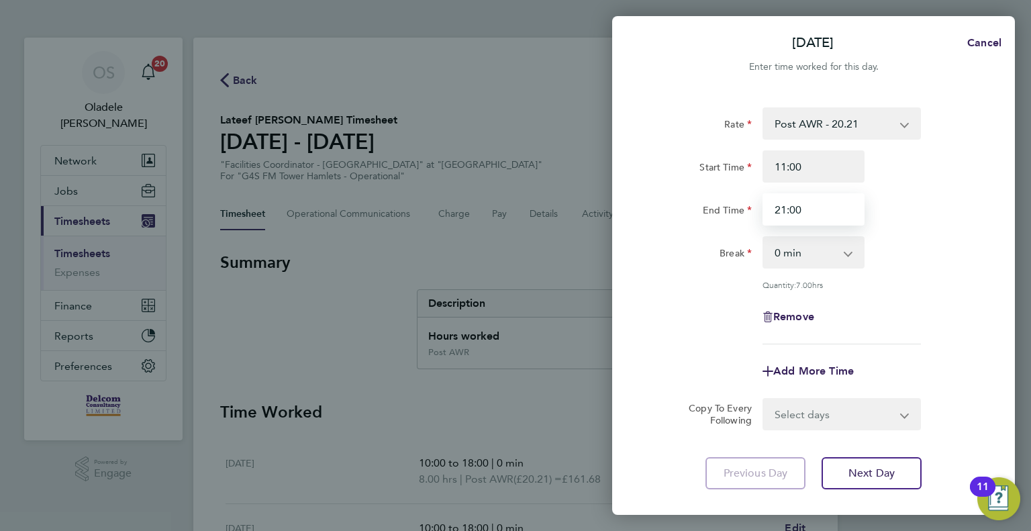
type input "21:00"
click at [943, 214] on div "End Time 21:00" at bounding box center [813, 209] width 338 height 32
click at [846, 256] on select "0 min 15 min 30 min 45 min 60 min 75 min 90 min" at bounding box center [805, 253] width 83 height 30
select select "60"
click at [764, 238] on select "0 min 15 min 30 min 45 min 60 min 75 min 90 min" at bounding box center [805, 253] width 83 height 30
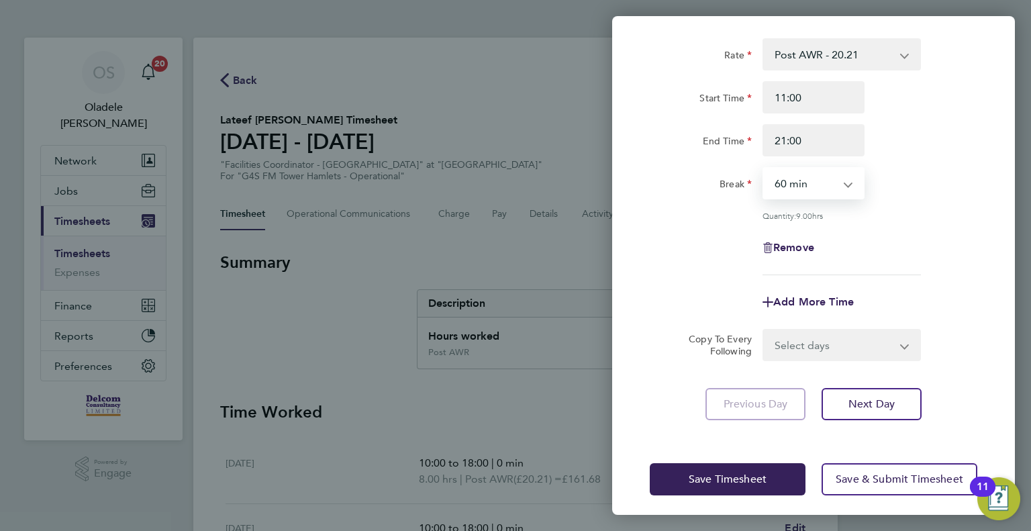
scroll to position [74, 0]
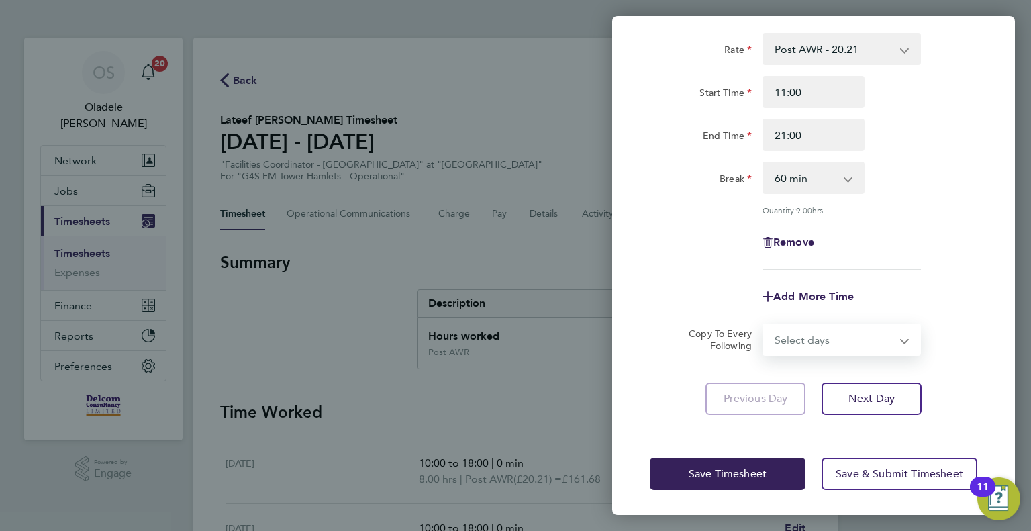
click at [824, 340] on select "Select days Day Weekday (Mon-Fri) Weekend (Sat-Sun) [DATE] [DATE] [DATE] [DATE]…" at bounding box center [834, 340] width 141 height 30
select select "DAY"
click at [764, 325] on select "Select days Day Weekday (Mon-Fri) Weekend (Sat-Sun) [DATE] [DATE] [DATE] [DATE]…" at bounding box center [834, 340] width 141 height 30
select select "[DATE]"
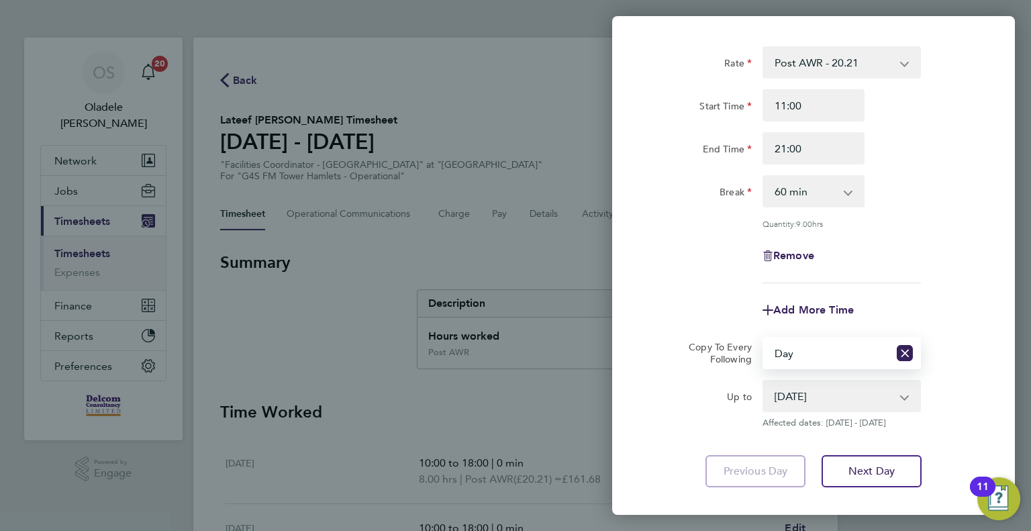
scroll to position [134, 0]
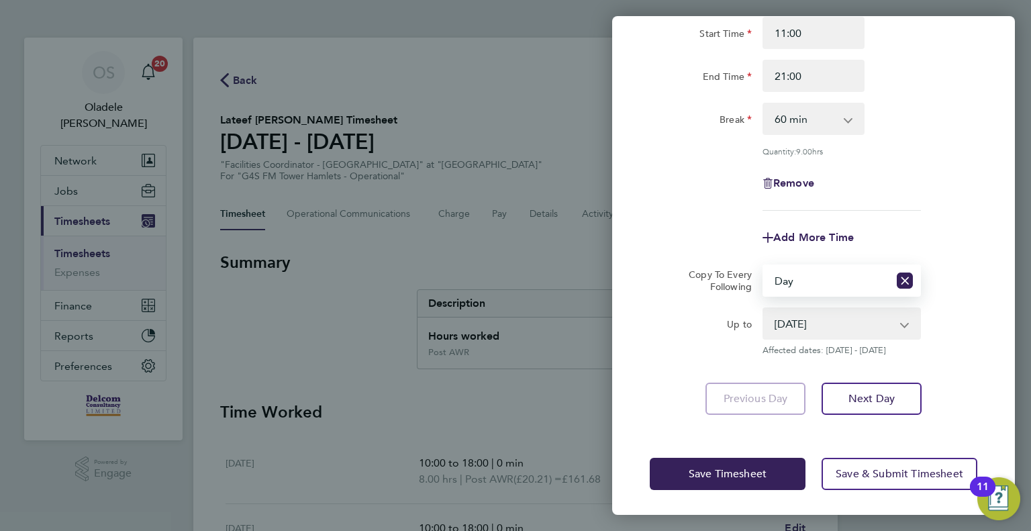
click at [907, 321] on app-icon-cross-button at bounding box center [911, 324] width 16 height 30
click at [880, 332] on select "[DATE] [DATE] [DATE] [DATE] [DATE] [DATE]" at bounding box center [834, 324] width 140 height 30
click at [905, 281] on icon "Reset selection" at bounding box center [905, 280] width 16 height 16
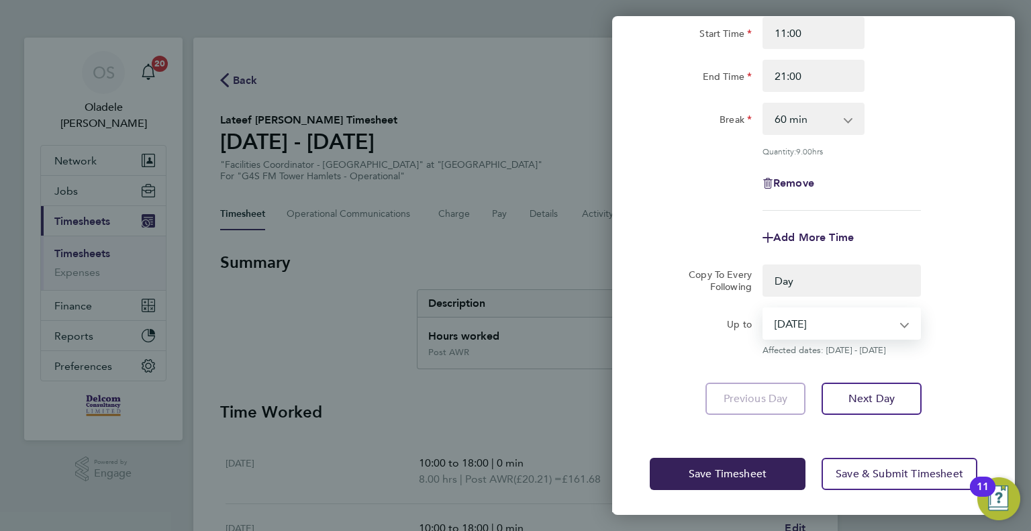
select select "0: null"
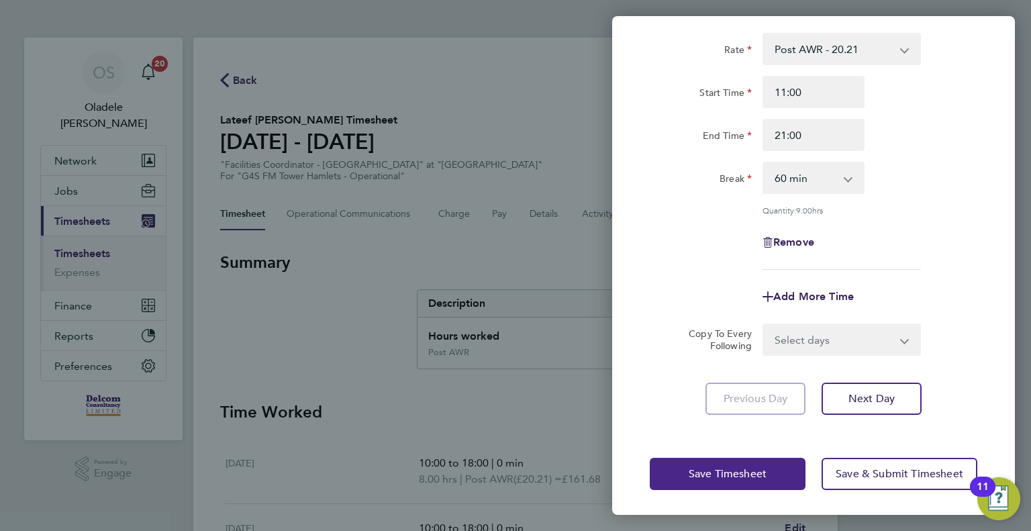
click at [719, 472] on span "Save Timesheet" at bounding box center [728, 473] width 78 height 13
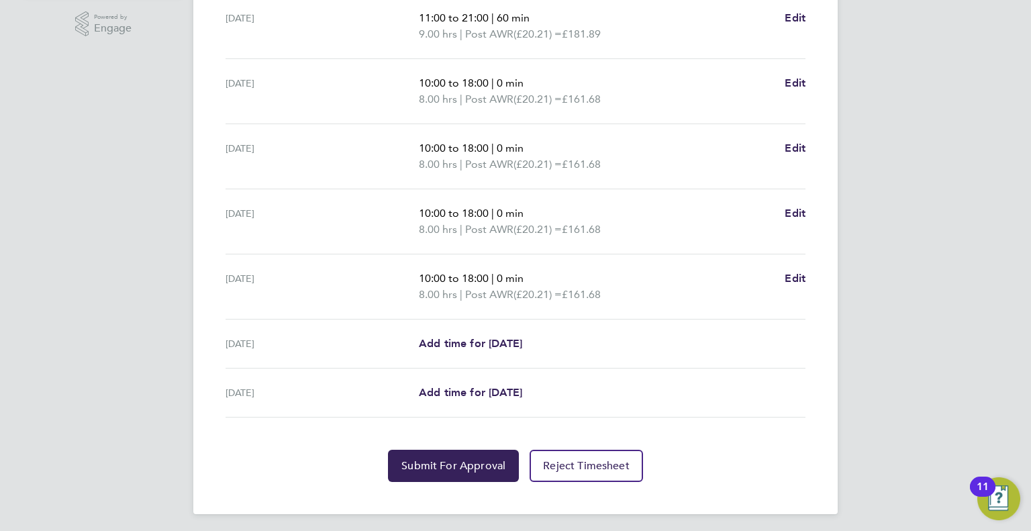
scroll to position [448, 0]
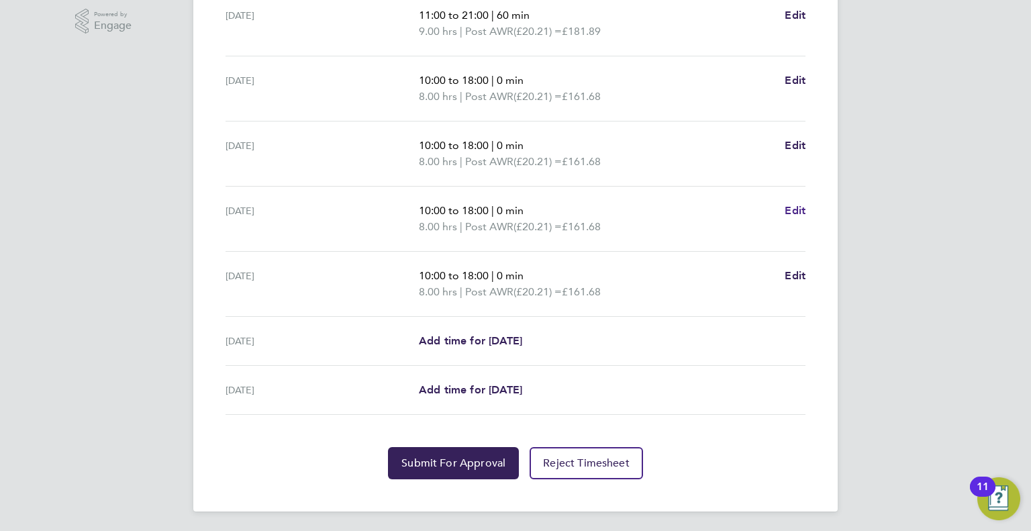
click at [791, 206] on span "Edit" at bounding box center [795, 210] width 21 height 13
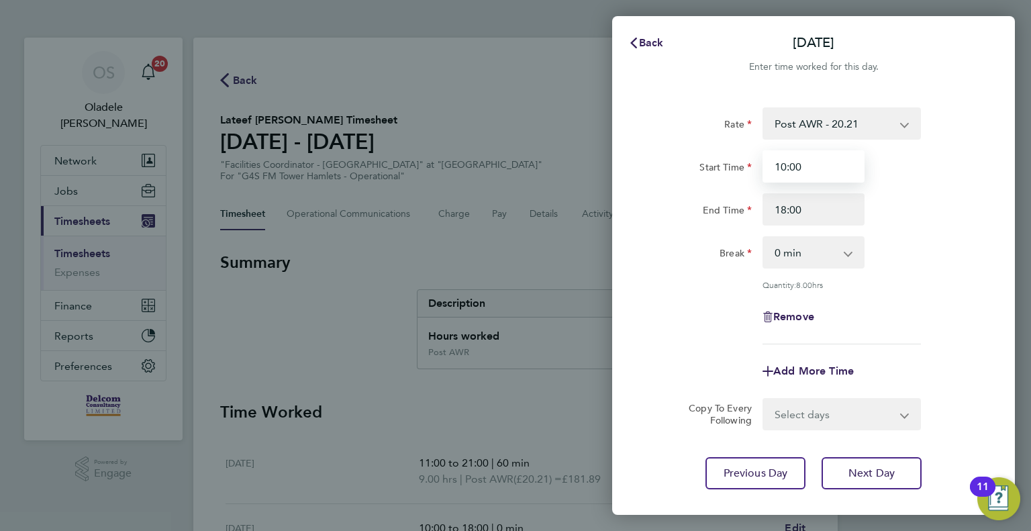
click at [783, 165] on input "10:00" at bounding box center [813, 166] width 102 height 32
type input "11:00"
click at [785, 208] on input "18:00" at bounding box center [813, 209] width 102 height 32
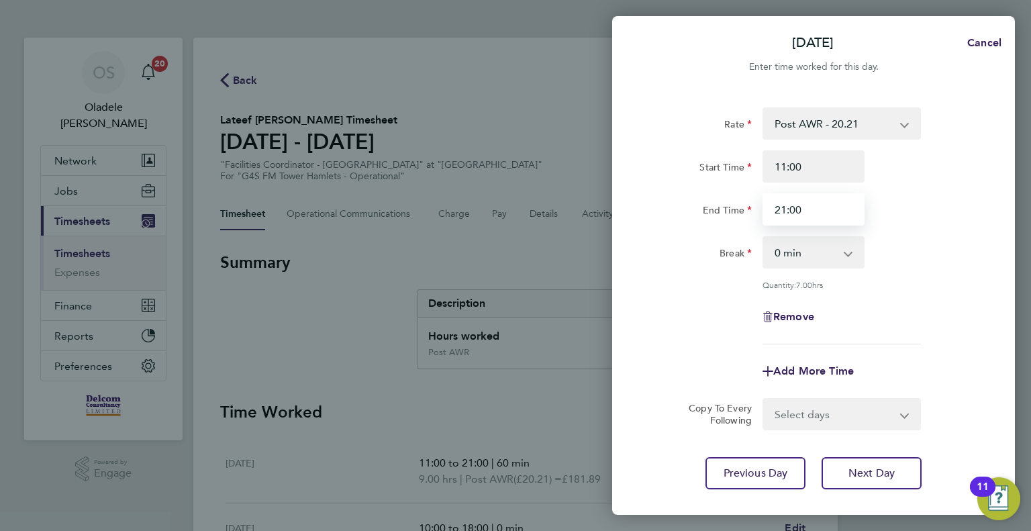
type input "21:00"
click at [897, 250] on div "Break 0 min 15 min 30 min 45 min 60 min 75 min 90 min" at bounding box center [813, 252] width 338 height 32
click at [846, 255] on select "0 min 15 min 30 min 45 min 60 min 75 min 90 min" at bounding box center [805, 253] width 83 height 30
select select "60"
click at [764, 238] on select "0 min 15 min 30 min 45 min 60 min 75 min 90 min" at bounding box center [805, 253] width 83 height 30
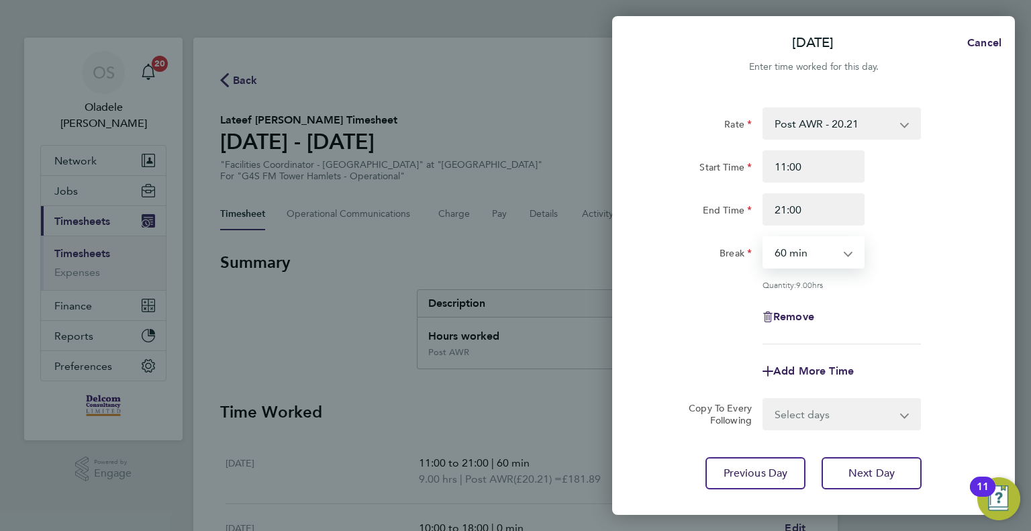
click at [961, 261] on div "Break 0 min 15 min 30 min 45 min 60 min 75 min 90 min" at bounding box center [813, 252] width 338 height 32
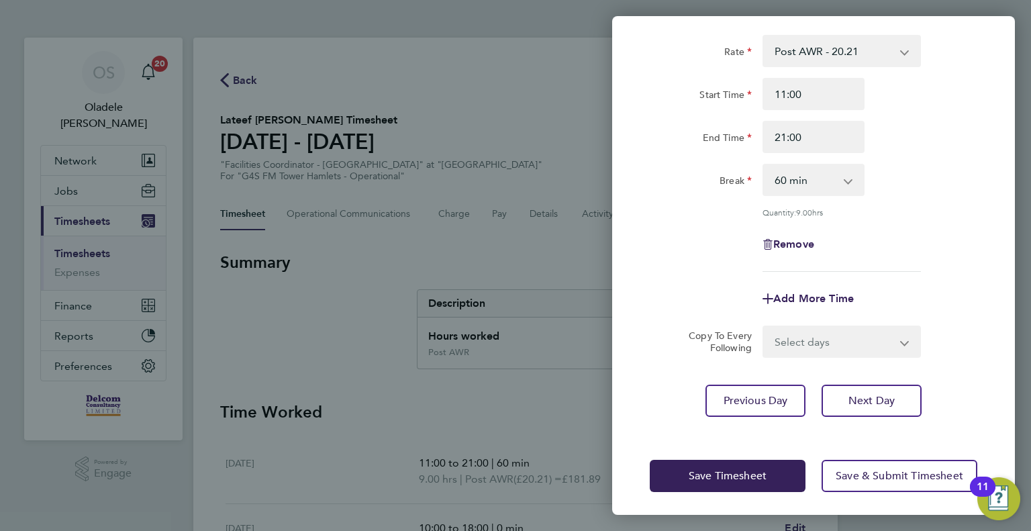
scroll to position [74, 0]
click at [717, 464] on button "Save Timesheet" at bounding box center [728, 474] width 156 height 32
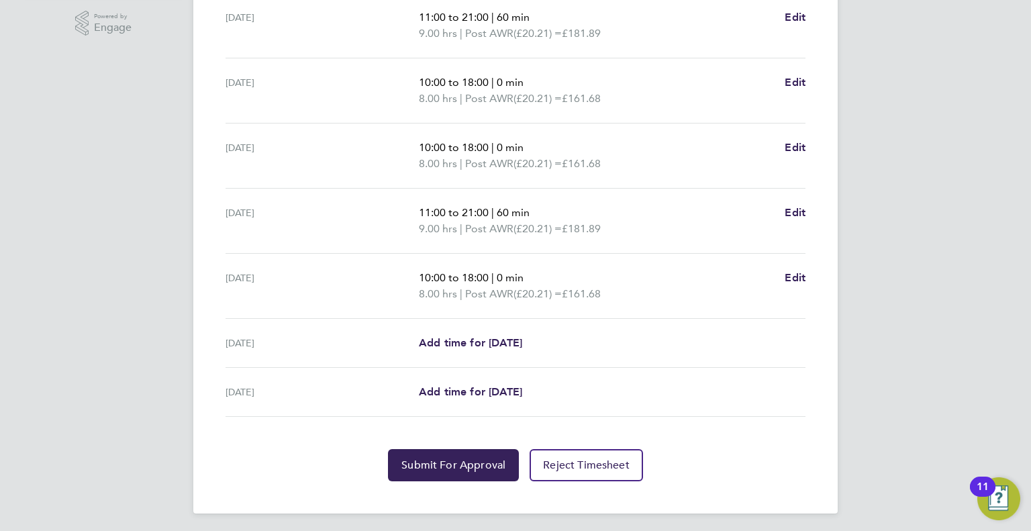
scroll to position [448, 0]
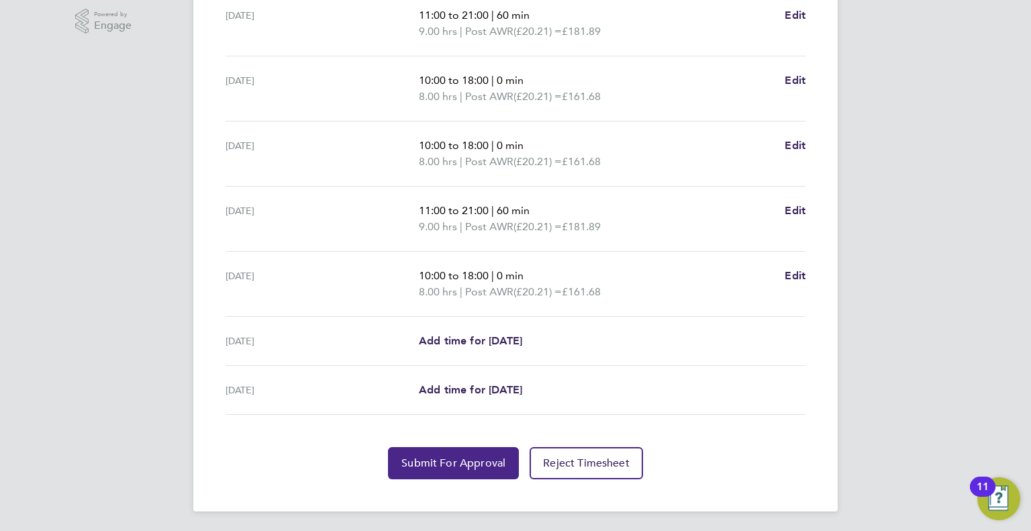
drag, startPoint x: 452, startPoint y: 461, endPoint x: 455, endPoint y: 469, distance: 8.5
click at [453, 462] on span "Submit For Approval" at bounding box center [453, 462] width 104 height 13
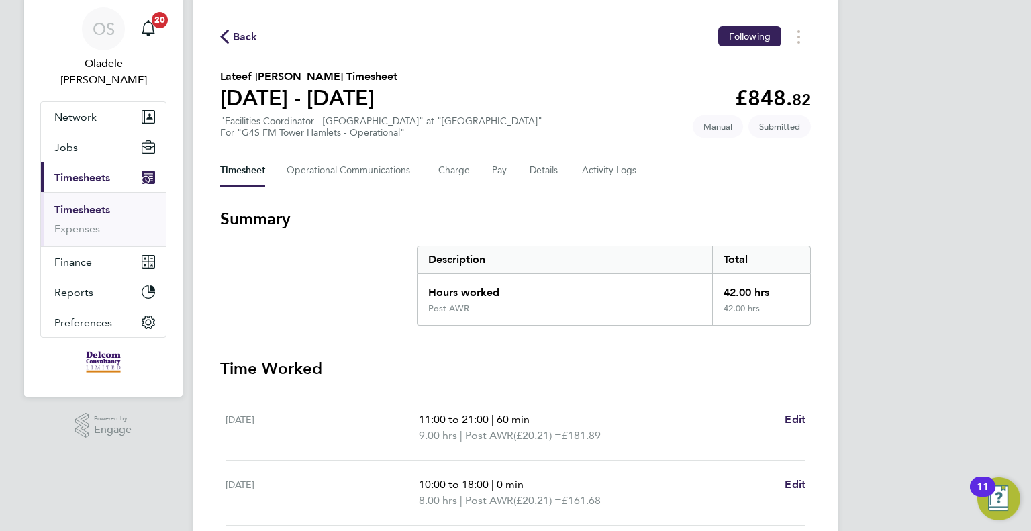
scroll to position [0, 0]
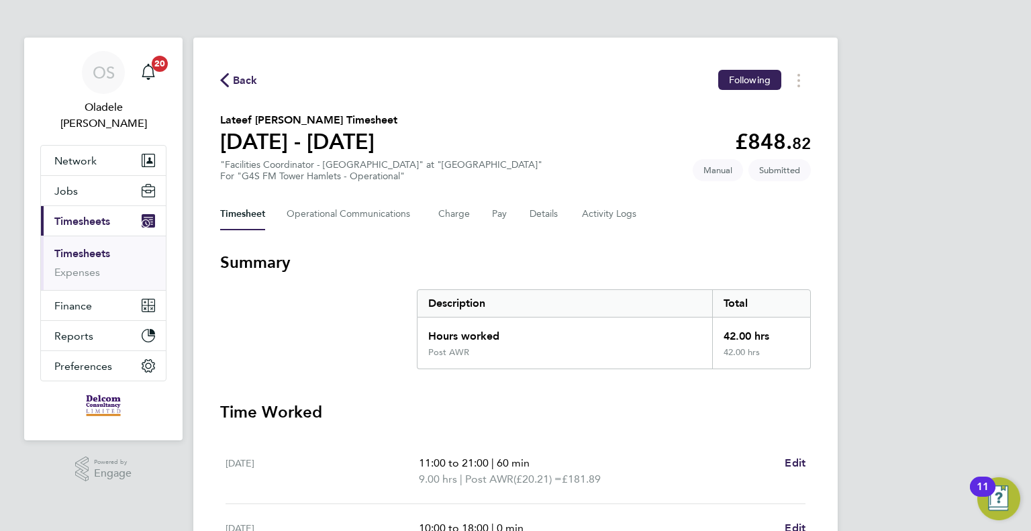
click at [247, 77] on span "Back" at bounding box center [245, 80] width 25 height 16
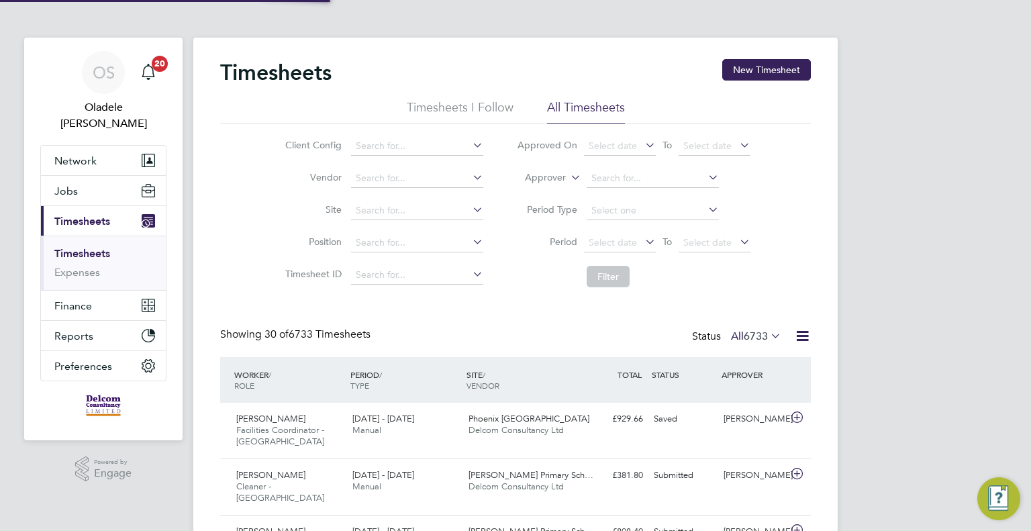
scroll to position [45, 117]
click at [753, 70] on button "New Timesheet" at bounding box center [766, 69] width 89 height 21
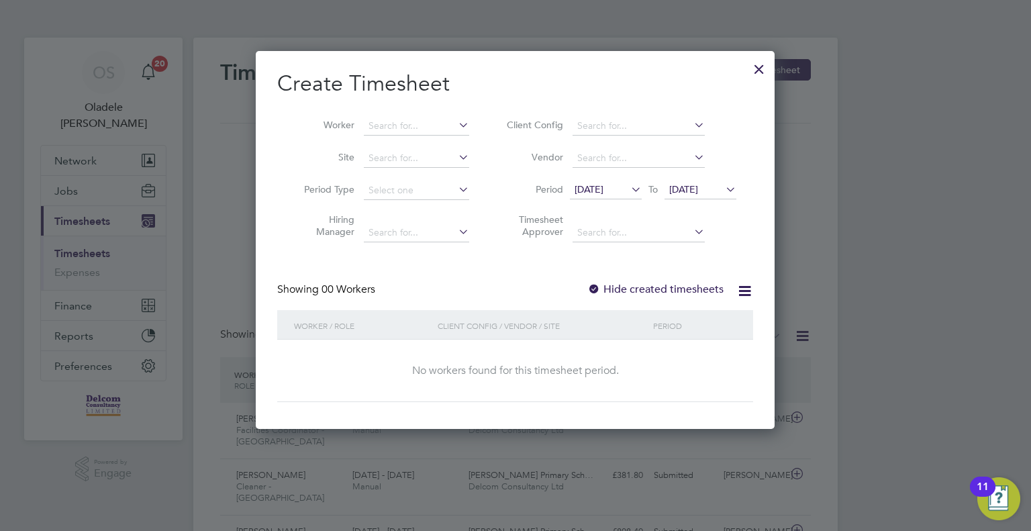
click at [603, 183] on span "[DATE]" at bounding box center [588, 189] width 29 height 12
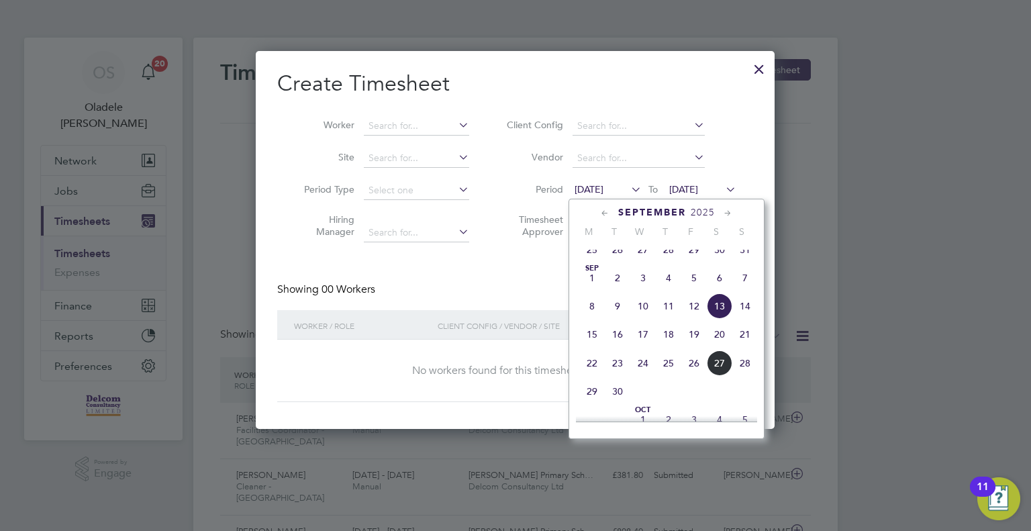
click at [592, 375] on span "22" at bounding box center [592, 363] width 26 height 26
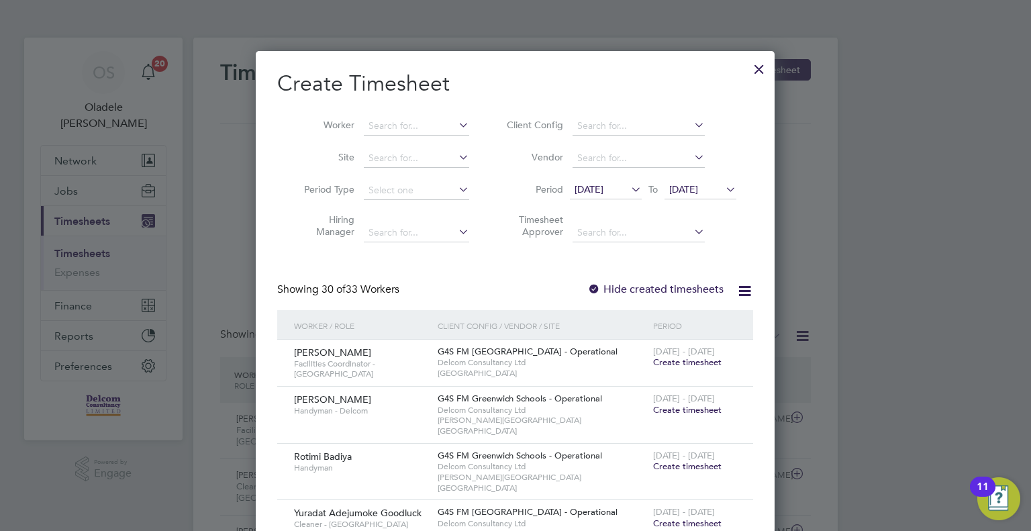
click at [698, 193] on span "[DATE]" at bounding box center [683, 189] width 29 height 12
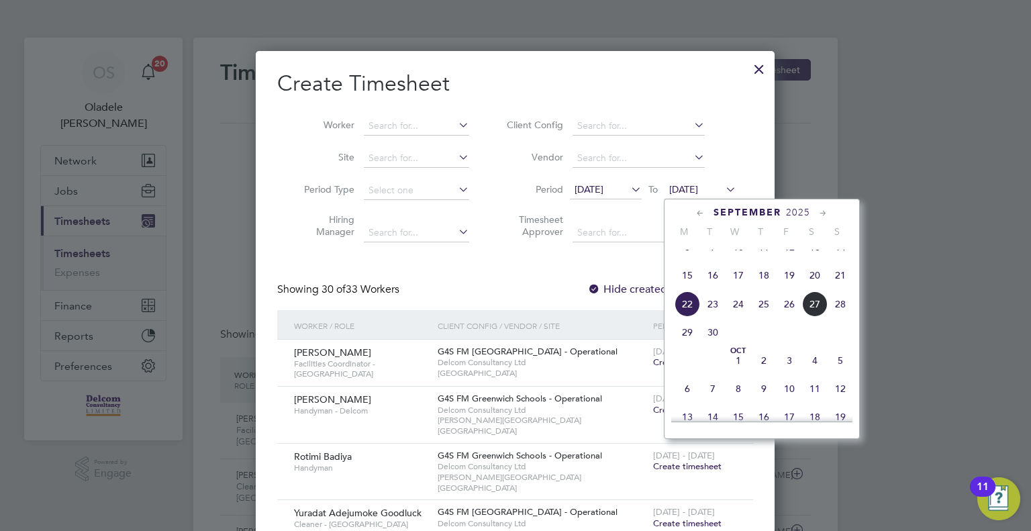
click at [839, 316] on span "28" at bounding box center [840, 304] width 26 height 26
